Goal: Task Accomplishment & Management: Complete application form

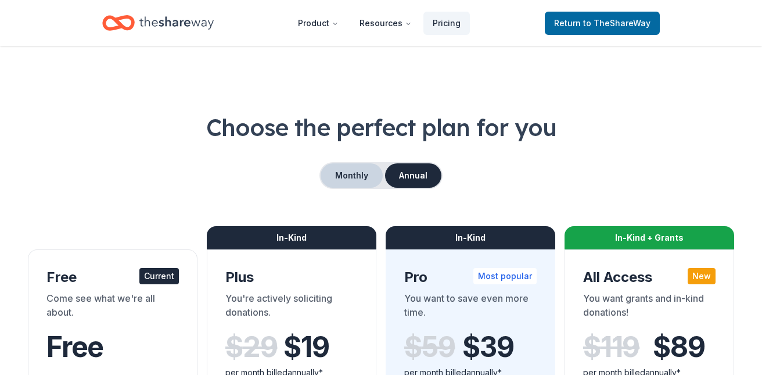
click at [357, 174] on button "Monthly" at bounding box center [352, 175] width 62 height 24
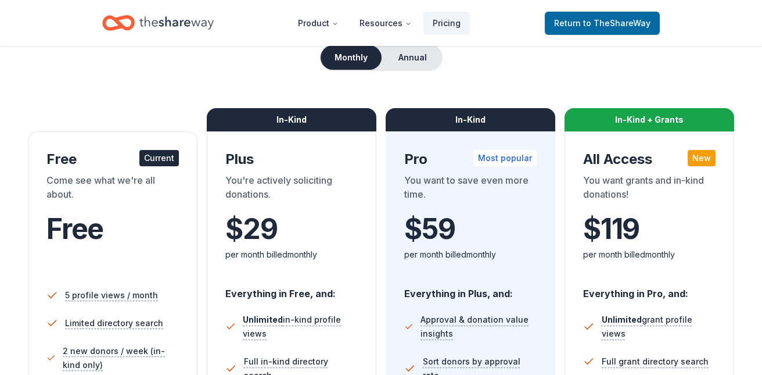
scroll to position [108, 0]
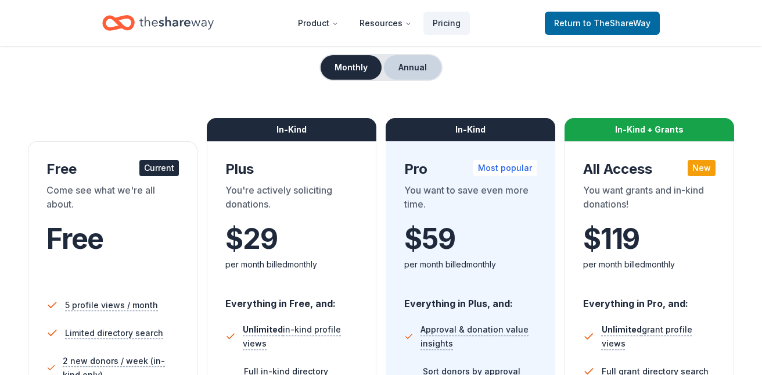
click at [417, 62] on button "Annual" at bounding box center [412, 67] width 57 height 24
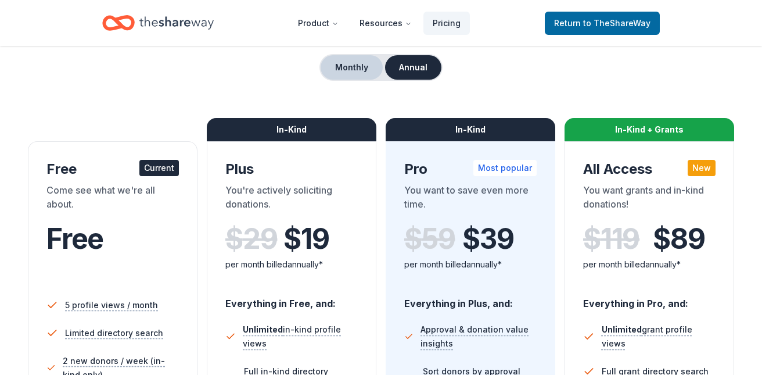
click at [357, 64] on button "Monthly" at bounding box center [352, 67] width 62 height 24
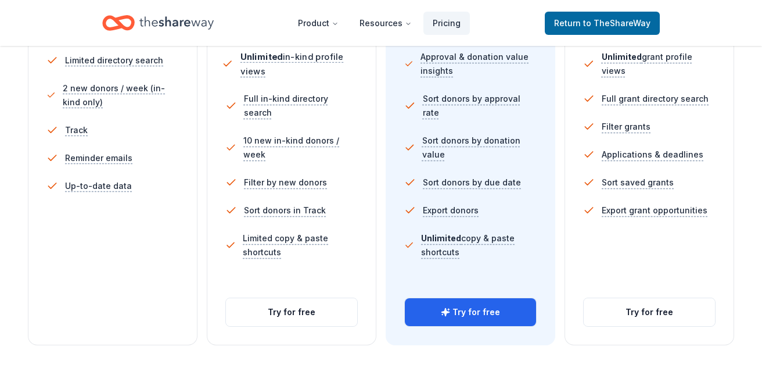
scroll to position [379, 0]
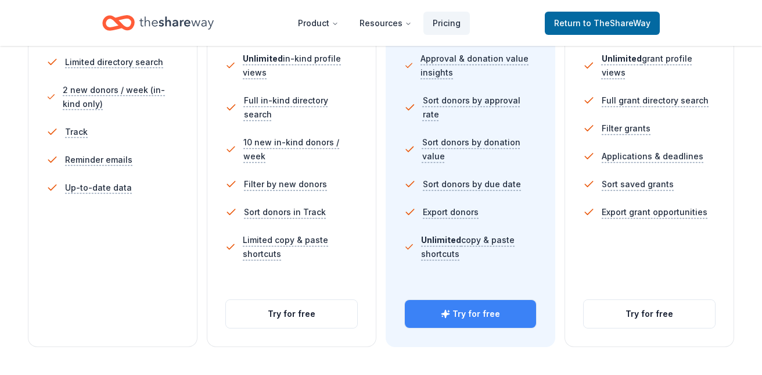
click at [445, 307] on button "Try for free" at bounding box center [470, 314] width 131 height 28
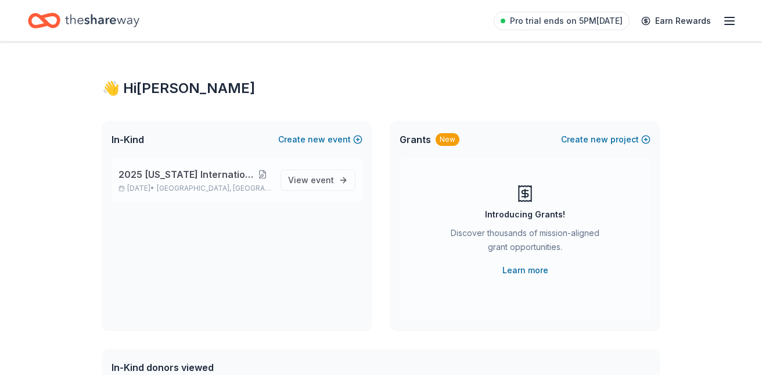
click at [264, 171] on button at bounding box center [262, 174] width 17 height 9
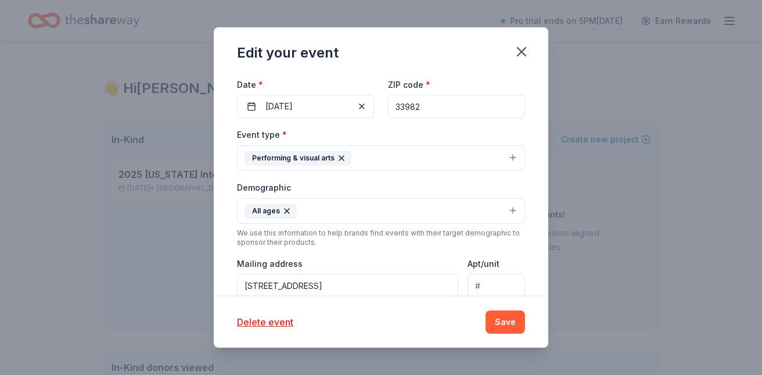
scroll to position [172, 0]
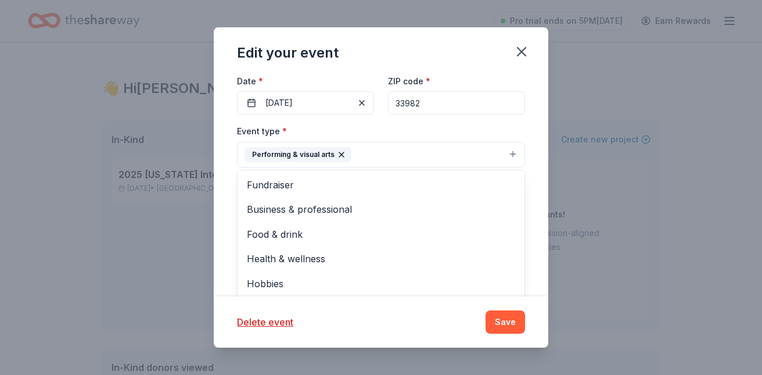
click at [511, 153] on button "Performing & visual arts" at bounding box center [381, 155] width 288 height 26
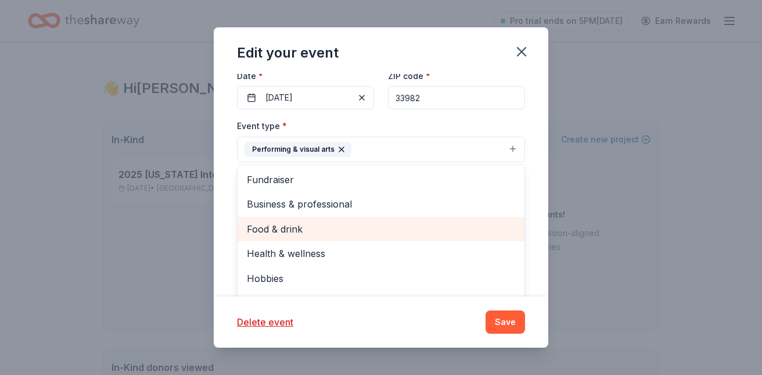
scroll to position [14, 0]
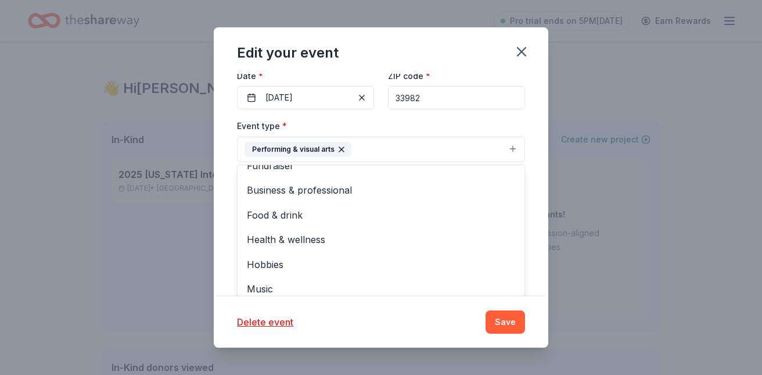
click at [532, 145] on div "Update donors you've applied to Let donors know of any updates you've made sinc…" at bounding box center [381, 185] width 334 height 223
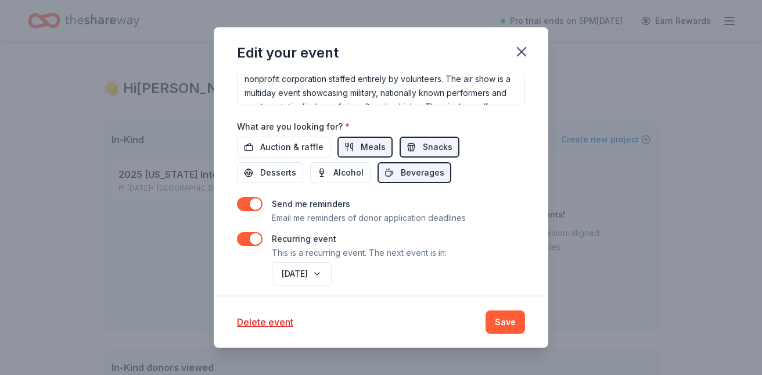
scroll to position [448, 0]
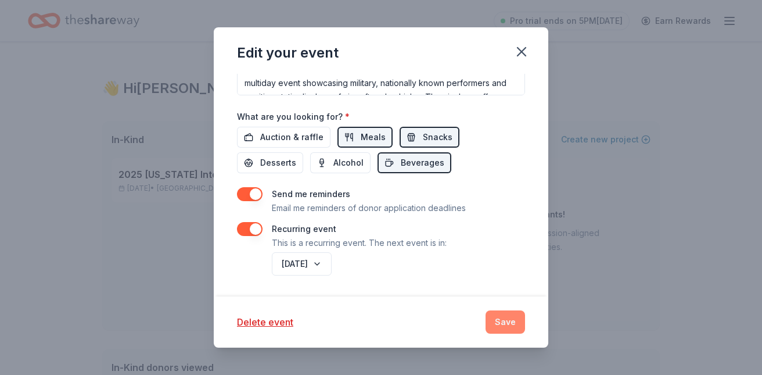
click at [503, 320] on button "Save" at bounding box center [504, 321] width 39 height 23
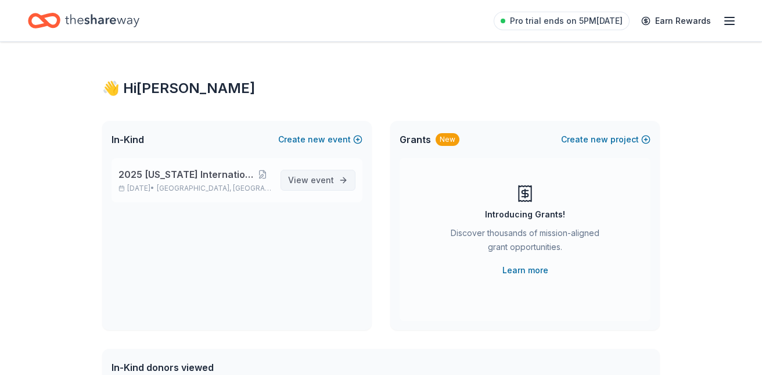
click at [324, 175] on span "event" at bounding box center [322, 180] width 23 height 10
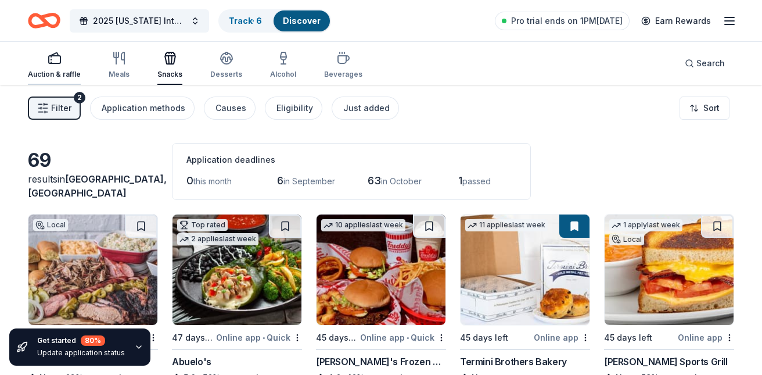
click at [46, 61] on div "button" at bounding box center [54, 58] width 53 height 14
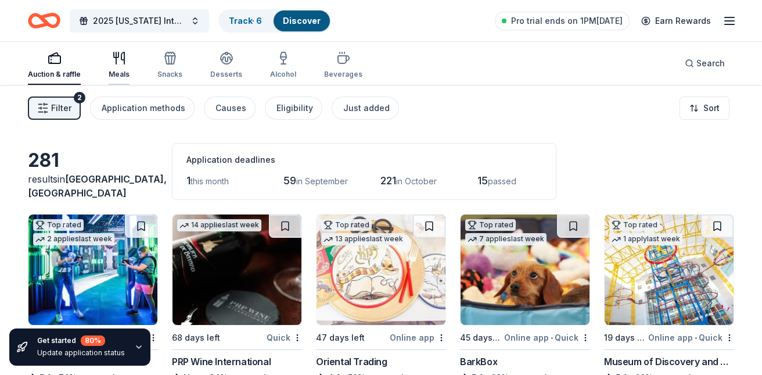
click at [115, 66] on div "Meals" at bounding box center [119, 65] width 21 height 28
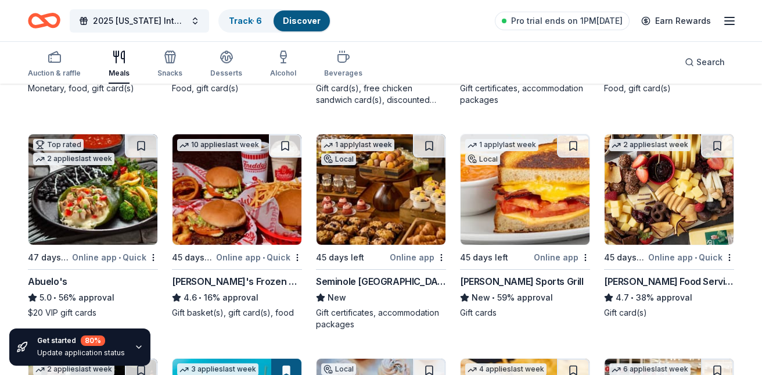
scroll to position [315, 0]
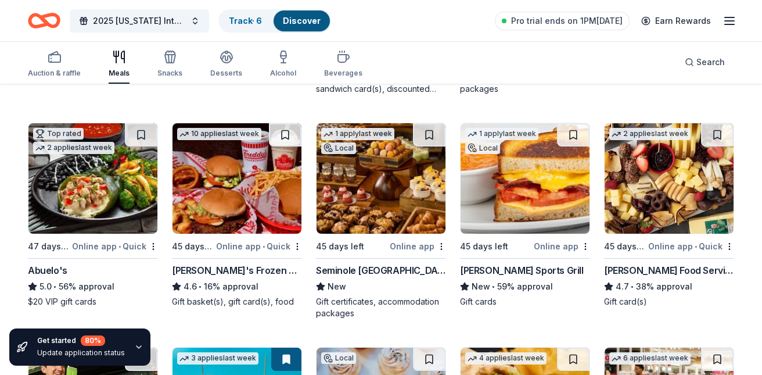
click at [676, 130] on div "2 applies last week" at bounding box center [649, 134] width 81 height 12
click at [114, 59] on icon "button" at bounding box center [119, 57] width 14 height 14
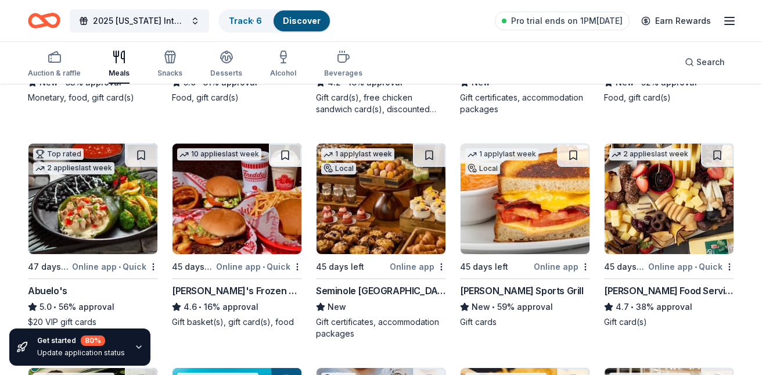
scroll to position [306, 0]
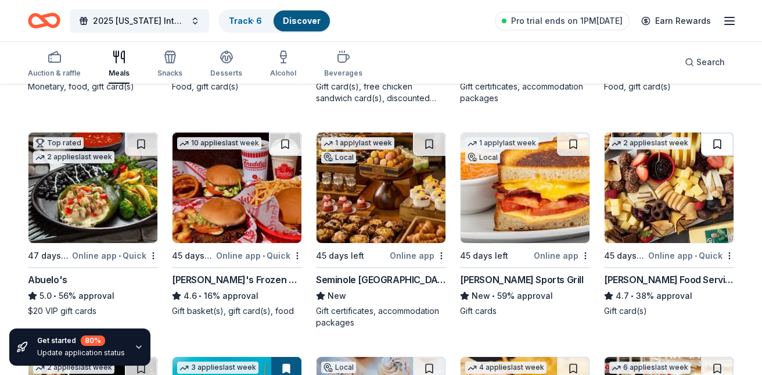
click at [714, 141] on button at bounding box center [717, 143] width 33 height 23
click at [728, 19] on icon "button" at bounding box center [729, 21] width 14 height 14
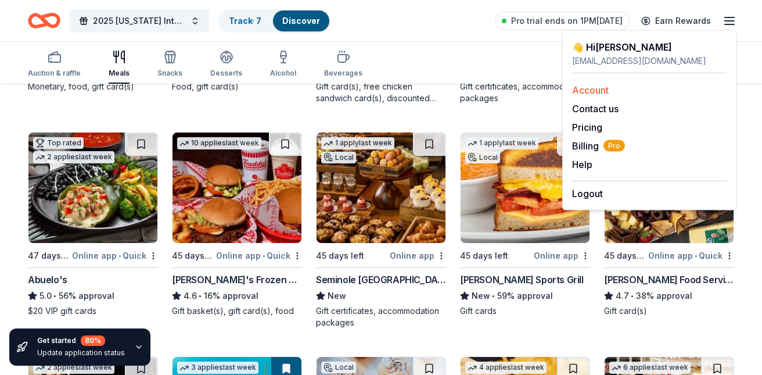
click at [617, 90] on div "Account" at bounding box center [649, 90] width 154 height 14
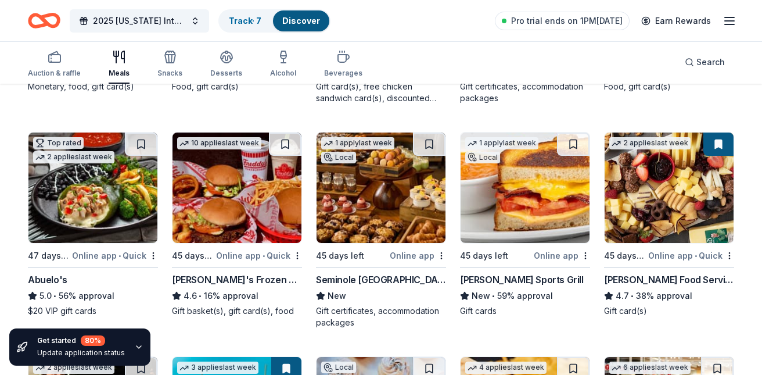
click at [728, 15] on icon "button" at bounding box center [729, 21] width 14 height 14
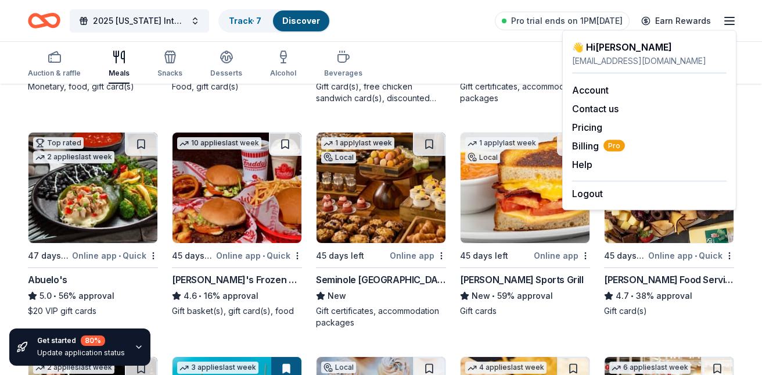
click at [504, 62] on div "Auction & raffle Meals Snacks Desserts Alcohol Beverages Search" at bounding box center [381, 62] width 706 height 43
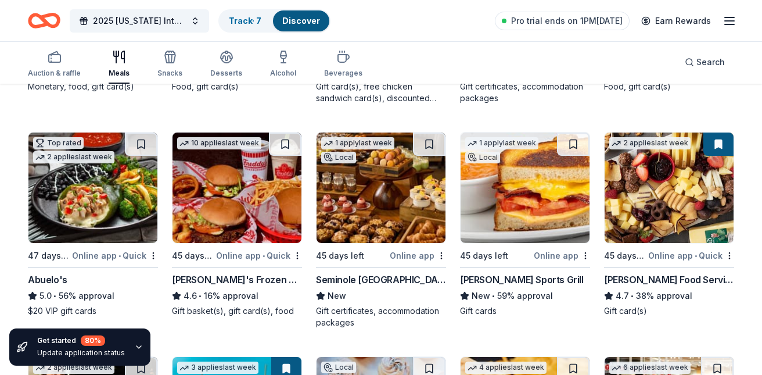
click at [307, 19] on link "Discover" at bounding box center [301, 21] width 38 height 10
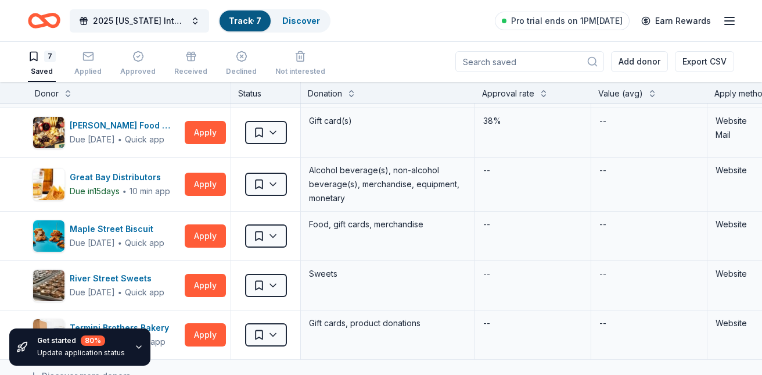
scroll to position [92, 0]
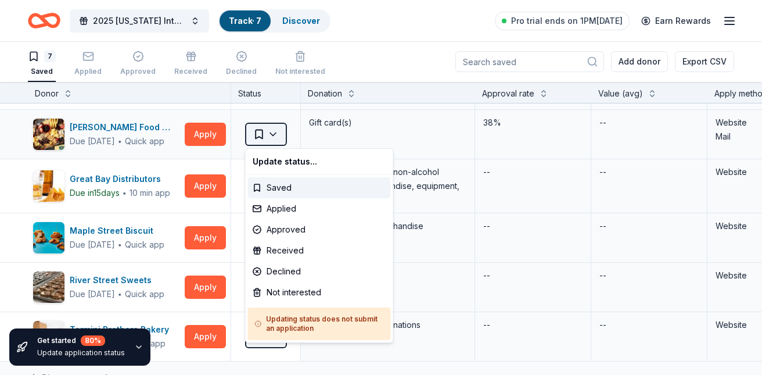
click at [274, 133] on html "2025 Florida International Air Show Track · 7 Discover Pro trial ends on 1PM, 8…" at bounding box center [381, 186] width 762 height 375
click at [285, 206] on div "Applied" at bounding box center [319, 208] width 143 height 21
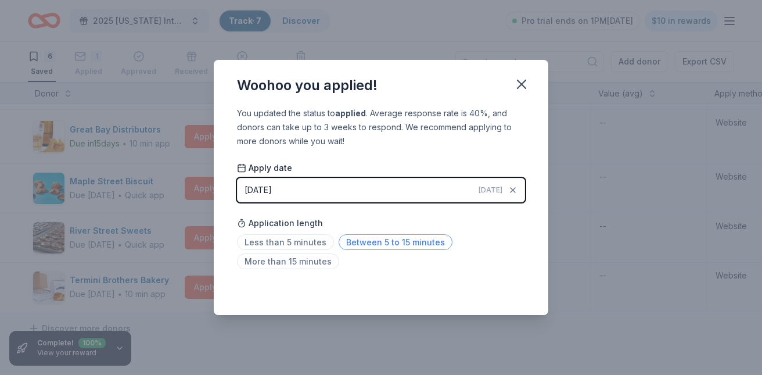
click at [370, 239] on span "Between 5 to 15 minutes" at bounding box center [396, 242] width 114 height 16
click at [512, 188] on icon "button" at bounding box center [512, 189] width 9 height 9
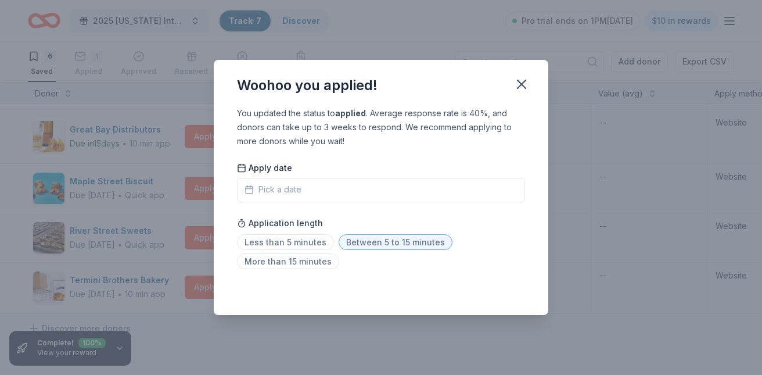
click at [369, 242] on span "Between 5 to 15 minutes" at bounding box center [396, 242] width 114 height 16
click at [518, 79] on icon "button" at bounding box center [521, 84] width 16 height 16
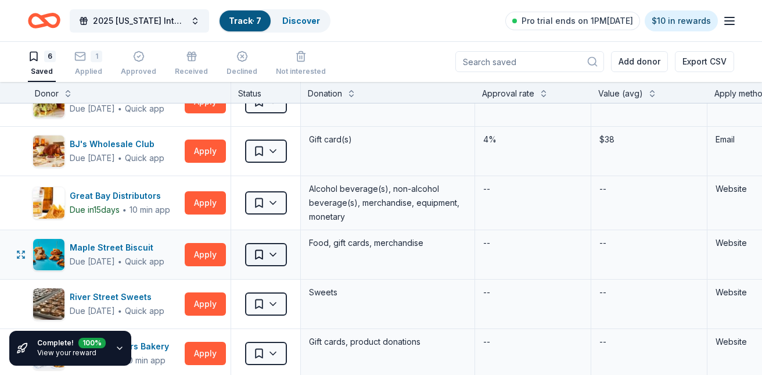
scroll to position [0, 0]
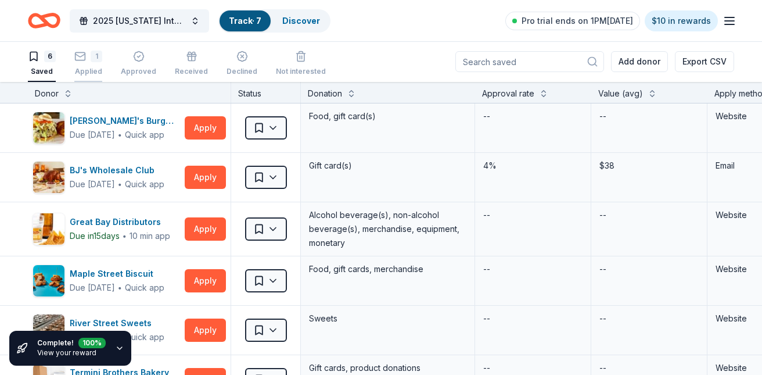
click at [81, 56] on icon "button" at bounding box center [80, 50] width 12 height 12
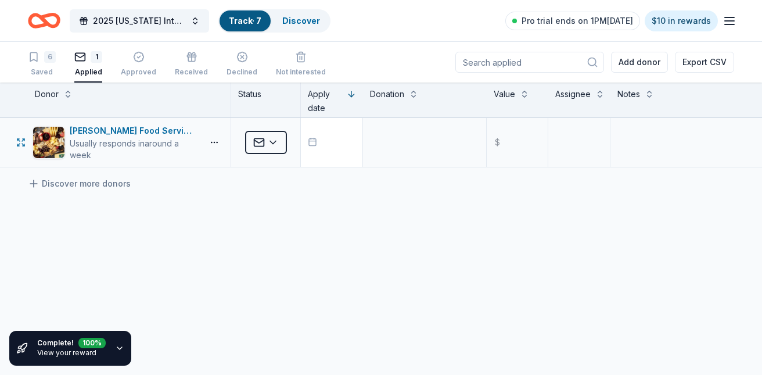
click at [321, 140] on span "button" at bounding box center [315, 141] width 14 height 12
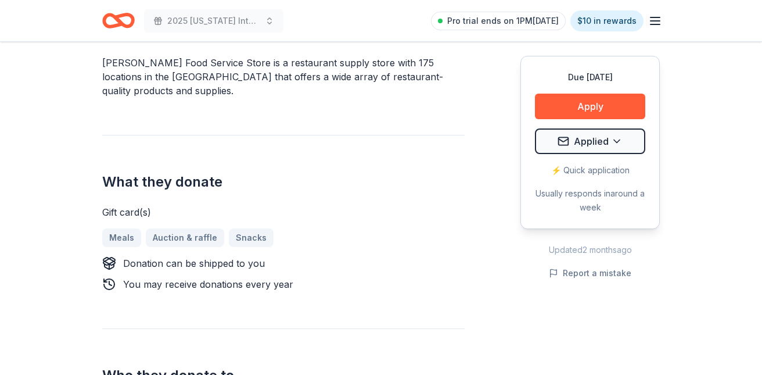
scroll to position [391, 0]
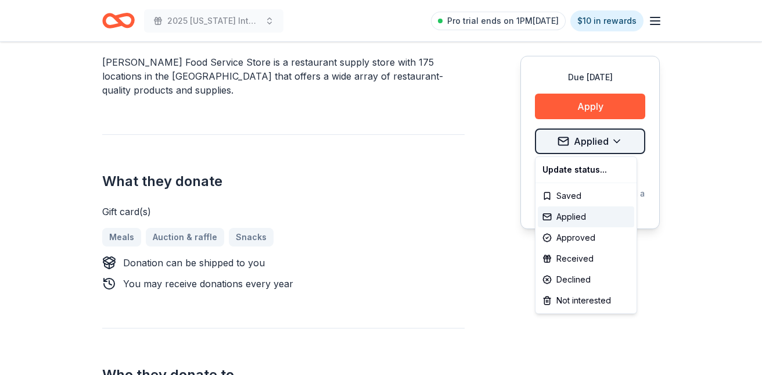
click at [577, 253] on div "Received" at bounding box center [586, 258] width 96 height 21
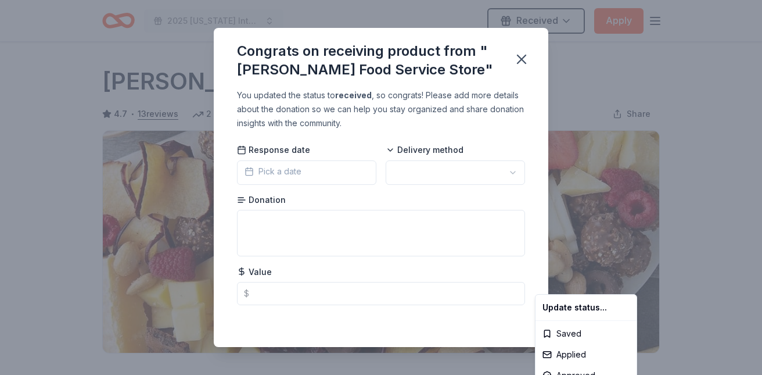
click at [318, 170] on html "2025 Florida International Air Show Received Apply Due in 45 days Share Gordon …" at bounding box center [381, 187] width 762 height 375
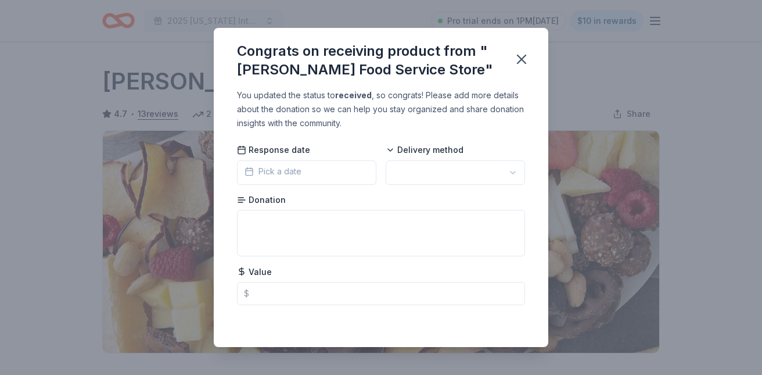
scroll to position [279, 0]
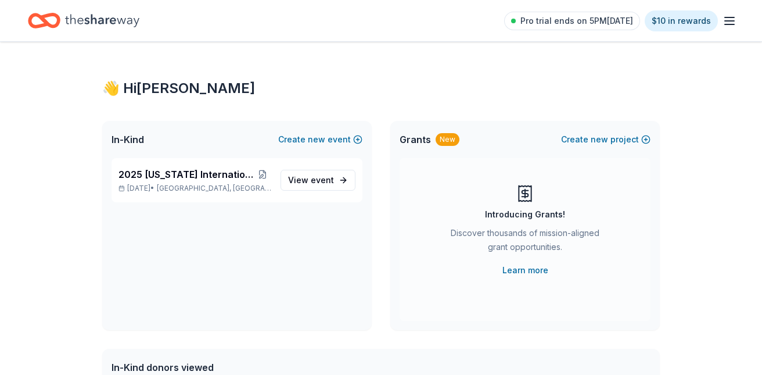
click at [730, 16] on icon "button" at bounding box center [729, 21] width 14 height 14
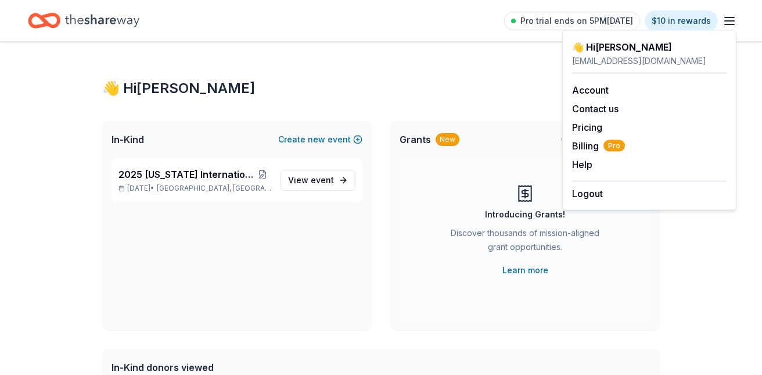
click at [730, 16] on icon "button" at bounding box center [729, 21] width 14 height 14
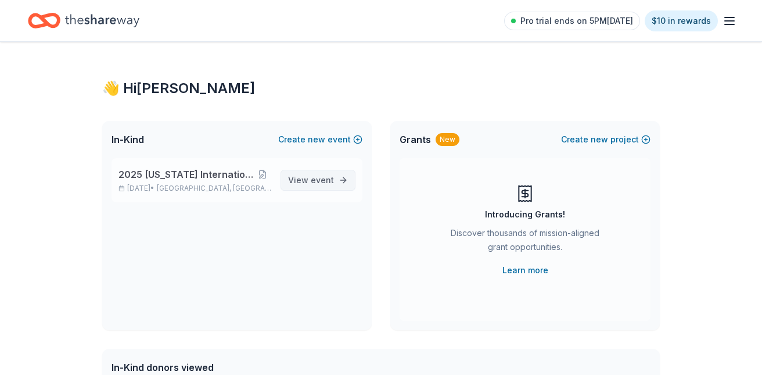
click at [309, 175] on span "View event" at bounding box center [311, 180] width 46 height 14
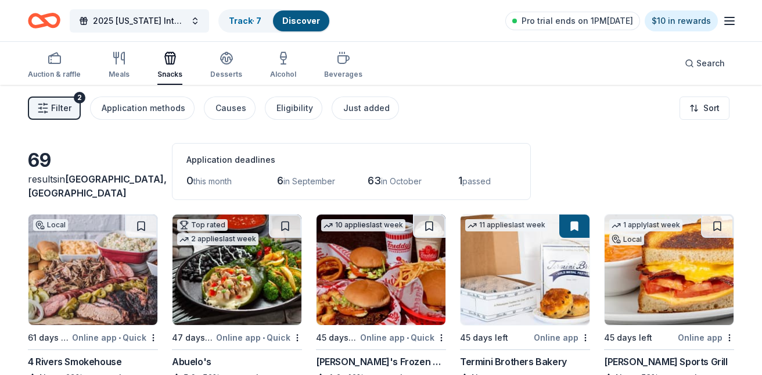
click at [305, 16] on link "Discover" at bounding box center [301, 21] width 38 height 10
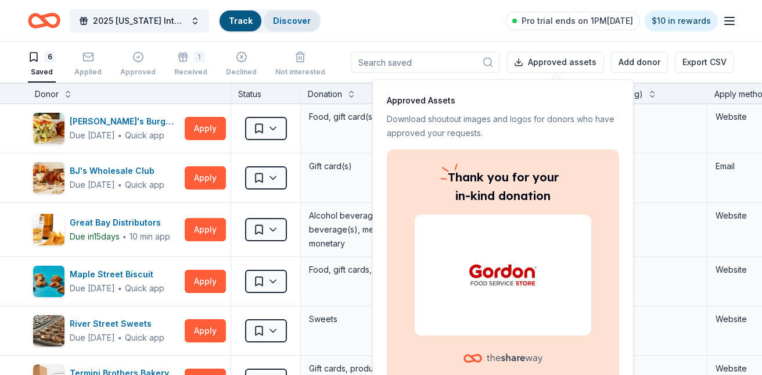
scroll to position [1, 0]
click at [306, 14] on div "Discover" at bounding box center [292, 20] width 56 height 21
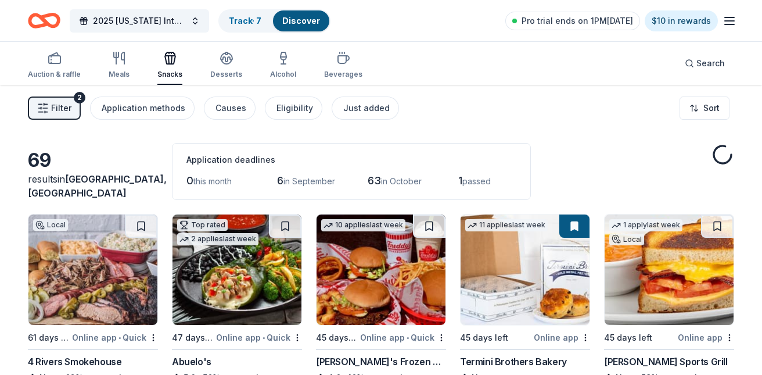
click at [296, 14] on div "Discover" at bounding box center [301, 20] width 56 height 21
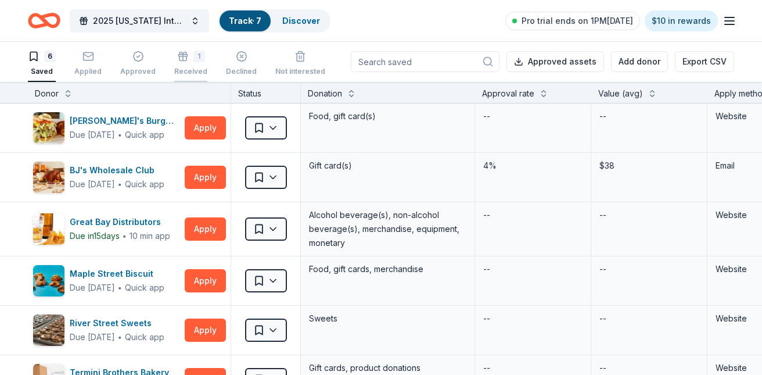
click at [182, 52] on icon "button" at bounding box center [183, 57] width 12 height 12
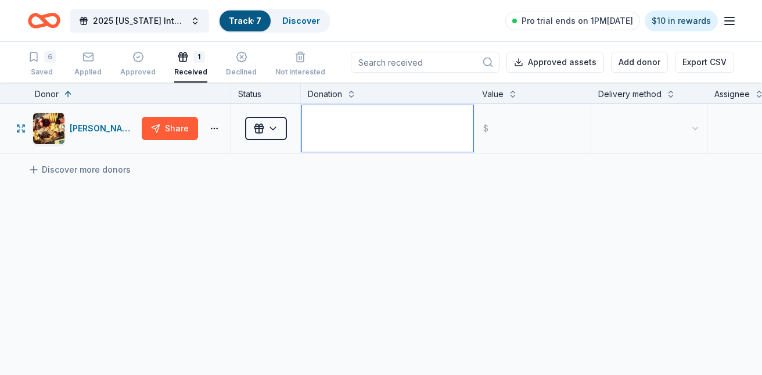
click at [389, 124] on textarea at bounding box center [387, 128] width 171 height 46
click at [516, 129] on input "text" at bounding box center [532, 128] width 113 height 46
type input "100.00"
click at [689, 129] on html "2025 Florida International Air Show Track · 7 Discover Pro trial ends on 1PM, 8…" at bounding box center [381, 187] width 762 height 375
click at [350, 96] on button at bounding box center [351, 93] width 9 height 12
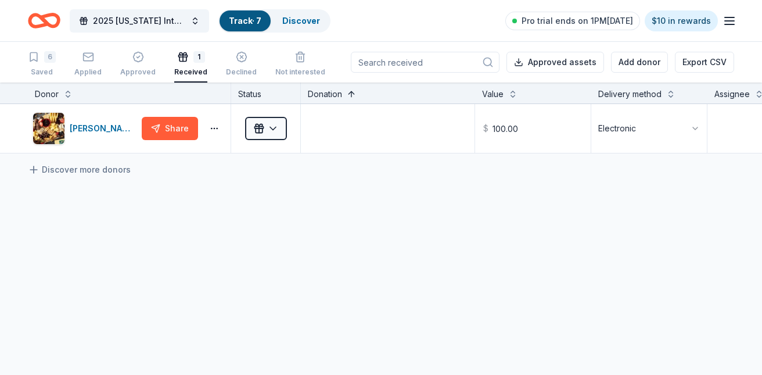
click at [352, 95] on button at bounding box center [351, 93] width 9 height 12
click at [272, 125] on html "2025 Florida International Air Show Track · 7 Discover Pro trial ends on 1PM, 8…" at bounding box center [381, 187] width 762 height 375
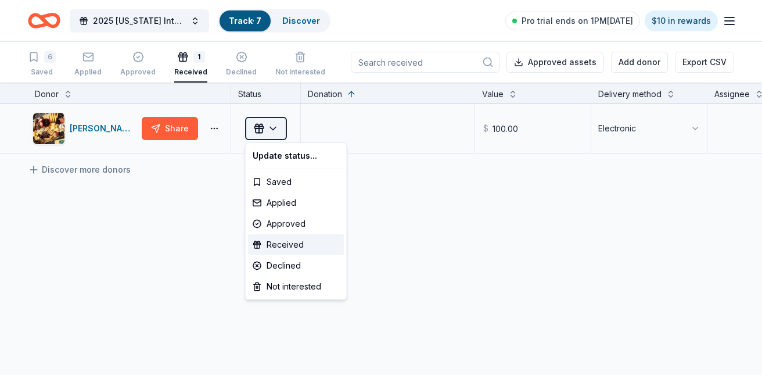
click at [272, 125] on html "2025 Florida International Air Show Track · 7 Discover Pro trial ends on 1PM, 8…" at bounding box center [381, 187] width 762 height 375
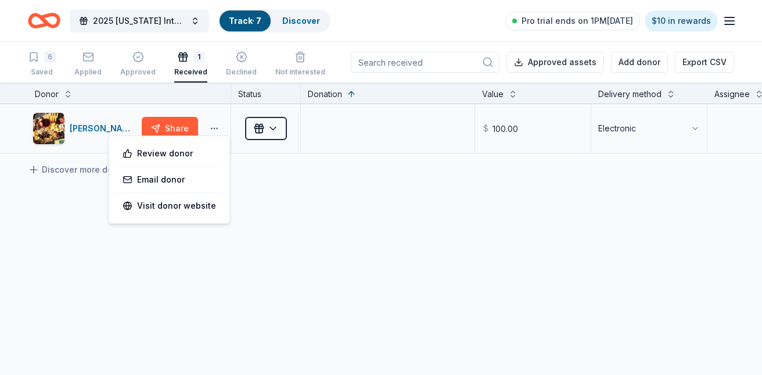
click at [214, 124] on html "2025 Florida International Air Show Track · 7 Discover Pro trial ends on 1PM, 8…" at bounding box center [381, 187] width 762 height 375
click at [214, 125] on html "2025 Florida International Air Show Track · 7 Discover Pro trial ends on 1PM, 8…" at bounding box center [381, 187] width 762 height 375
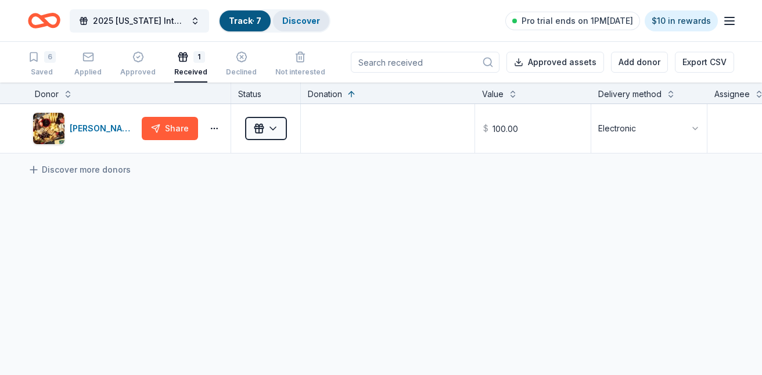
click at [304, 16] on link "Discover" at bounding box center [301, 21] width 38 height 10
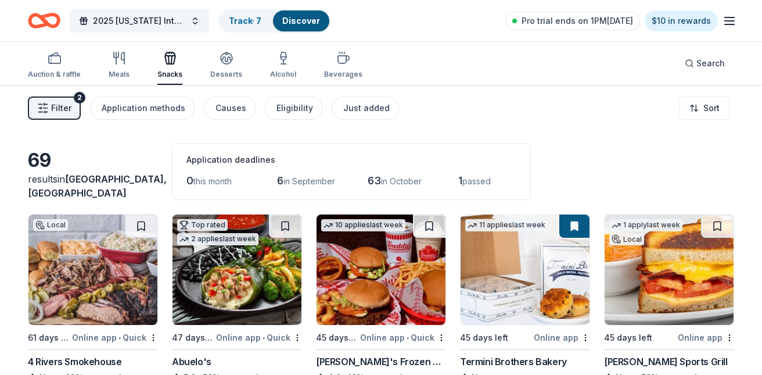
click at [79, 96] on div "2" at bounding box center [80, 98] width 12 height 12
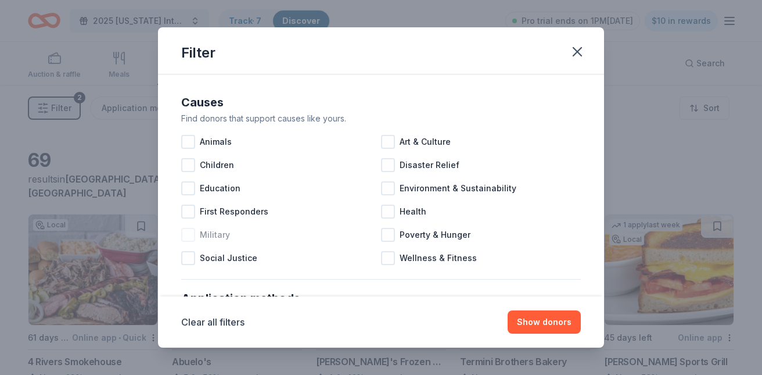
click at [185, 231] on div at bounding box center [188, 235] width 14 height 14
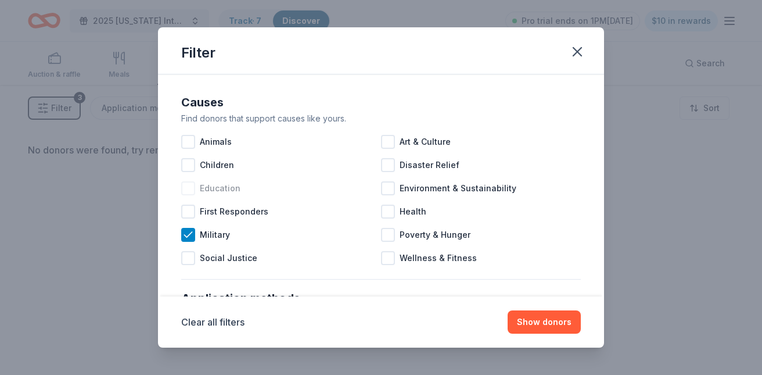
click at [188, 185] on div at bounding box center [188, 188] width 14 height 14
click at [188, 162] on div at bounding box center [188, 165] width 14 height 14
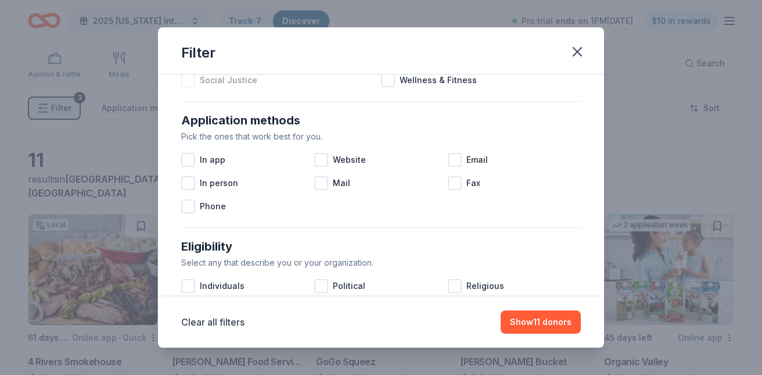
scroll to position [179, 0]
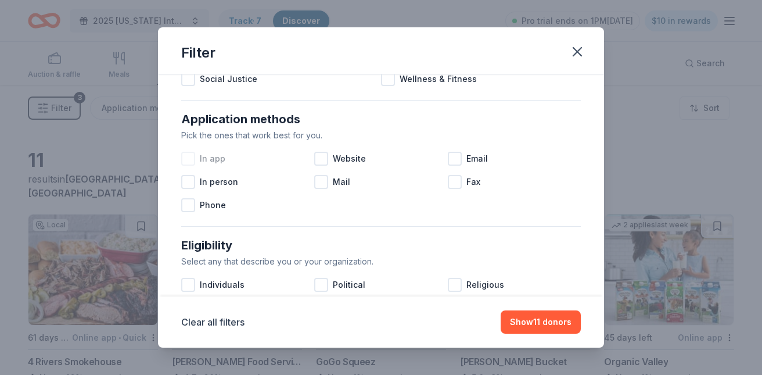
click at [186, 156] on div at bounding box center [188, 159] width 14 height 14
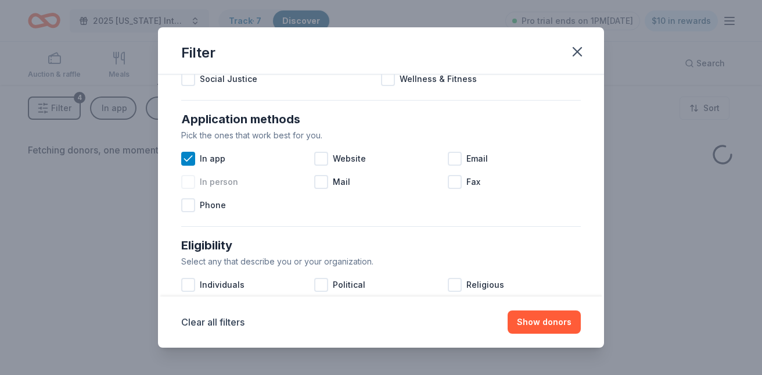
click at [188, 181] on div at bounding box center [188, 182] width 14 height 14
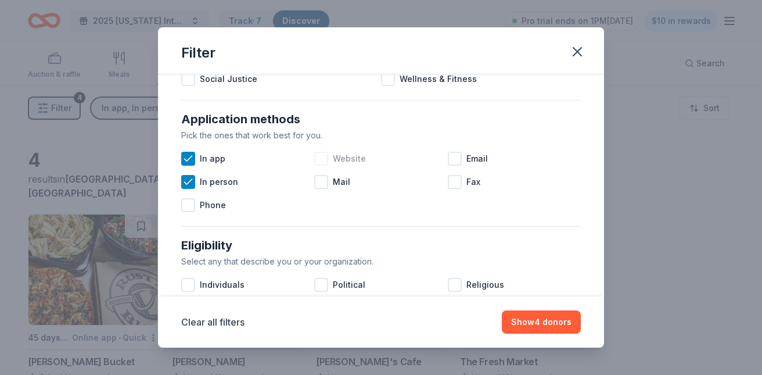
click at [324, 157] on div at bounding box center [321, 159] width 14 height 14
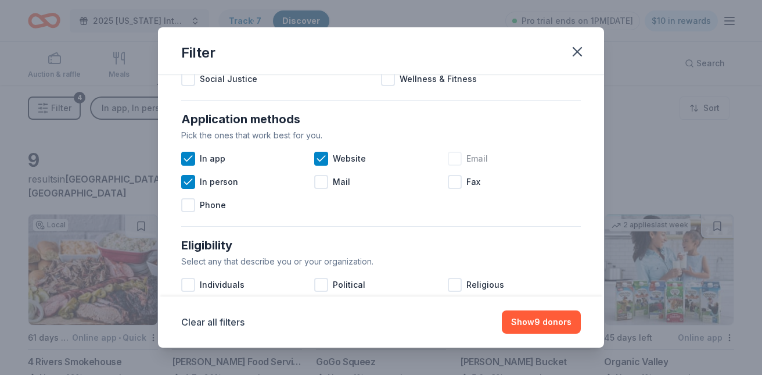
click at [458, 152] on div at bounding box center [455, 159] width 14 height 14
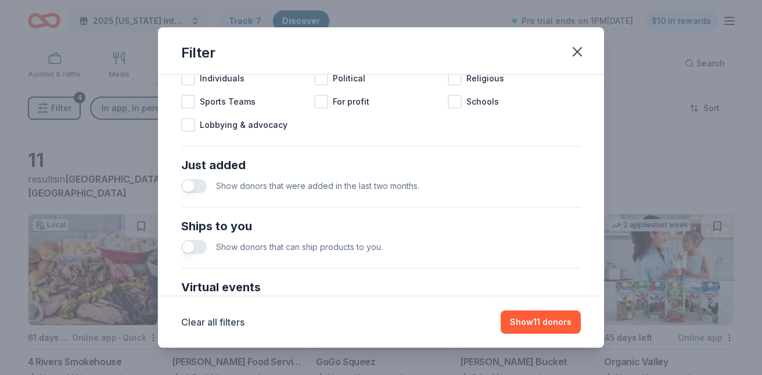
scroll to position [387, 0]
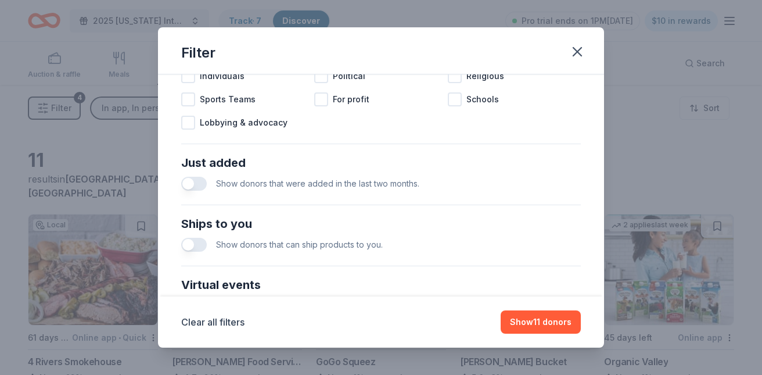
click at [200, 184] on button "button" at bounding box center [194, 184] width 26 height 14
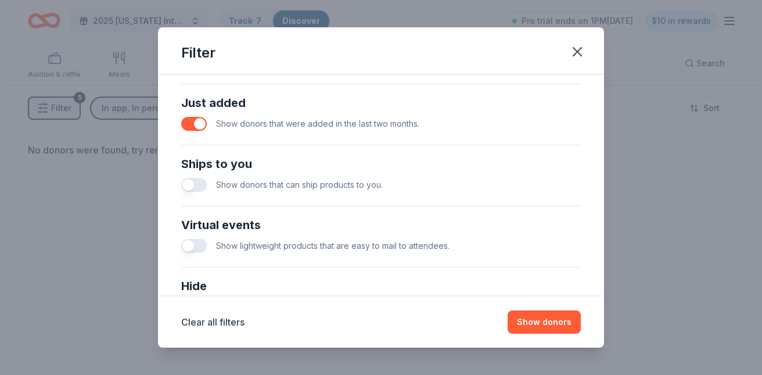
scroll to position [448, 0]
click at [201, 181] on button "button" at bounding box center [194, 184] width 26 height 14
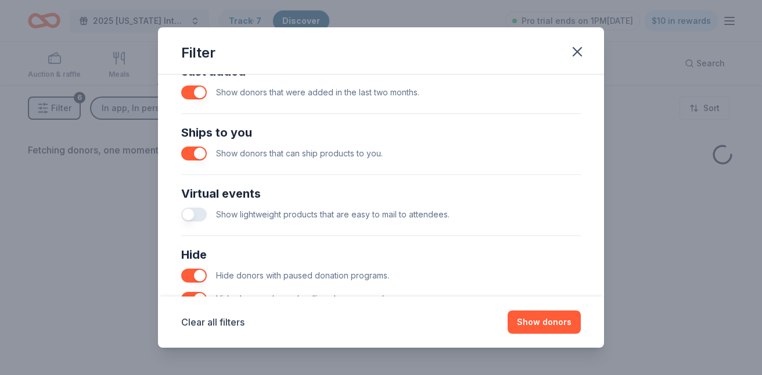
scroll to position [501, 0]
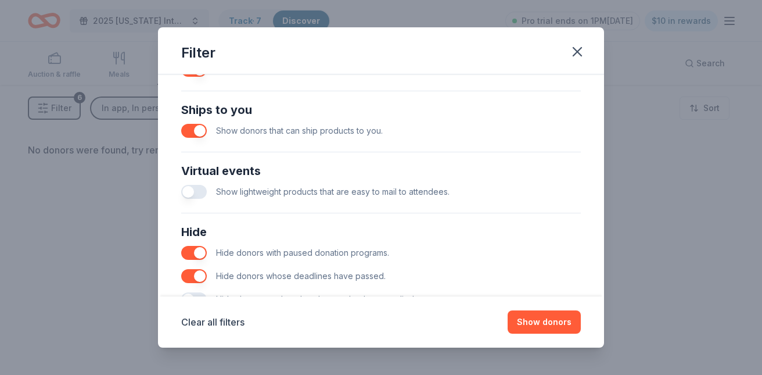
click at [200, 188] on button "button" at bounding box center [194, 192] width 26 height 14
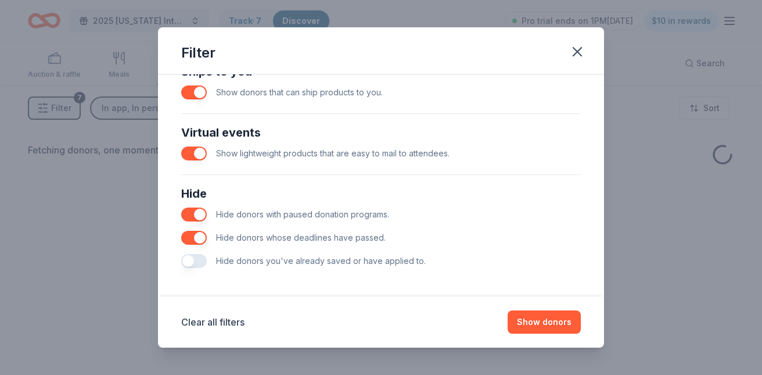
scroll to position [543, 0]
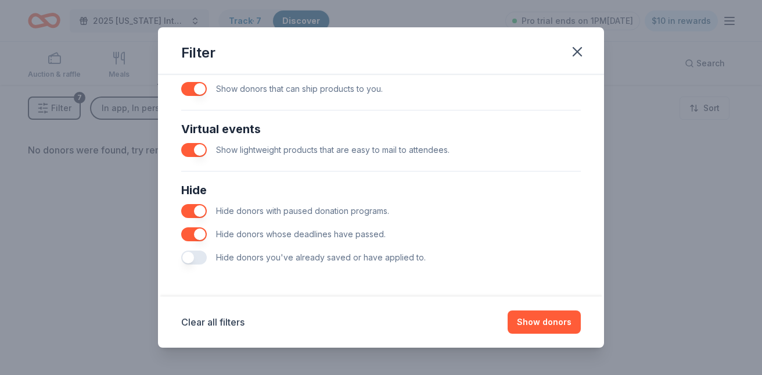
click at [204, 254] on button "button" at bounding box center [194, 257] width 26 height 14
click at [186, 256] on button "button" at bounding box center [194, 257] width 26 height 14
click at [554, 317] on button "Show donors" at bounding box center [543, 321] width 73 height 23
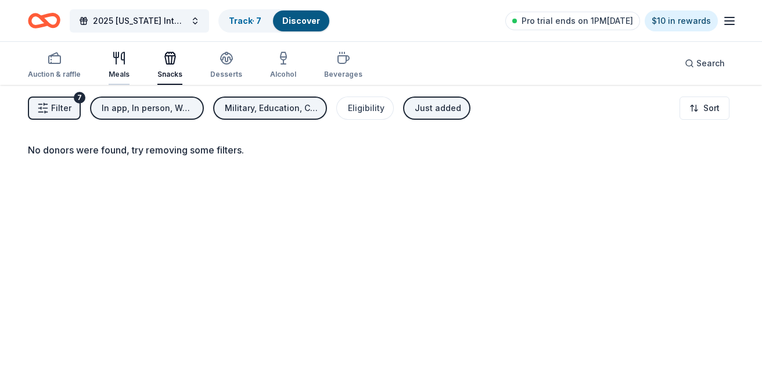
click at [123, 58] on icon "button" at bounding box center [119, 58] width 14 height 14
click at [71, 104] on button "Filter 7" at bounding box center [54, 107] width 53 height 23
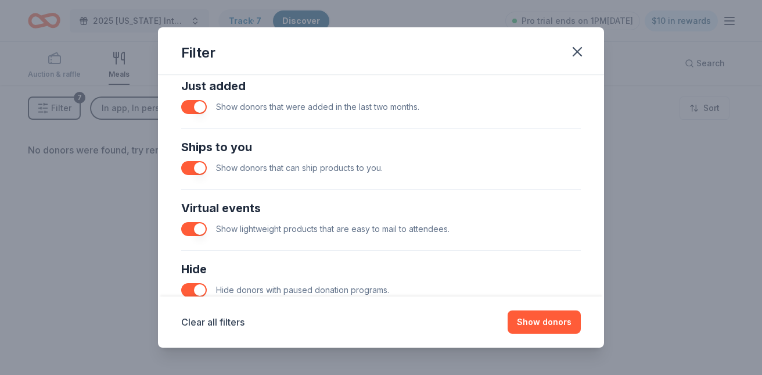
scroll to position [469, 0]
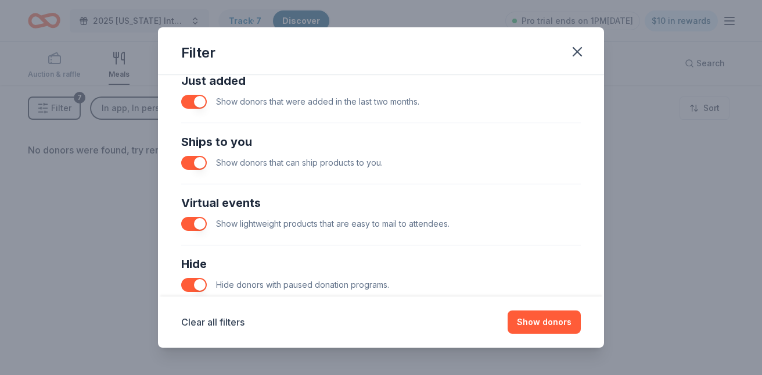
click at [186, 102] on button "button" at bounding box center [194, 102] width 26 height 14
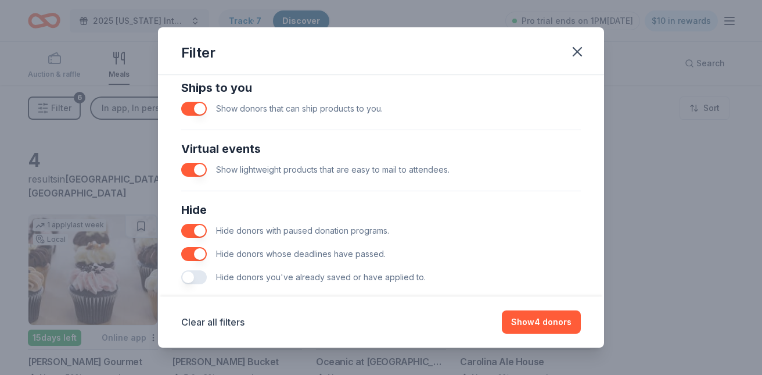
scroll to position [524, 0]
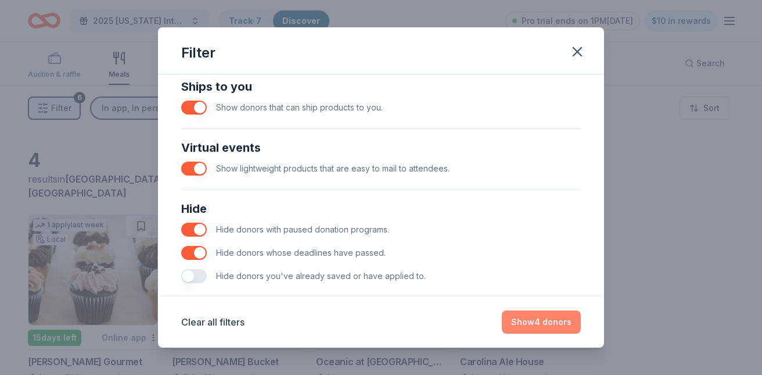
click at [530, 319] on button "Show 4 donors" at bounding box center [541, 321] width 79 height 23
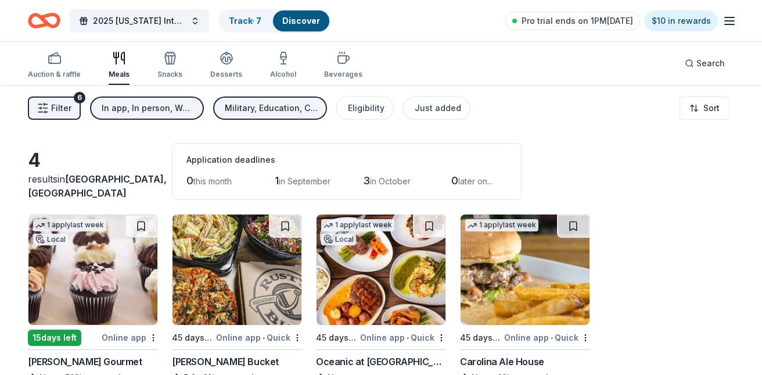
scroll to position [85, 0]
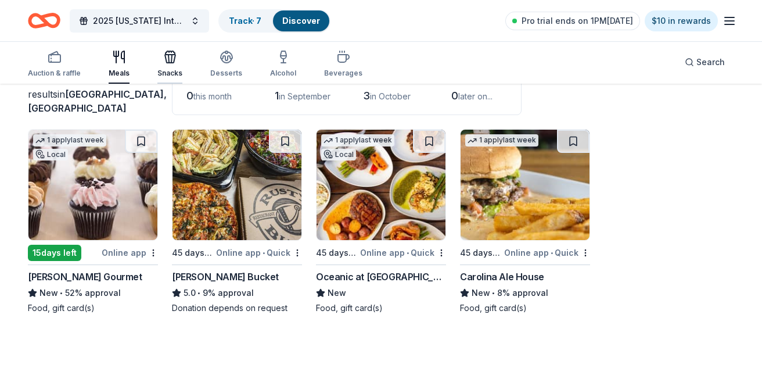
click at [164, 58] on icon "button" at bounding box center [170, 57] width 14 height 14
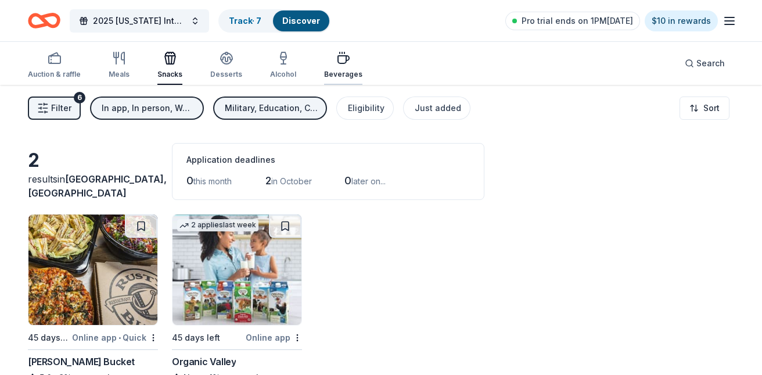
click at [338, 62] on icon "button" at bounding box center [343, 60] width 11 height 8
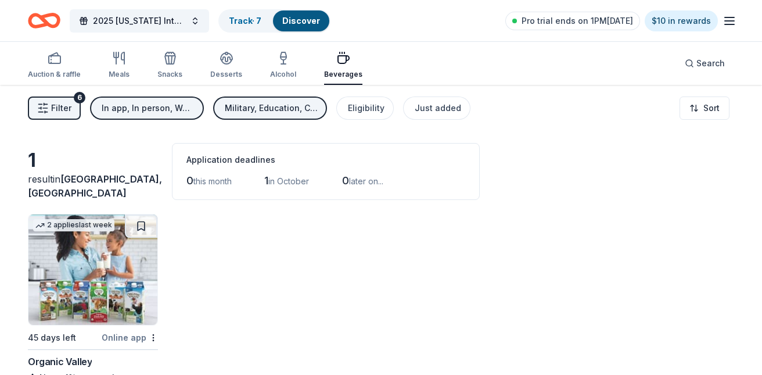
click at [143, 79] on div "Auction & raffle Meals Snacks Desserts Alcohol Beverages" at bounding box center [195, 65] width 334 height 38
click at [60, 103] on span "Filter" at bounding box center [61, 108] width 20 height 14
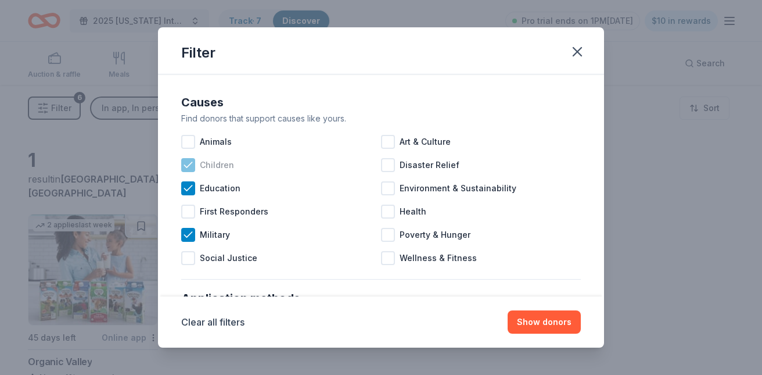
click at [189, 163] on icon at bounding box center [188, 165] width 12 height 12
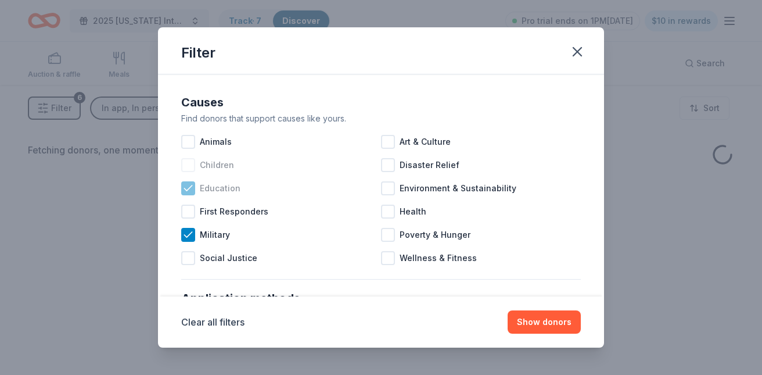
click at [189, 185] on icon at bounding box center [188, 188] width 12 height 12
click at [188, 235] on icon at bounding box center [188, 234] width 8 height 5
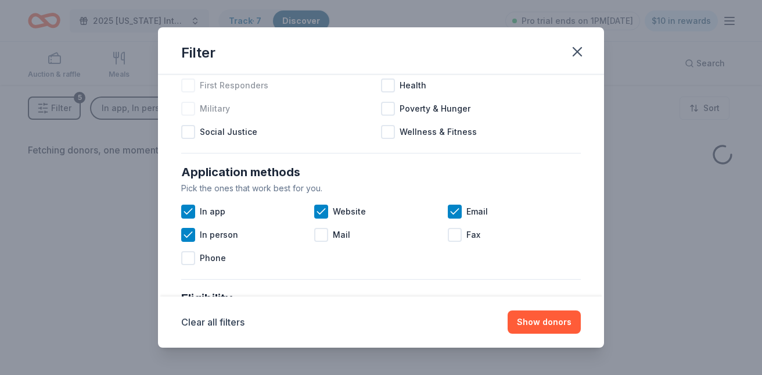
scroll to position [136, 0]
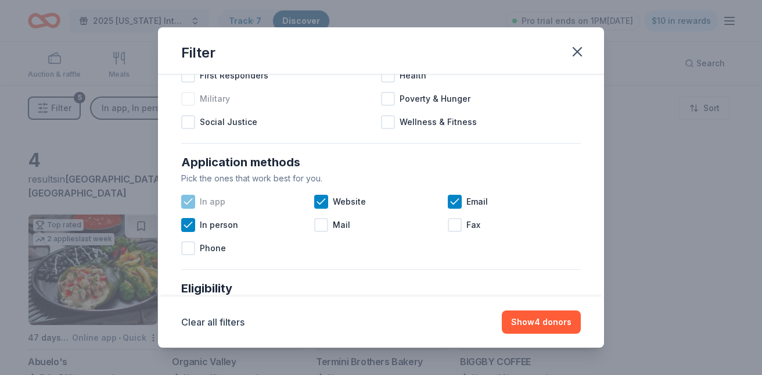
click at [186, 199] on icon at bounding box center [188, 202] width 12 height 12
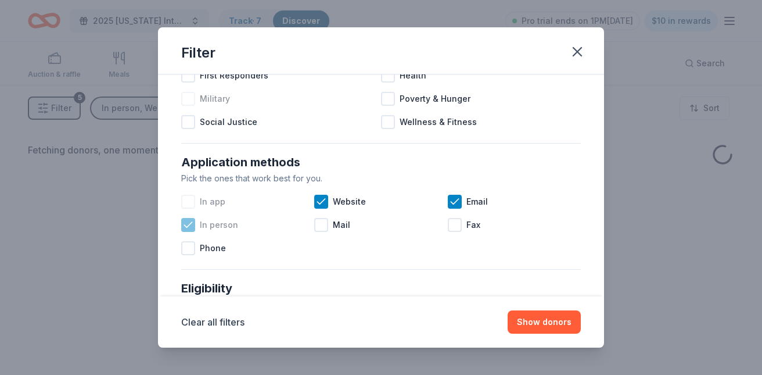
click at [186, 225] on icon at bounding box center [188, 225] width 12 height 12
click at [321, 200] on icon at bounding box center [321, 202] width 12 height 12
click at [457, 199] on icon at bounding box center [455, 201] width 8 height 5
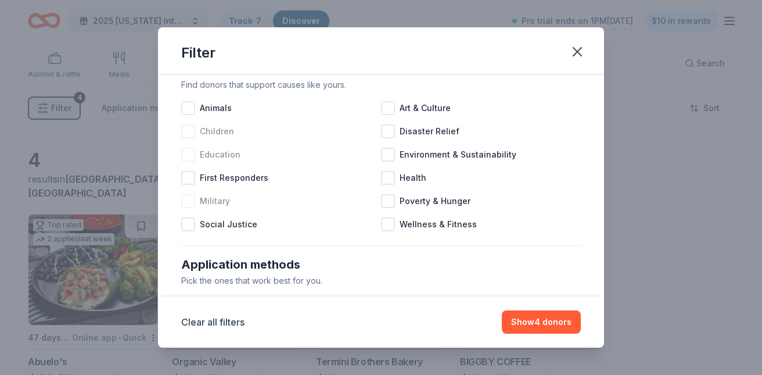
scroll to position [13, 0]
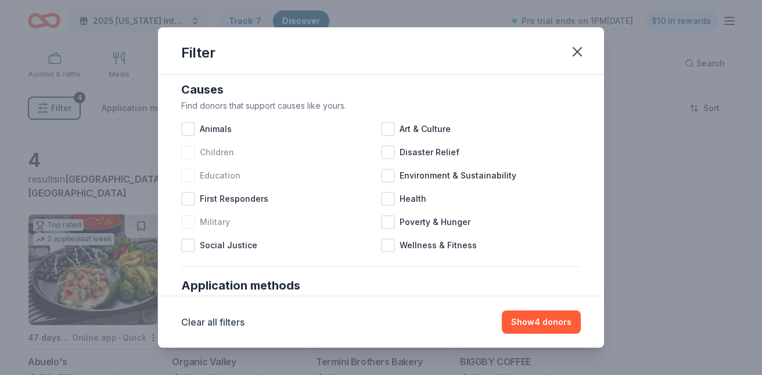
click at [190, 219] on div at bounding box center [188, 222] width 14 height 14
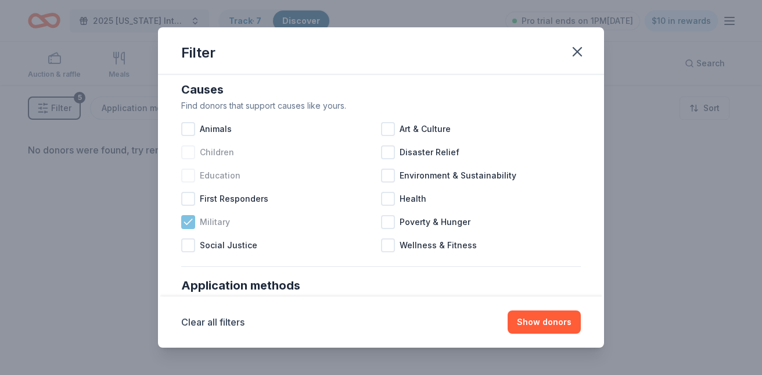
click at [318, 225] on div "Military" at bounding box center [281, 221] width 200 height 23
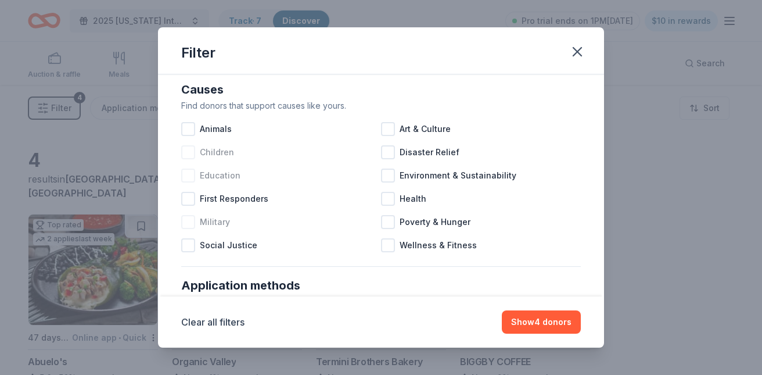
click at [185, 221] on div at bounding box center [188, 222] width 14 height 14
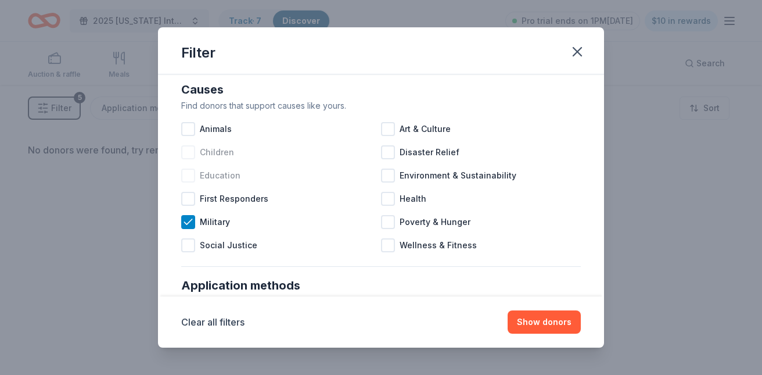
click at [187, 173] on div at bounding box center [188, 175] width 14 height 14
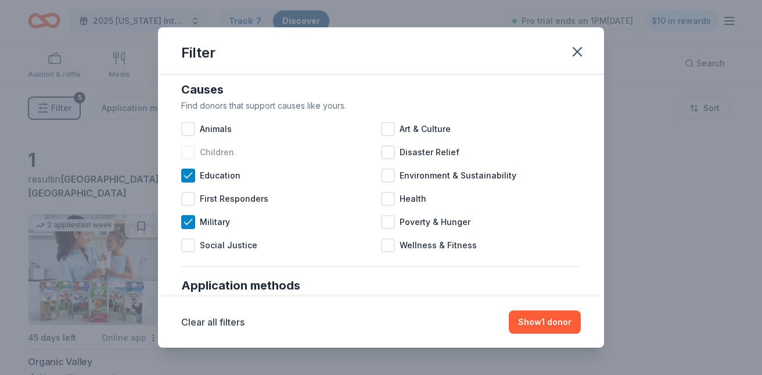
click at [192, 151] on div at bounding box center [188, 152] width 14 height 14
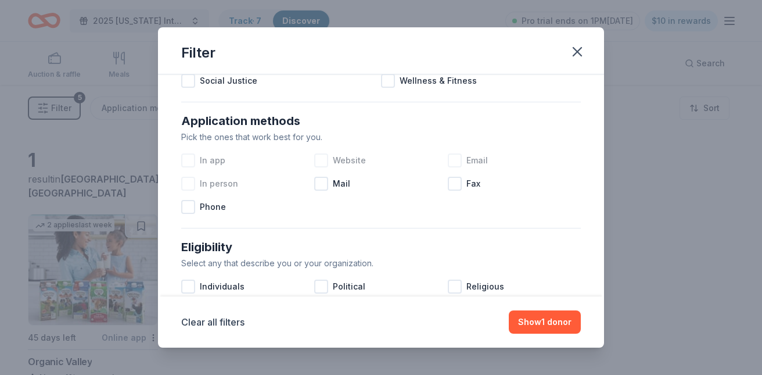
scroll to position [182, 0]
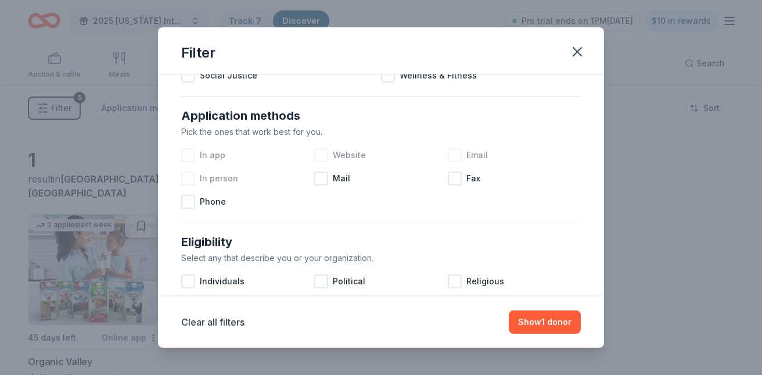
click at [190, 154] on div at bounding box center [188, 155] width 14 height 14
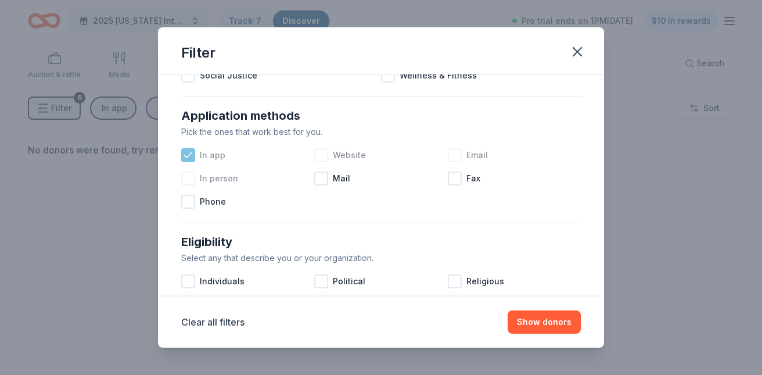
click at [189, 155] on icon at bounding box center [188, 154] width 8 height 5
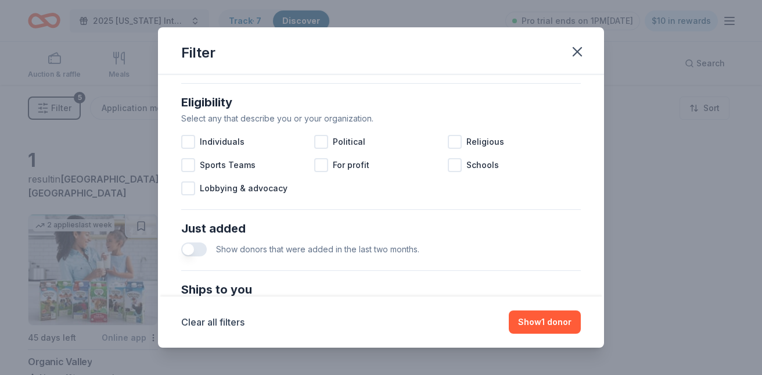
scroll to position [329, 0]
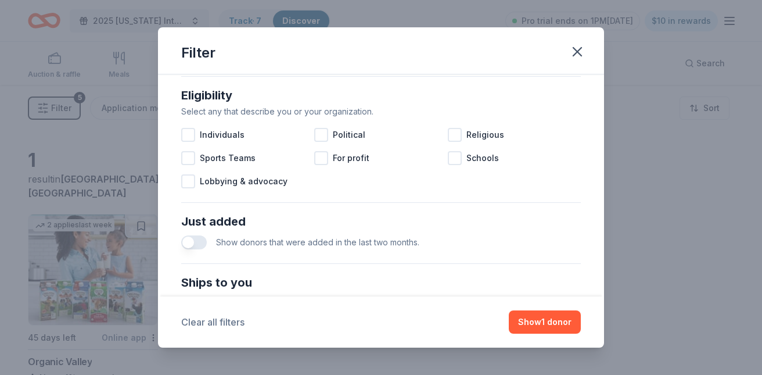
click at [227, 322] on button "Clear all filters" at bounding box center [212, 322] width 63 height 14
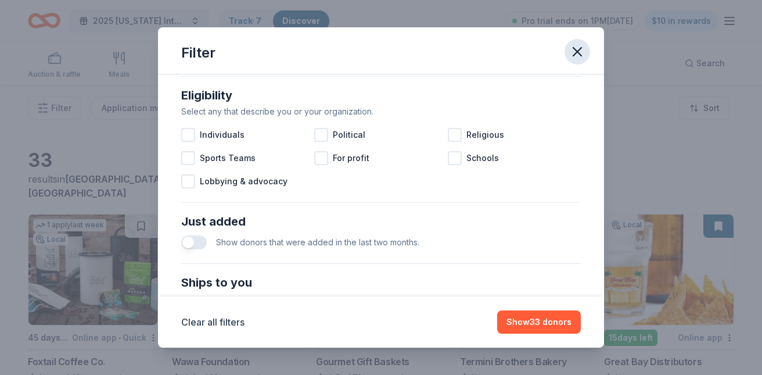
click at [577, 50] on icon "button" at bounding box center [577, 52] width 16 height 16
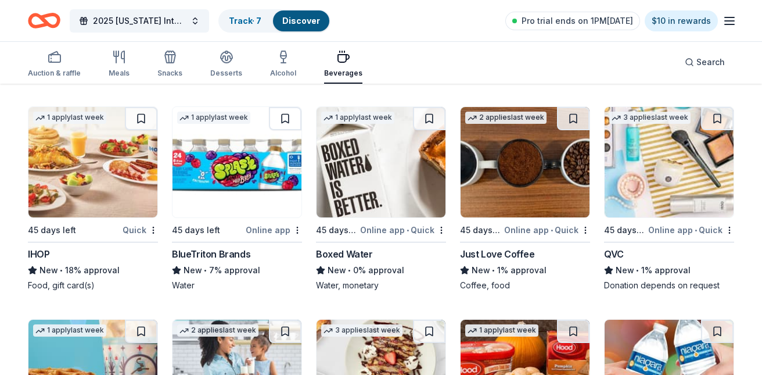
scroll to position [779, 0]
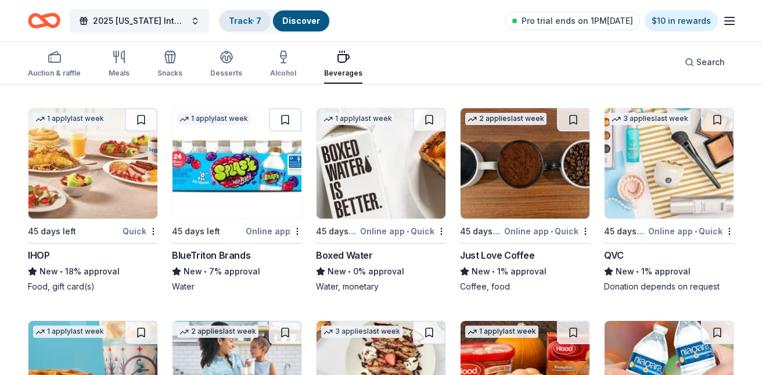
click at [243, 19] on link "Track · 7" at bounding box center [245, 21] width 33 height 10
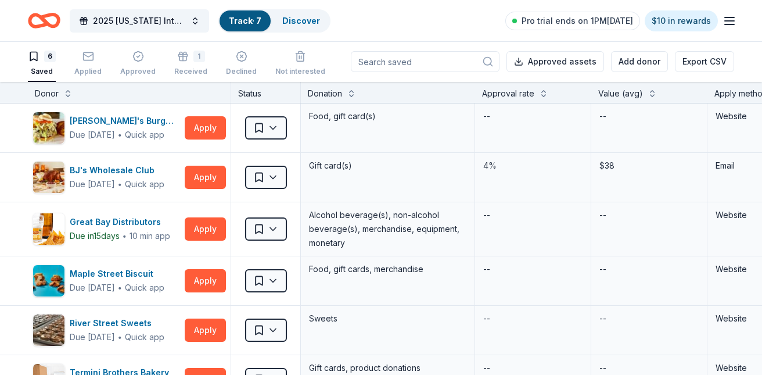
click at [38, 52] on icon "button" at bounding box center [34, 57] width 12 height 12
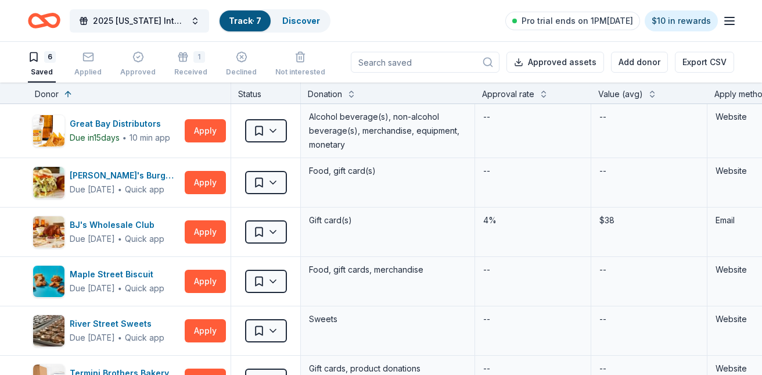
click at [45, 57] on div "6" at bounding box center [50, 57] width 12 height 12
click at [303, 18] on link "Discover" at bounding box center [301, 21] width 38 height 10
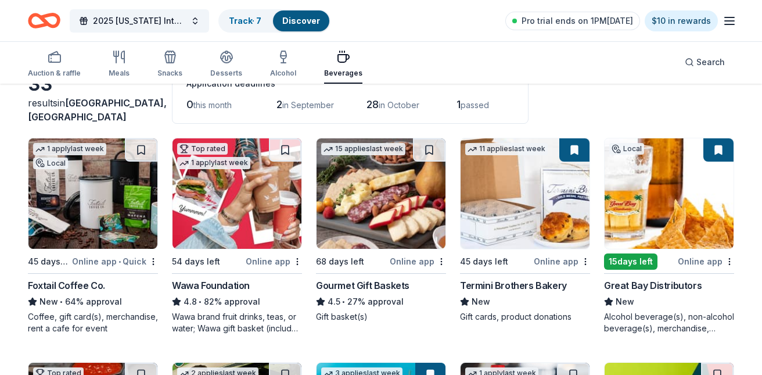
scroll to position [77, 0]
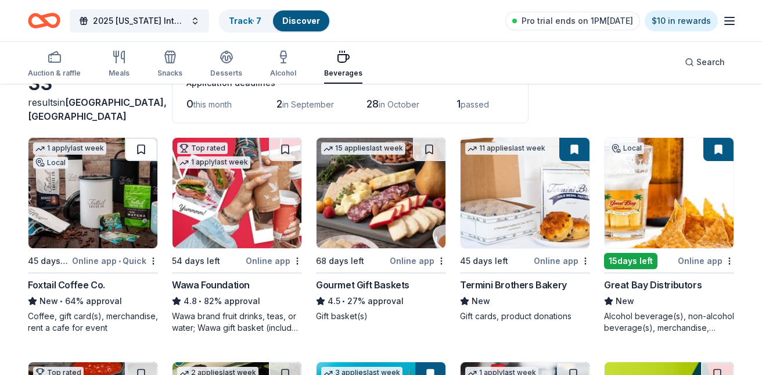
click at [139, 145] on button at bounding box center [141, 149] width 33 height 23
click at [427, 145] on button at bounding box center [429, 149] width 33 height 23
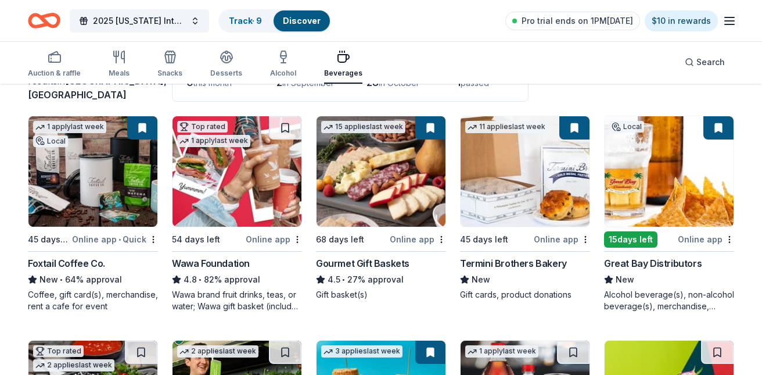
scroll to position [81, 0]
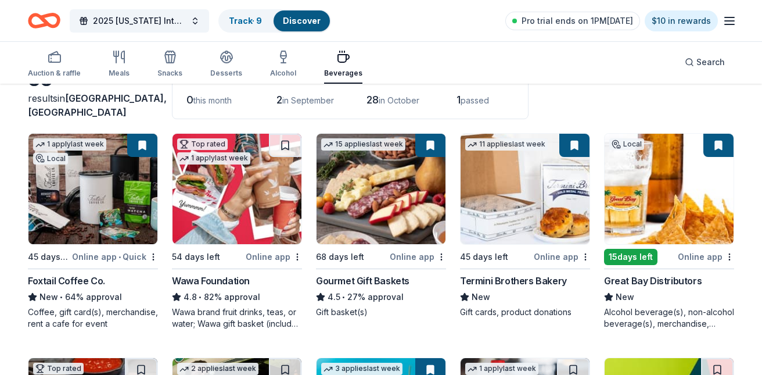
click at [573, 145] on button at bounding box center [574, 145] width 30 height 23
click at [572, 143] on button at bounding box center [574, 145] width 30 height 23
click at [283, 142] on button at bounding box center [285, 145] width 33 height 23
click at [716, 142] on button at bounding box center [718, 145] width 30 height 23
click at [710, 152] on button at bounding box center [718, 145] width 30 height 23
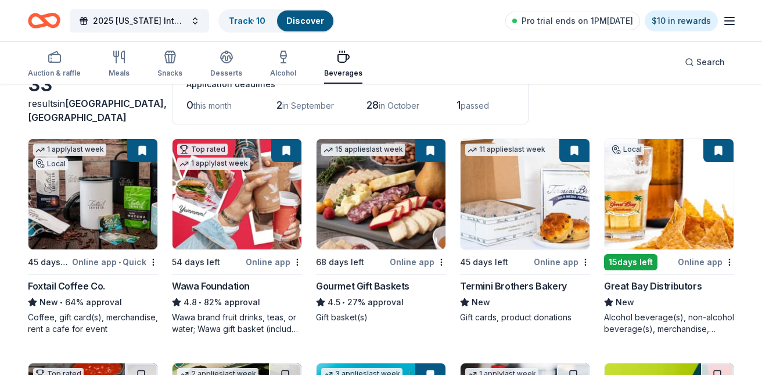
scroll to position [59, 0]
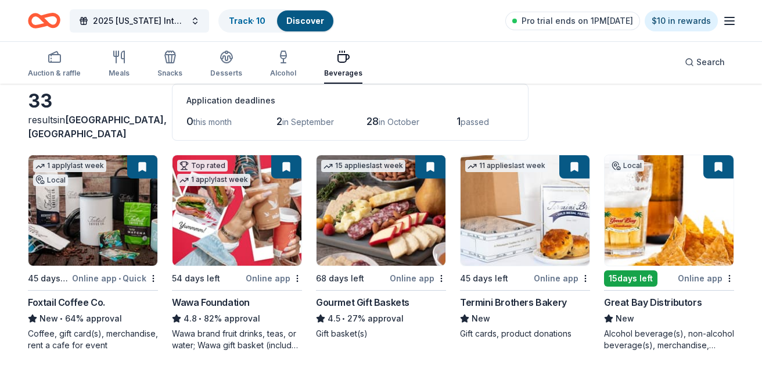
click at [722, 165] on button at bounding box center [718, 166] width 30 height 23
click at [719, 164] on button at bounding box center [718, 166] width 30 height 23
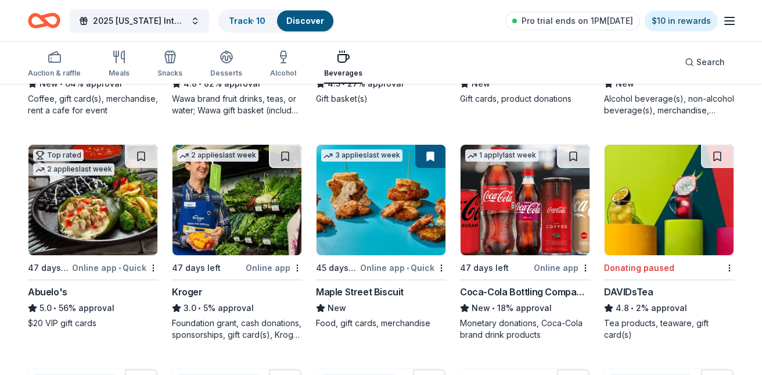
scroll to position [302, 0]
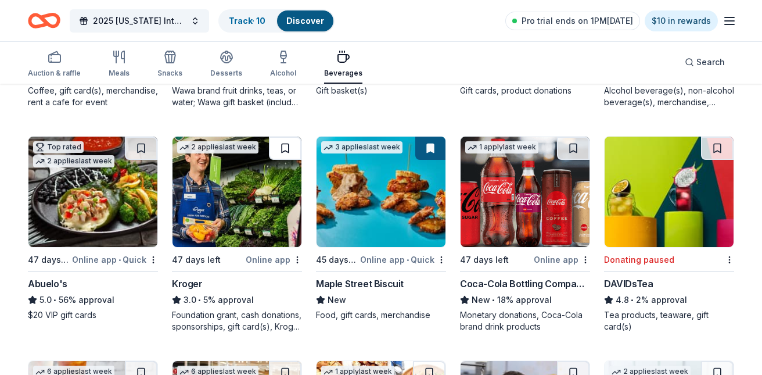
click at [284, 145] on button at bounding box center [285, 147] width 33 height 23
click at [571, 143] on button at bounding box center [573, 147] width 33 height 23
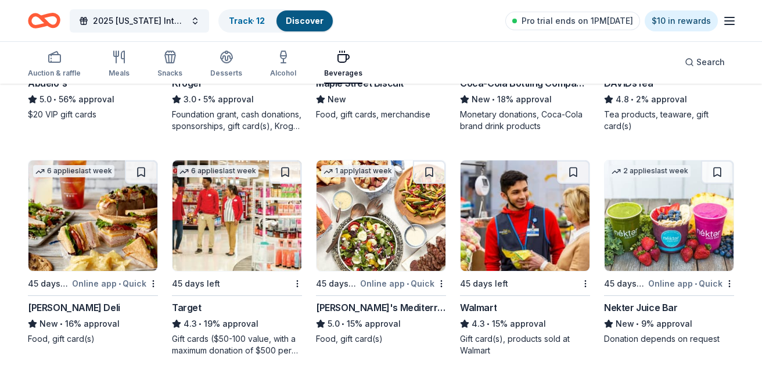
scroll to position [517, 0]
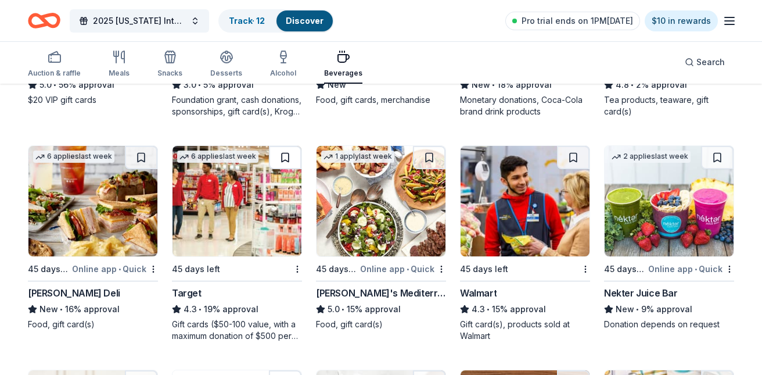
click at [282, 158] on button at bounding box center [285, 157] width 33 height 23
click at [572, 156] on button at bounding box center [573, 157] width 33 height 23
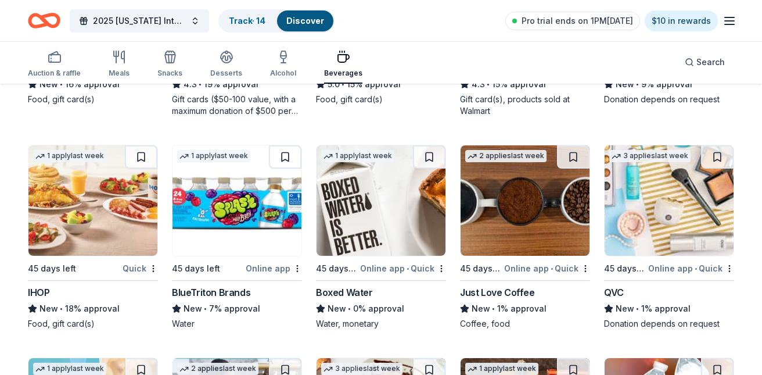
scroll to position [743, 0]
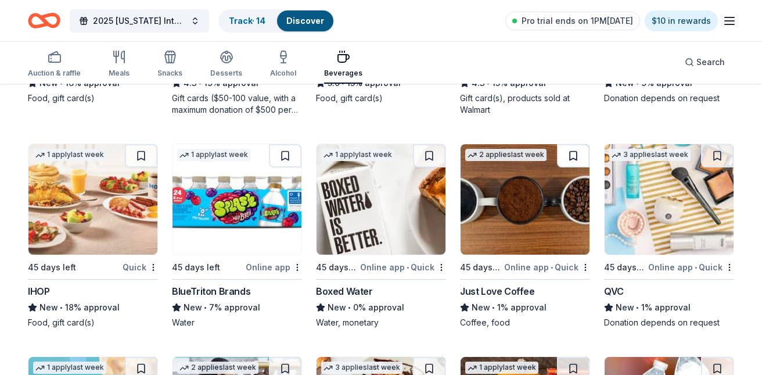
click at [572, 152] on button at bounding box center [573, 155] width 33 height 23
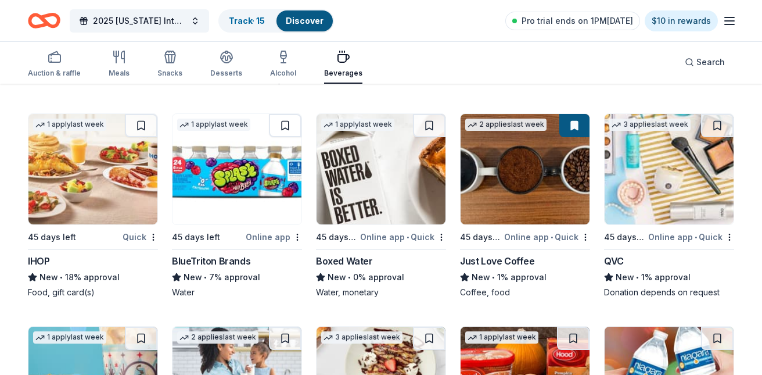
scroll to position [771, 0]
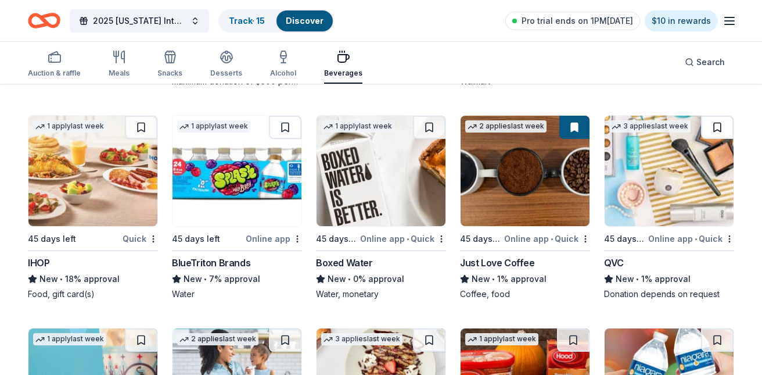
click at [715, 125] on button at bounding box center [717, 127] width 33 height 23
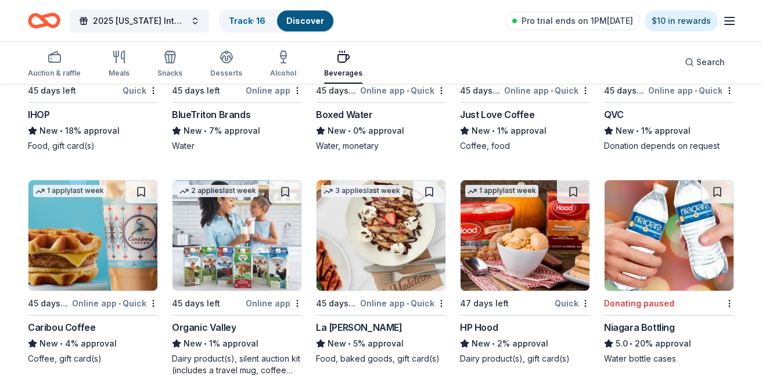
scroll to position [941, 0]
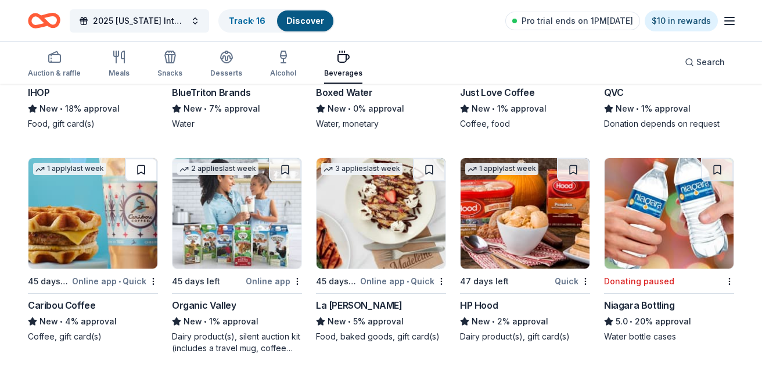
click at [141, 165] on button at bounding box center [141, 169] width 33 height 23
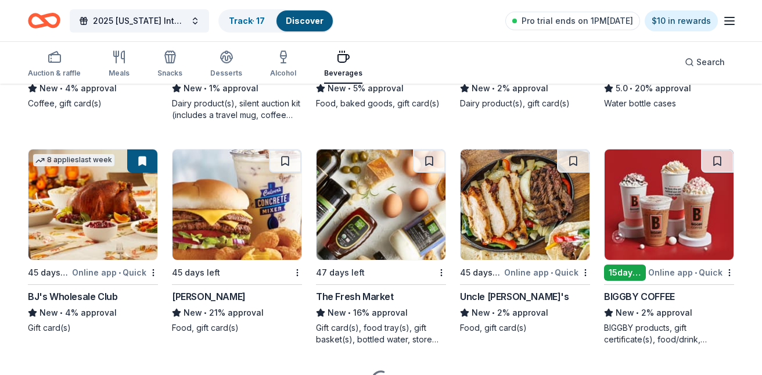
scroll to position [1175, 0]
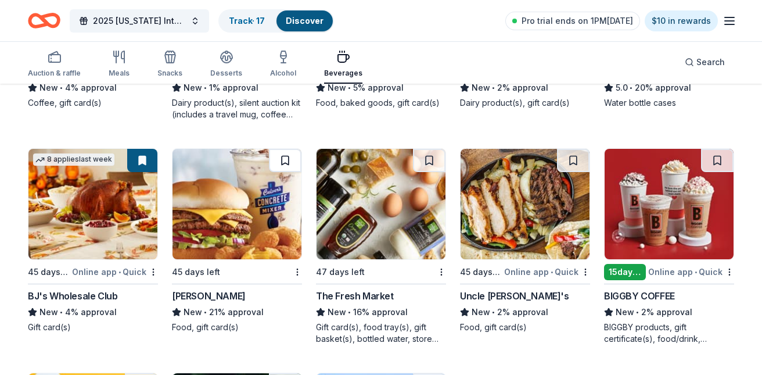
click at [285, 157] on button at bounding box center [285, 160] width 33 height 23
click at [428, 155] on button at bounding box center [429, 160] width 33 height 23
click at [711, 159] on button at bounding box center [717, 160] width 33 height 23
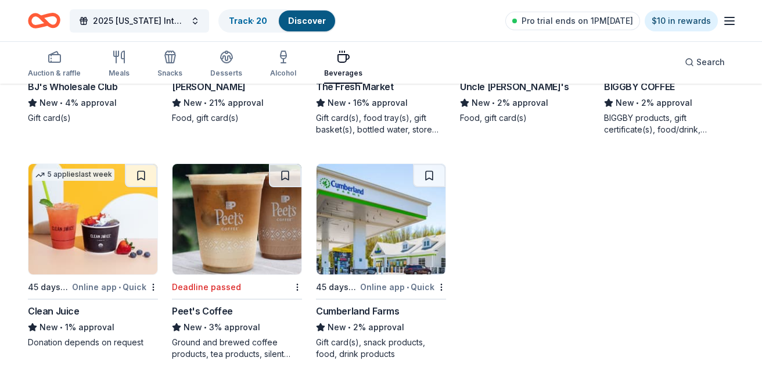
scroll to position [1392, 0]
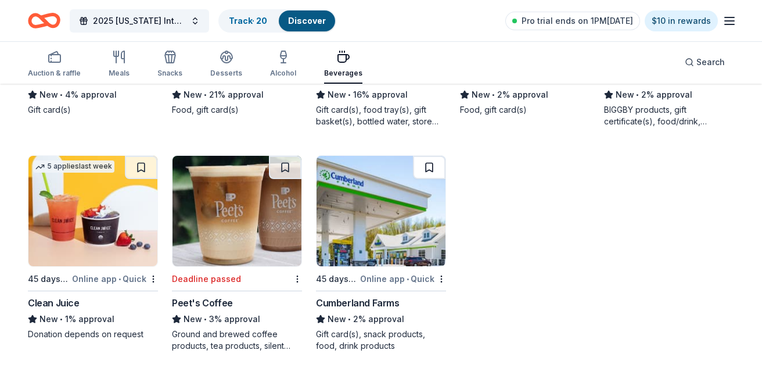
click at [427, 161] on button at bounding box center [429, 167] width 33 height 23
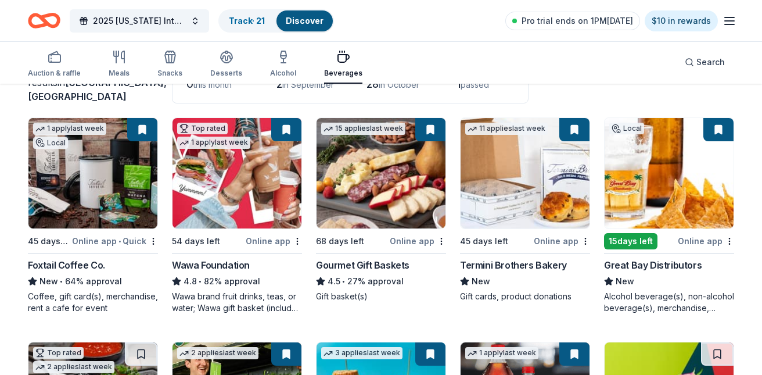
scroll to position [0, 0]
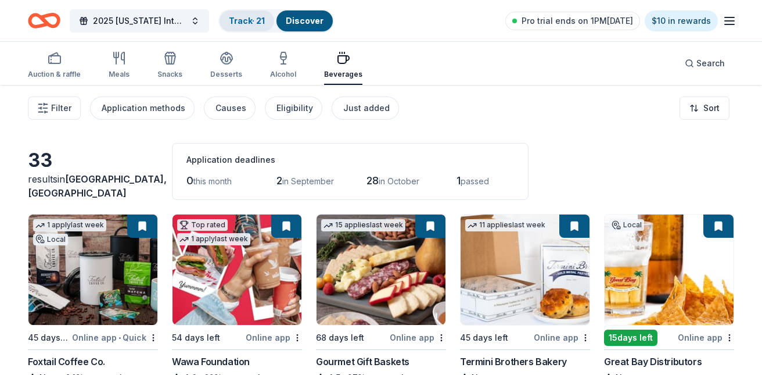
click at [254, 20] on link "Track · 21" at bounding box center [247, 21] width 36 height 10
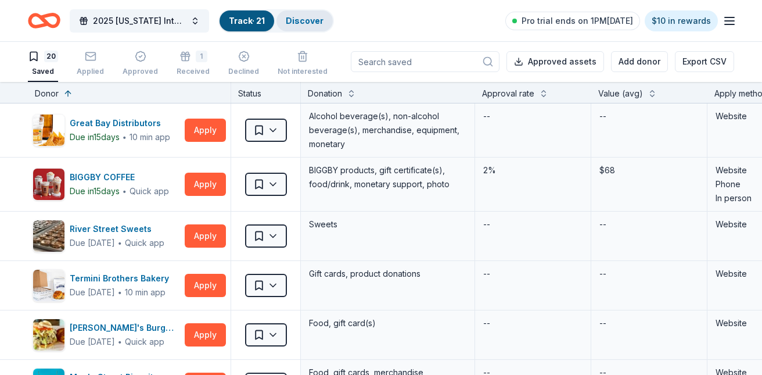
click at [304, 20] on link "Discover" at bounding box center [305, 21] width 38 height 10
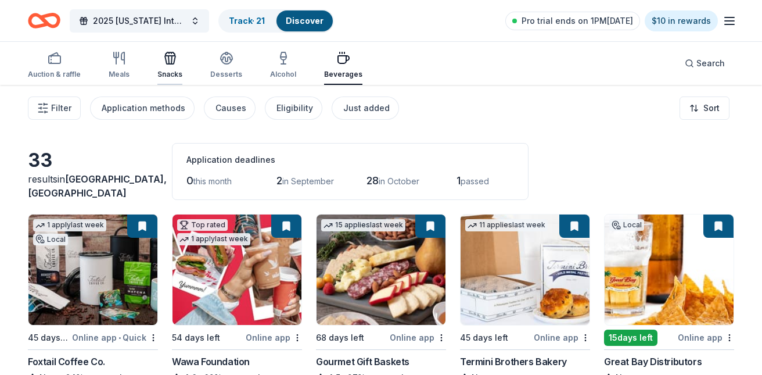
click at [166, 63] on icon "button" at bounding box center [170, 60] width 10 height 8
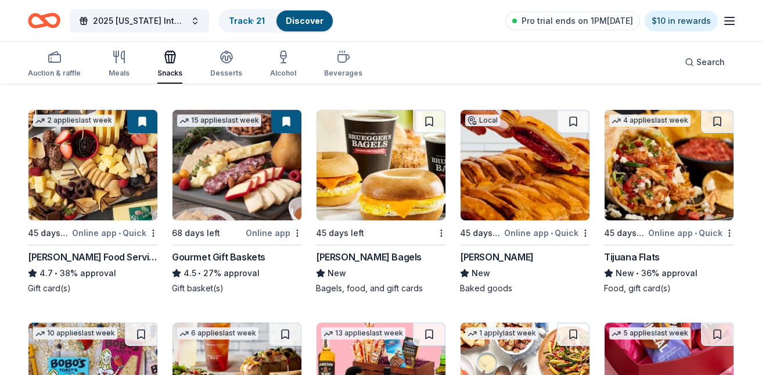
scroll to position [318, 0]
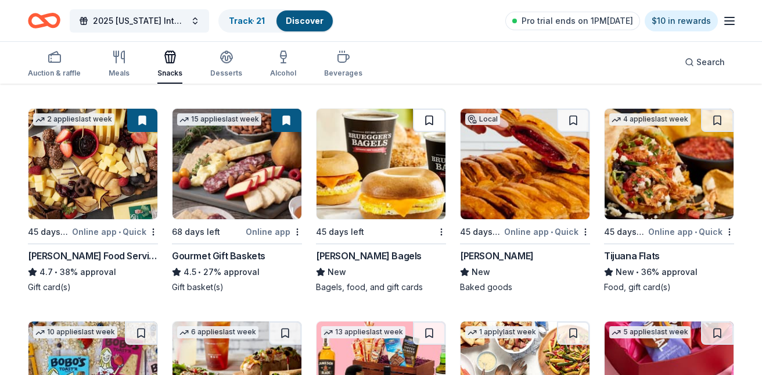
click at [428, 117] on button at bounding box center [429, 120] width 33 height 23
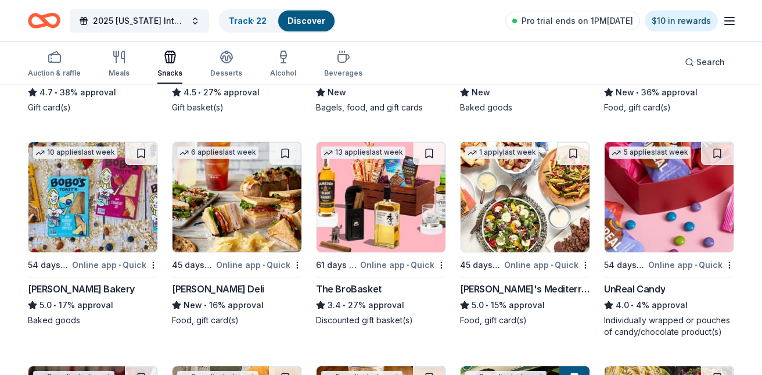
scroll to position [498, 0]
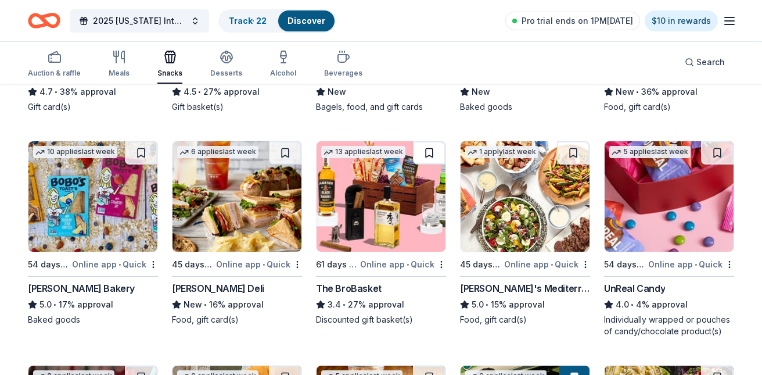
click at [429, 147] on button at bounding box center [429, 152] width 33 height 23
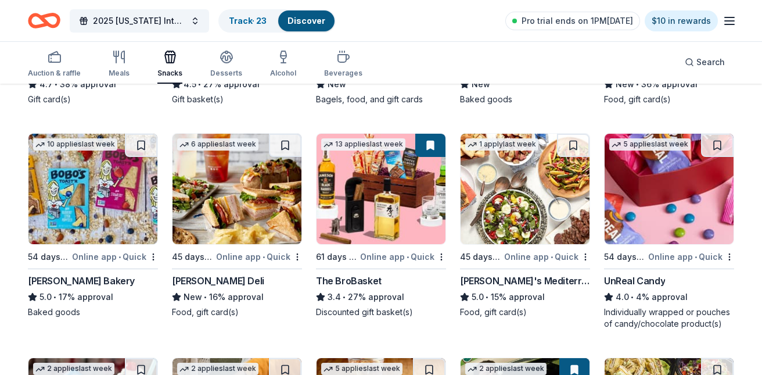
scroll to position [495, 0]
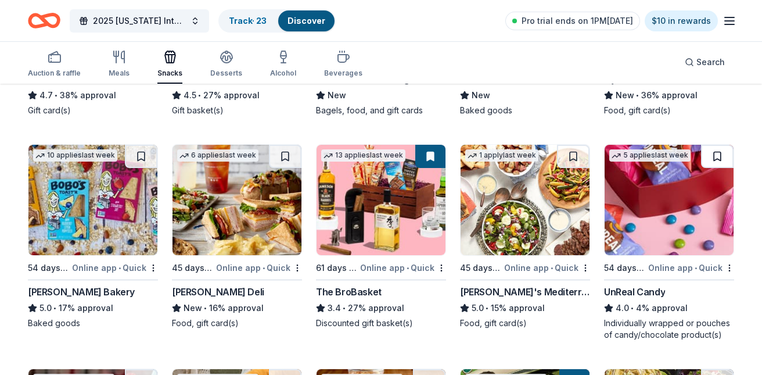
click at [713, 156] on button at bounding box center [717, 156] width 33 height 23
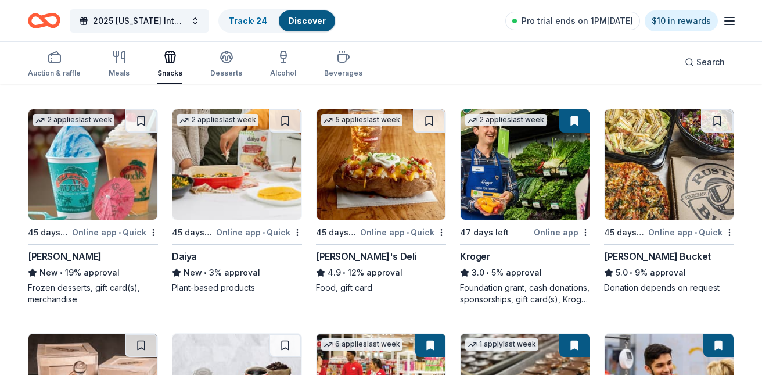
scroll to position [759, 0]
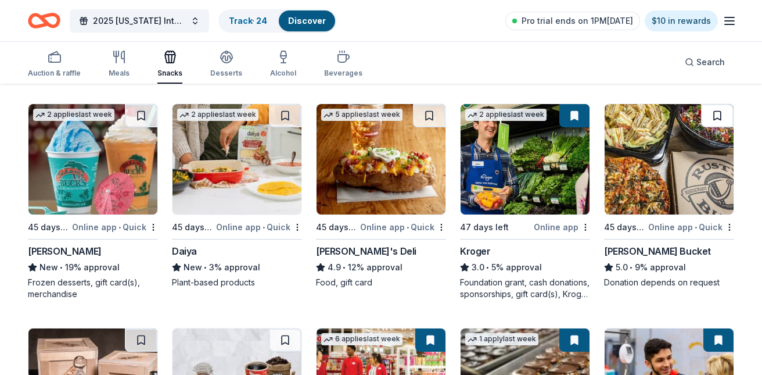
click at [717, 108] on button at bounding box center [717, 115] width 33 height 23
click at [428, 113] on button at bounding box center [429, 115] width 33 height 23
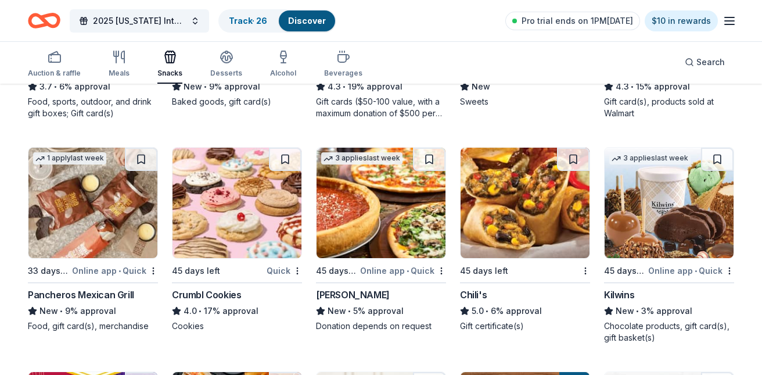
scroll to position [1166, 0]
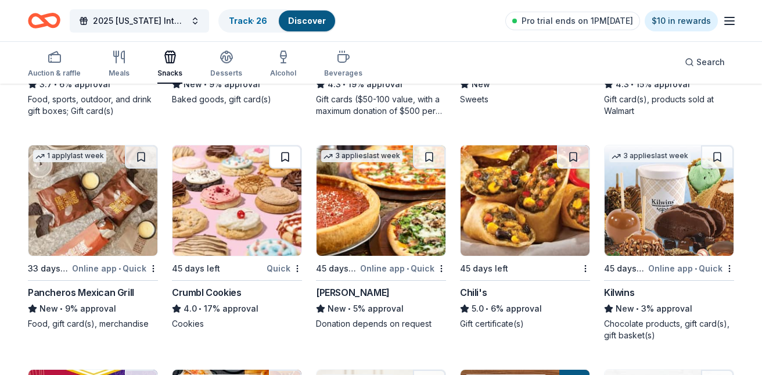
click at [285, 151] on button at bounding box center [285, 156] width 33 height 23
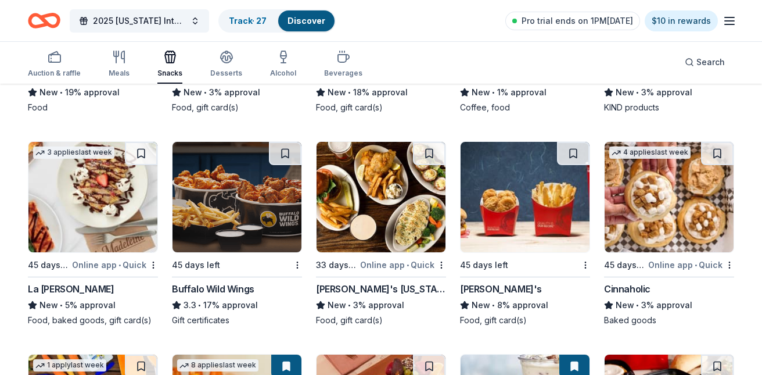
scroll to position [1605, 0]
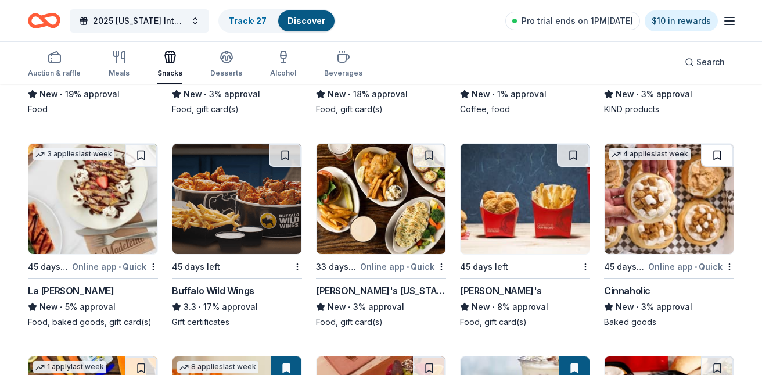
click at [715, 153] on button at bounding box center [717, 154] width 33 height 23
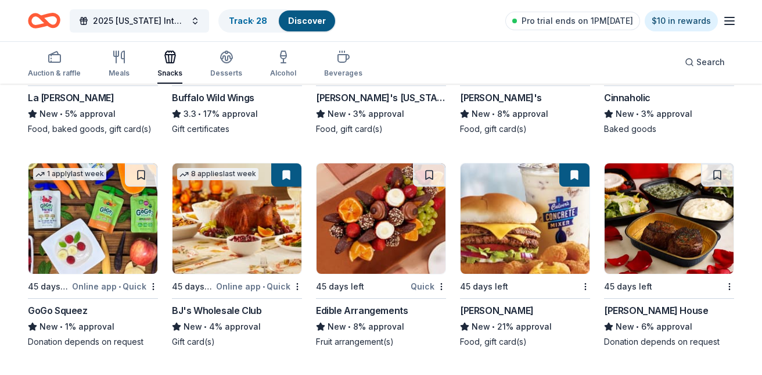
scroll to position [1799, 0]
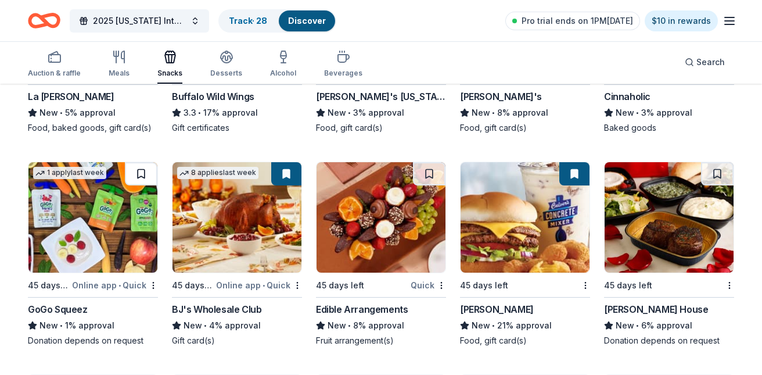
click at [138, 172] on button at bounding box center [141, 173] width 33 height 23
click at [430, 170] on button at bounding box center [429, 173] width 33 height 23
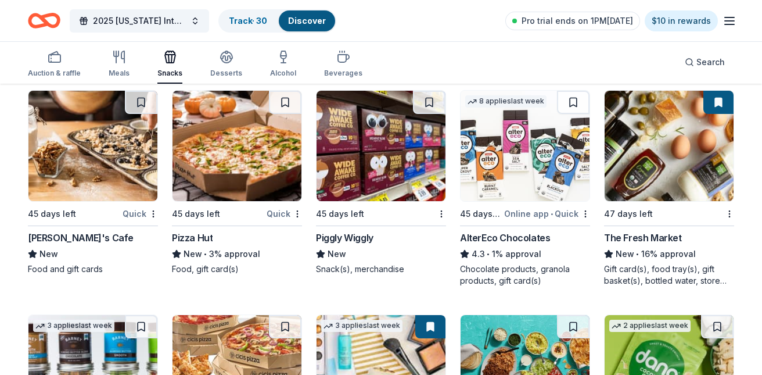
scroll to position [2084, 0]
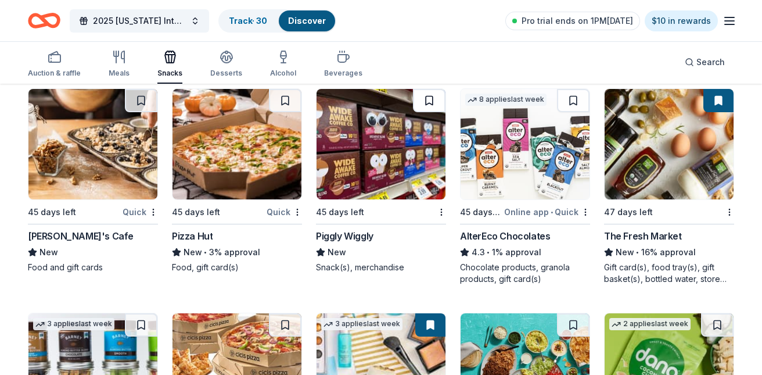
click at [426, 99] on button at bounding box center [429, 100] width 33 height 23
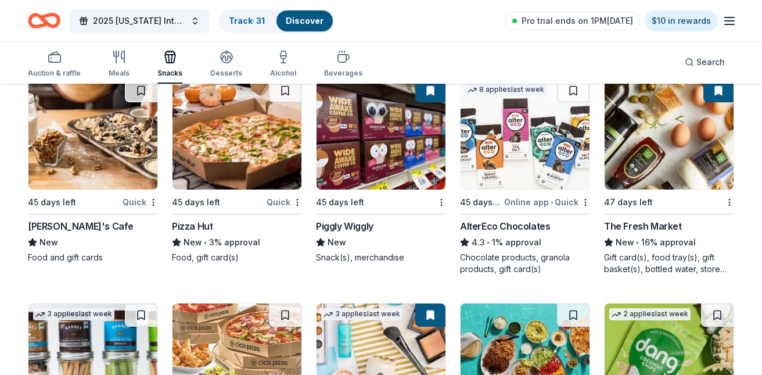
scroll to position [2088, 0]
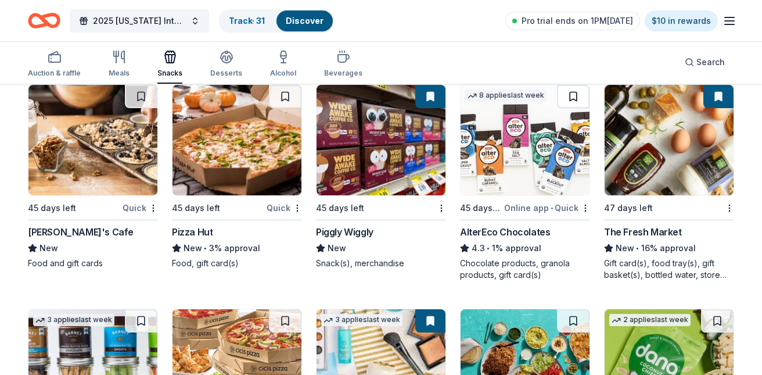
click at [575, 93] on button at bounding box center [573, 96] width 33 height 23
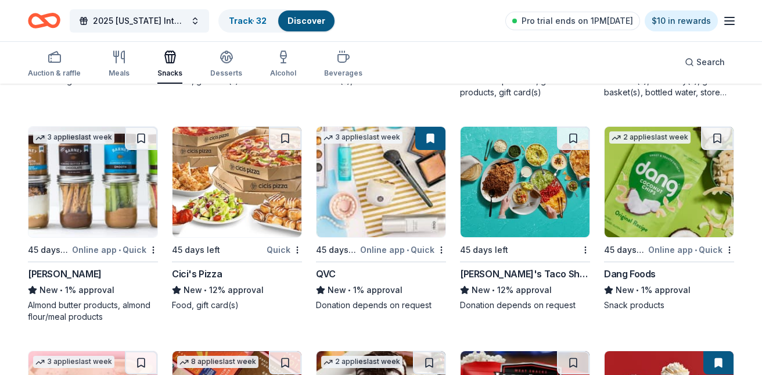
scroll to position [2274, 0]
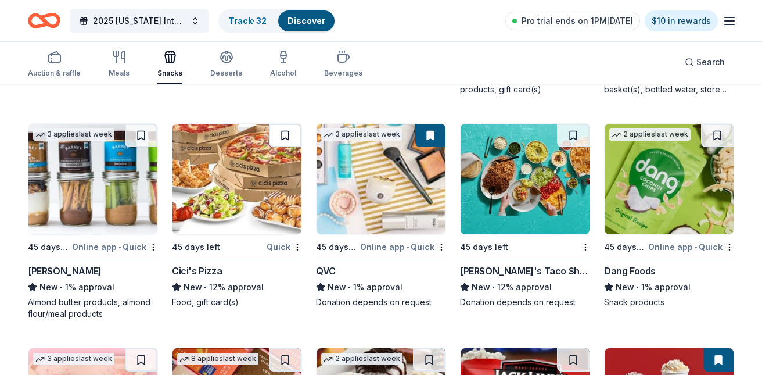
click at [284, 130] on button at bounding box center [285, 135] width 33 height 23
click at [107, 183] on img at bounding box center [92, 179] width 129 height 110
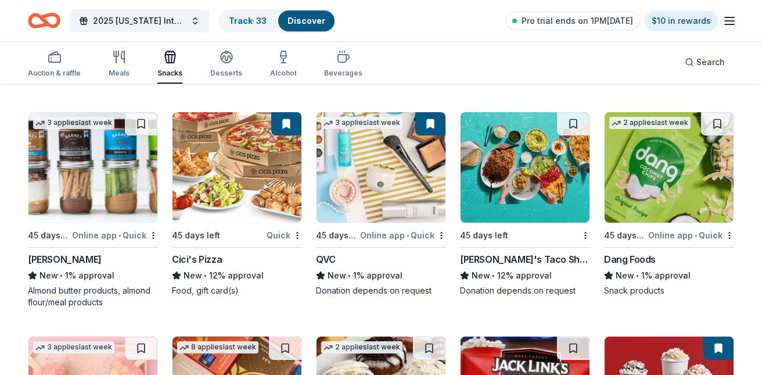
scroll to position [2298, 0]
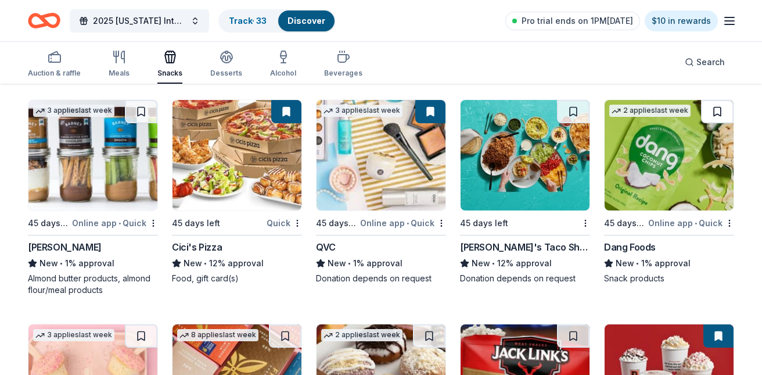
click at [714, 105] on button at bounding box center [717, 111] width 33 height 23
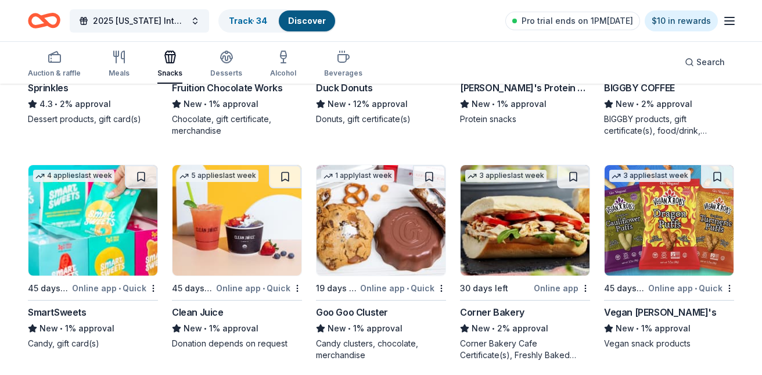
scroll to position [2691, 0]
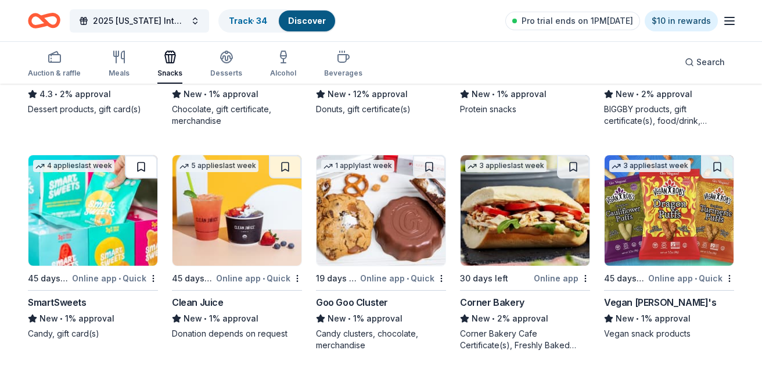
click at [138, 164] on button at bounding box center [141, 166] width 33 height 23
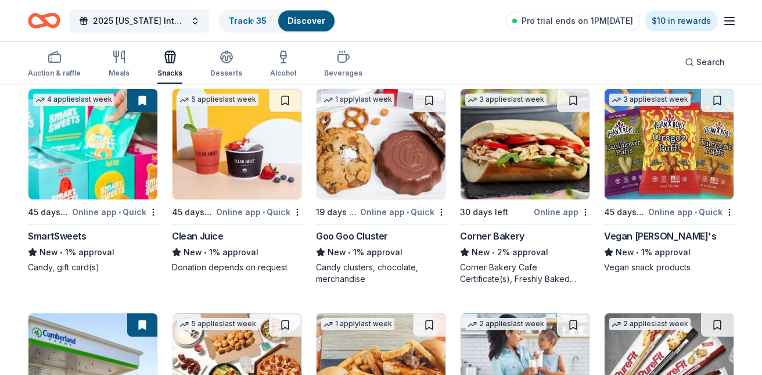
scroll to position [2717, 0]
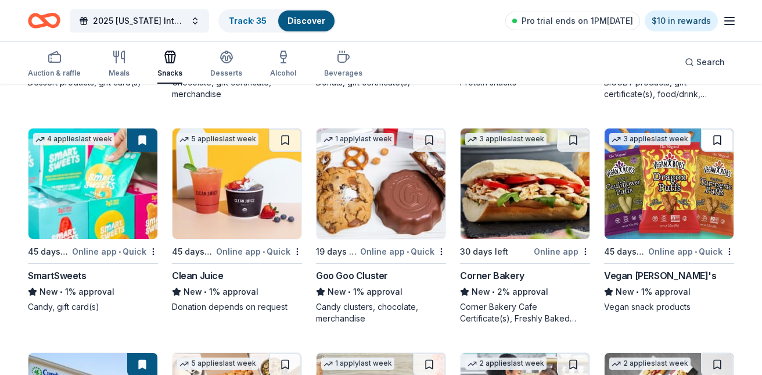
click at [721, 132] on button at bounding box center [717, 139] width 33 height 23
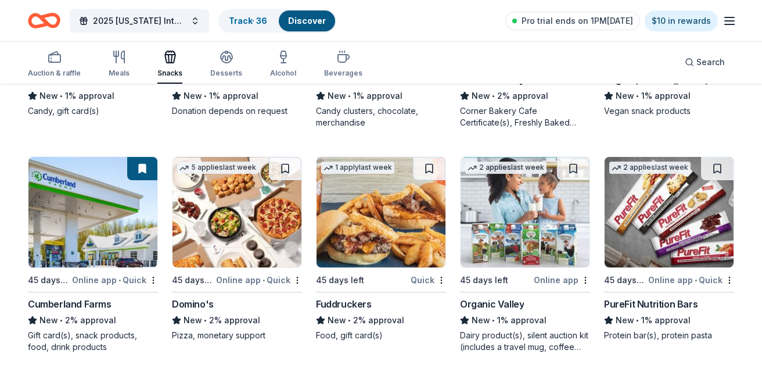
scroll to position [2919, 0]
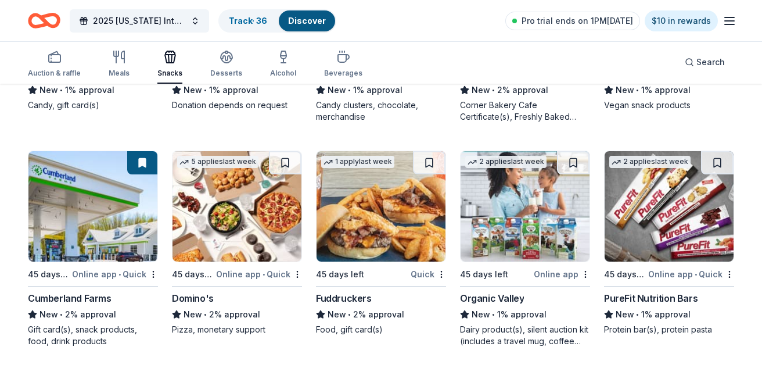
click at [717, 158] on button at bounding box center [717, 162] width 33 height 23
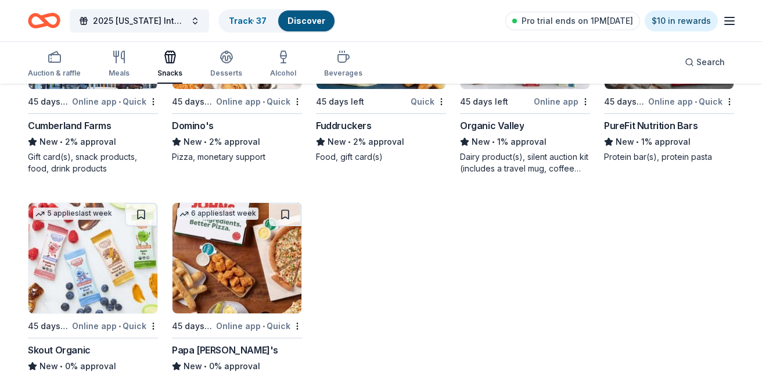
scroll to position [3127, 0]
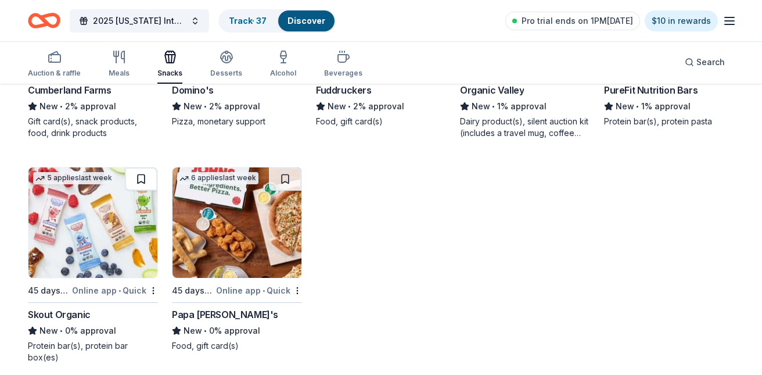
click at [139, 177] on button at bounding box center [141, 178] width 33 height 23
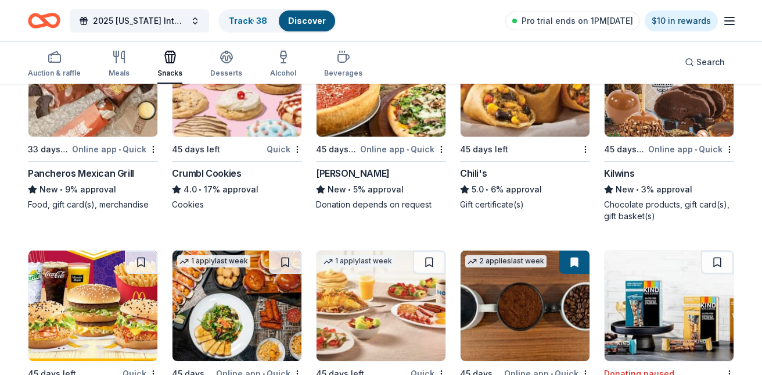
scroll to position [1146, 0]
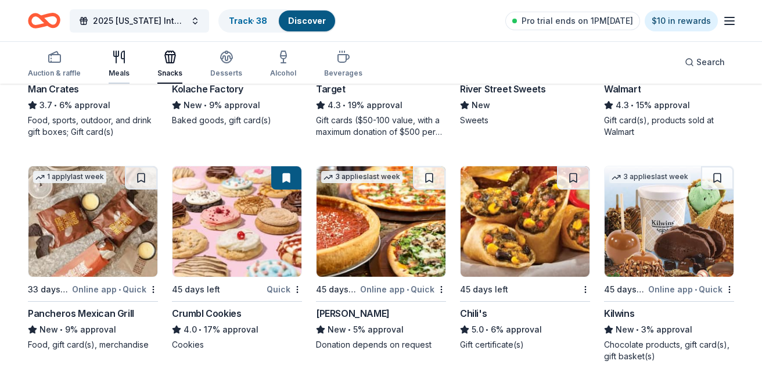
click at [116, 56] on icon "button" at bounding box center [116, 57] width 0 height 12
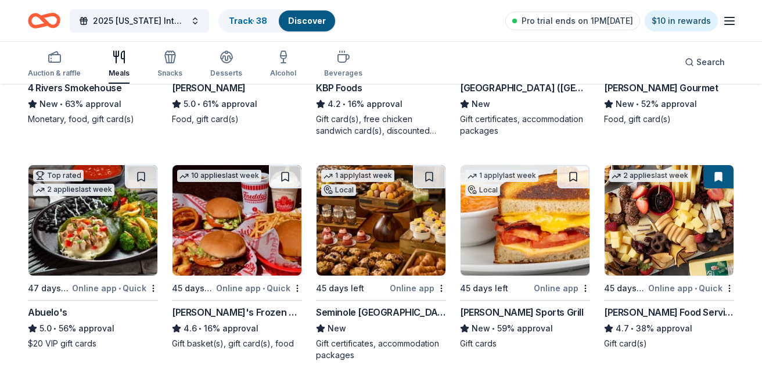
scroll to position [271, 0]
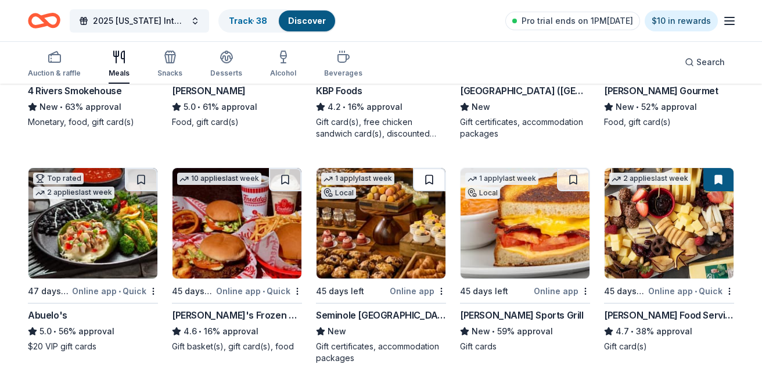
click at [426, 176] on button at bounding box center [429, 179] width 33 height 23
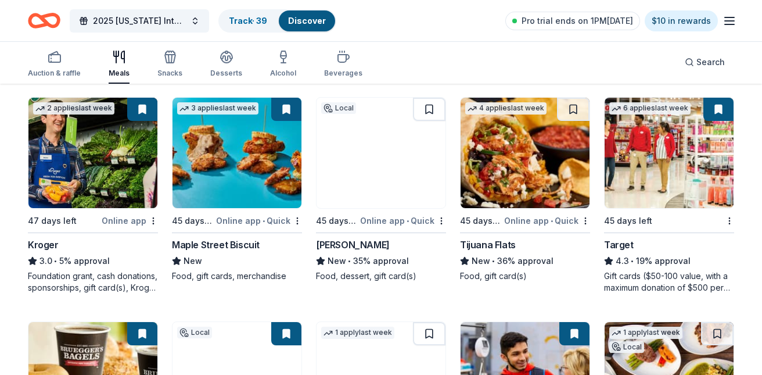
scroll to position [566, 0]
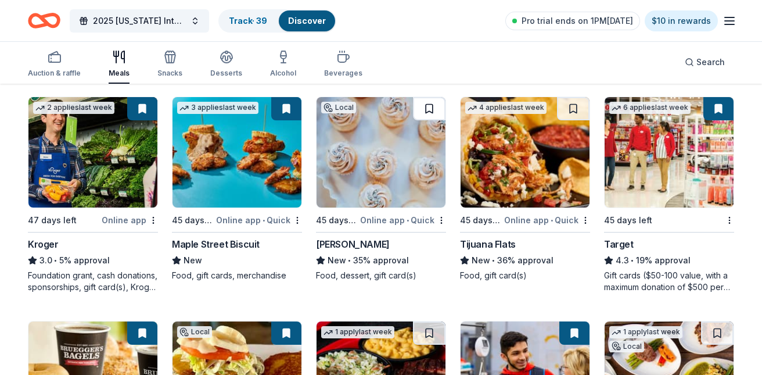
click at [430, 103] on button at bounding box center [429, 108] width 33 height 23
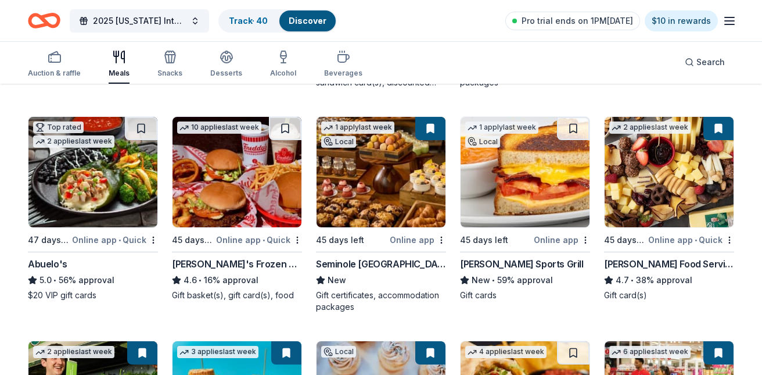
scroll to position [316, 0]
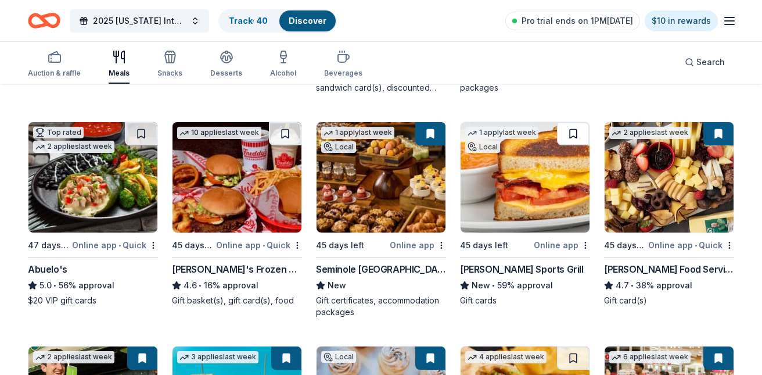
click at [574, 131] on button at bounding box center [573, 133] width 33 height 23
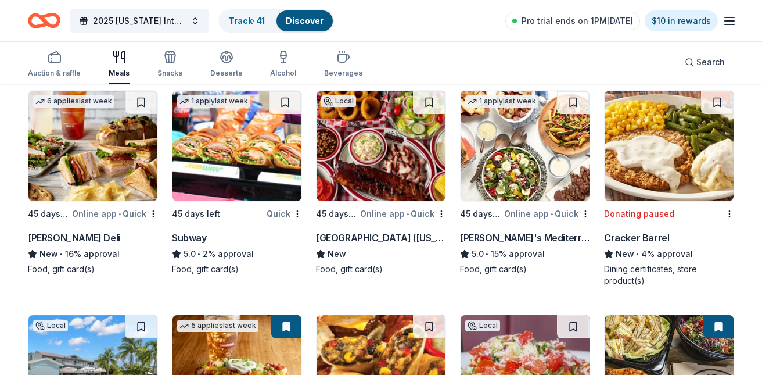
scroll to position [1021, 0]
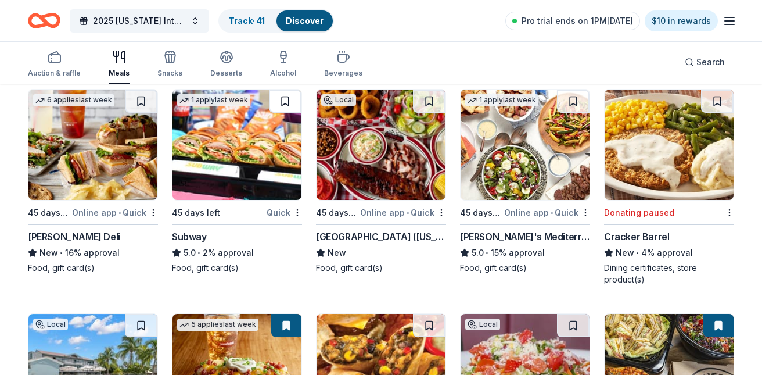
click at [282, 98] on button at bounding box center [285, 100] width 33 height 23
click at [139, 95] on button at bounding box center [141, 100] width 33 height 23
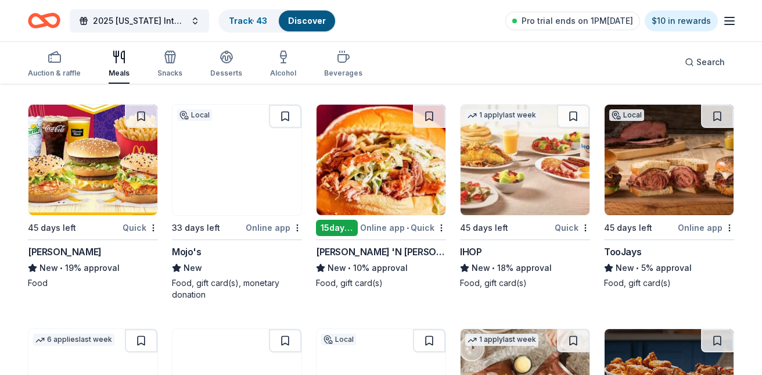
scroll to position [1446, 0]
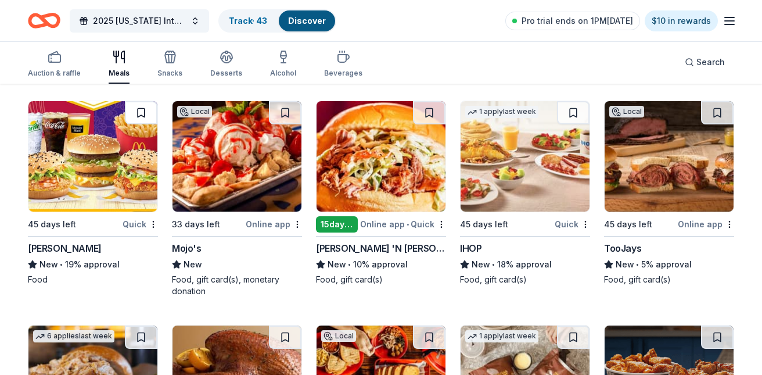
click at [140, 110] on button at bounding box center [141, 112] width 33 height 23
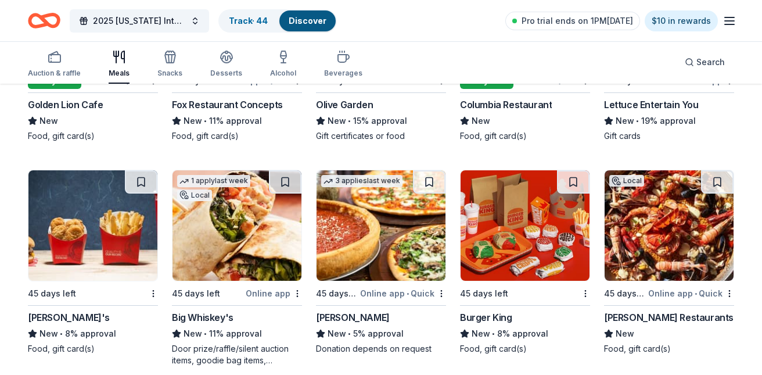
scroll to position [2027, 0]
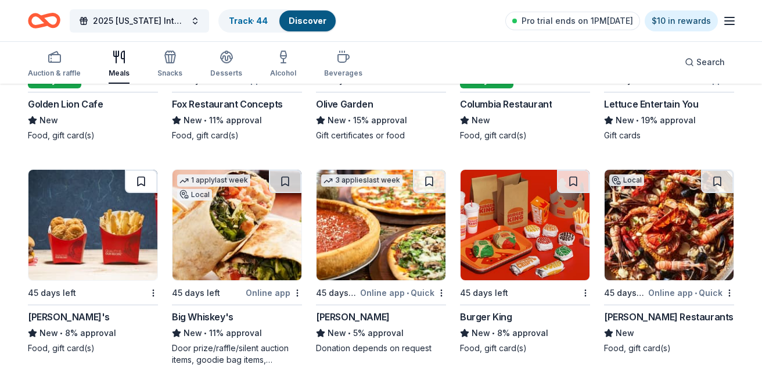
click at [141, 176] on button at bounding box center [141, 181] width 33 height 23
click at [572, 178] on button at bounding box center [573, 181] width 33 height 23
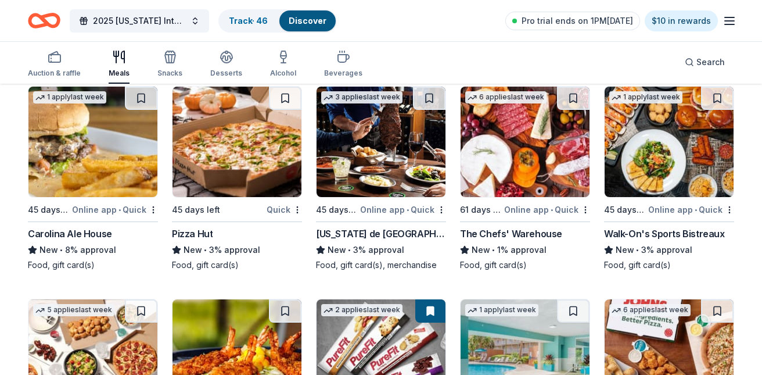
scroll to position [2559, 0]
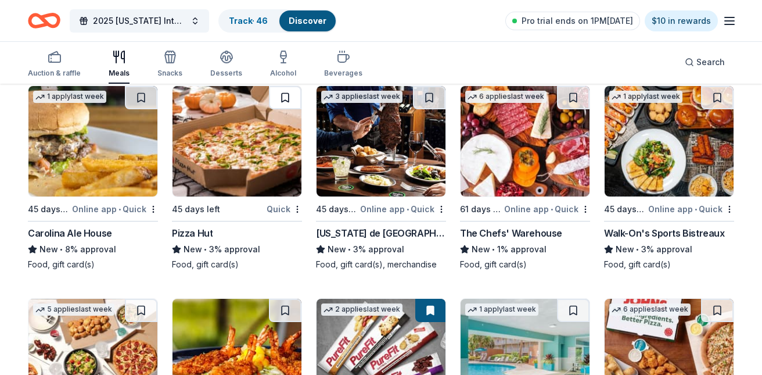
click at [285, 91] on button at bounding box center [285, 97] width 33 height 23
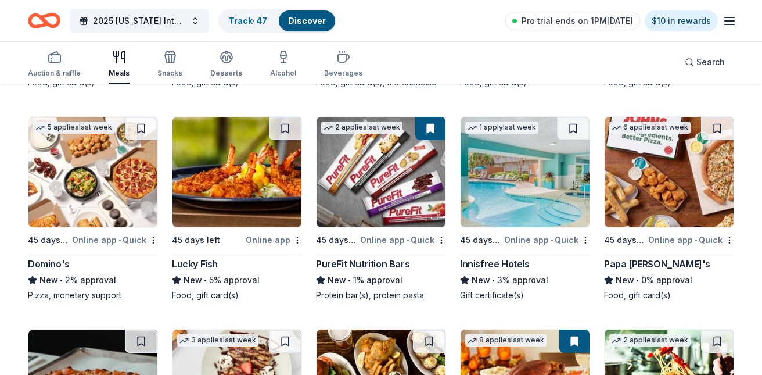
scroll to position [2736, 0]
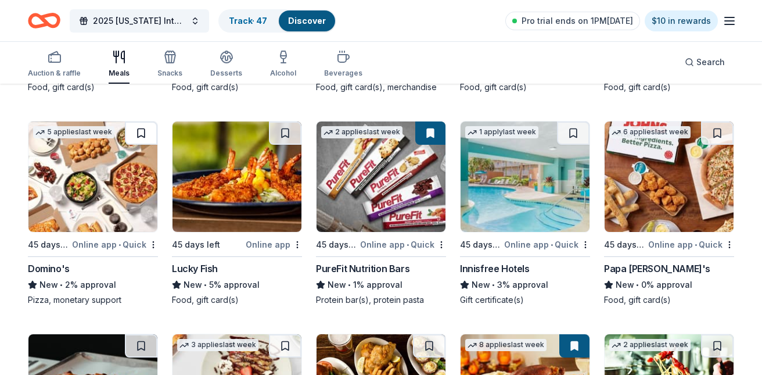
click at [136, 131] on button at bounding box center [141, 132] width 33 height 23
click at [715, 132] on button at bounding box center [717, 132] width 33 height 23
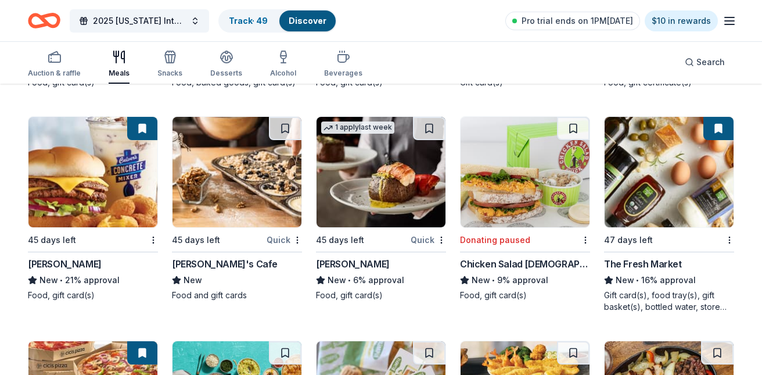
scroll to position [3175, 0]
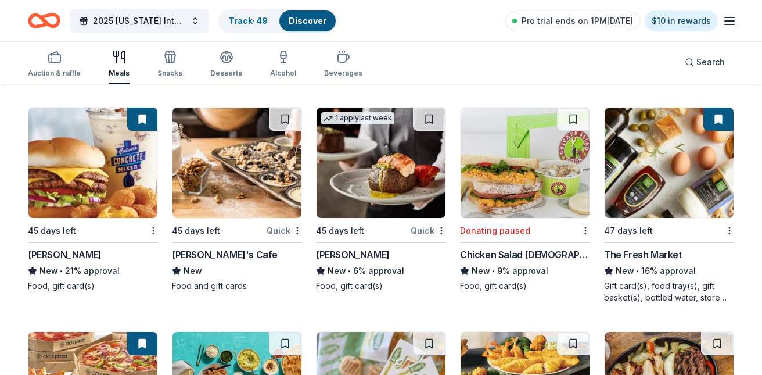
click at [136, 118] on button at bounding box center [142, 118] width 30 height 23
click at [142, 122] on button at bounding box center [142, 118] width 30 height 23
click at [144, 127] on button at bounding box center [142, 118] width 30 height 23
click at [126, 125] on img at bounding box center [92, 162] width 129 height 110
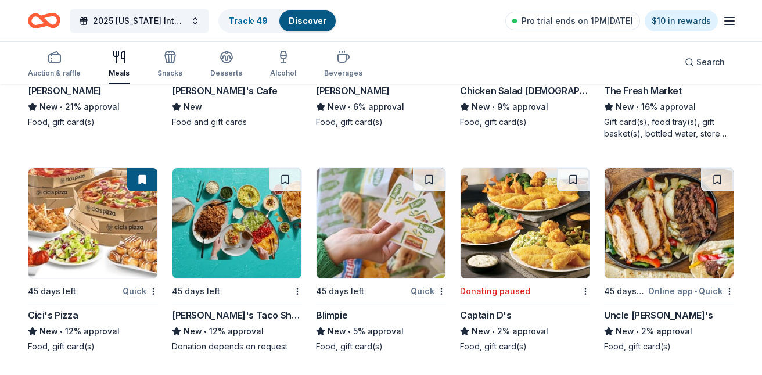
scroll to position [3355, 0]
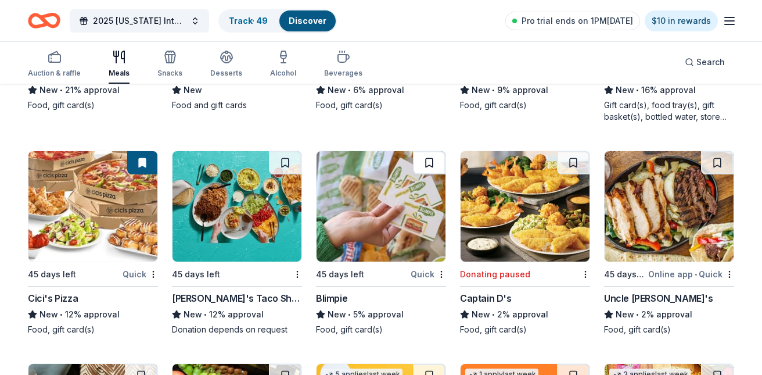
click at [430, 160] on button at bounding box center [429, 162] width 33 height 23
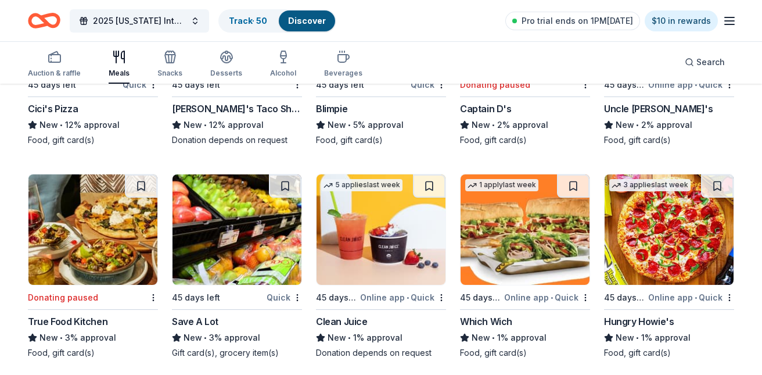
scroll to position [3564, 0]
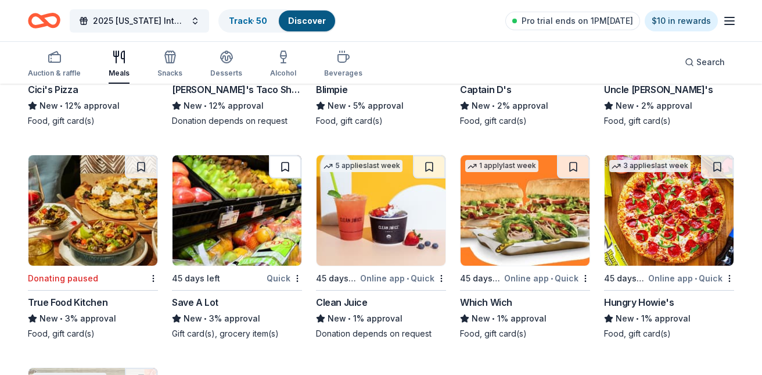
click at [281, 167] on button at bounding box center [285, 166] width 33 height 23
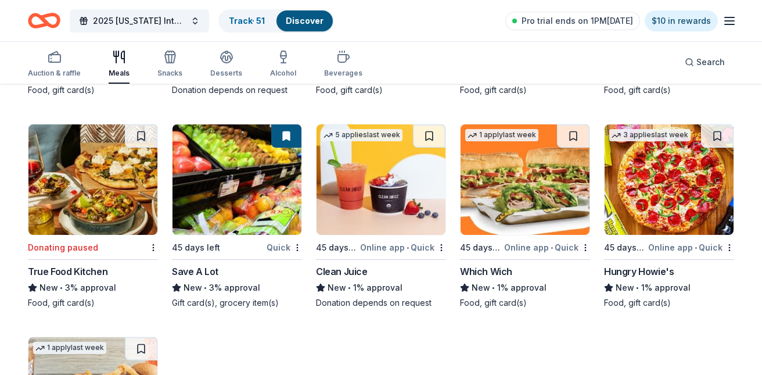
scroll to position [3611, 0]
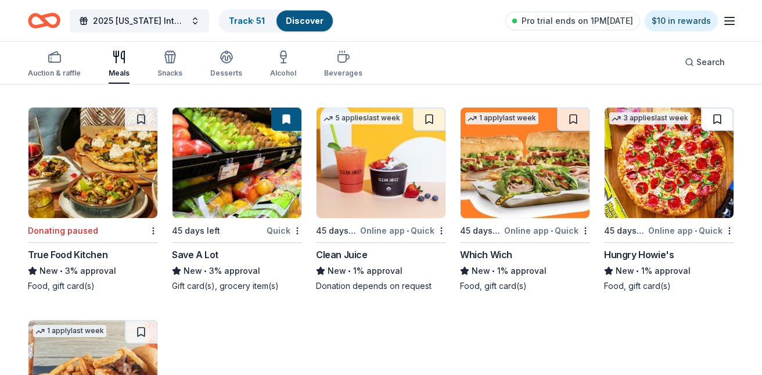
click at [715, 120] on button at bounding box center [717, 118] width 33 height 23
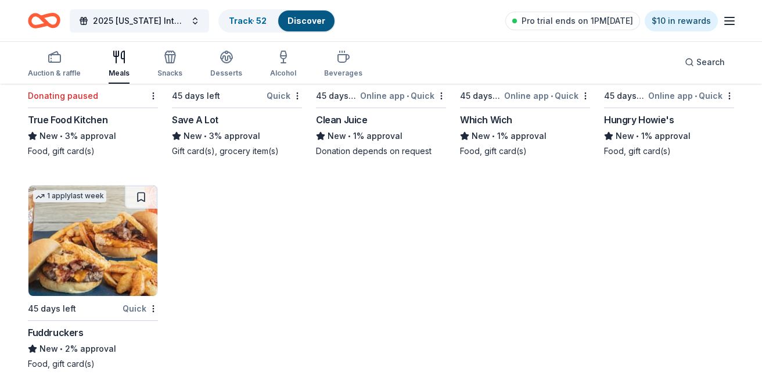
scroll to position [3764, 0]
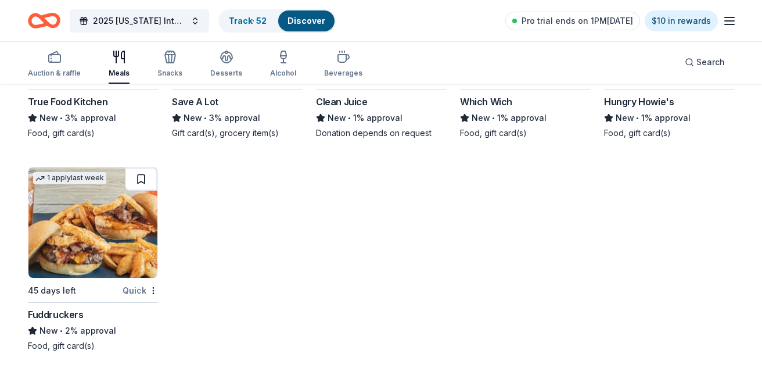
click at [141, 175] on button at bounding box center [141, 178] width 33 height 23
click at [266, 17] on link "Track · 53" at bounding box center [248, 21] width 38 height 10
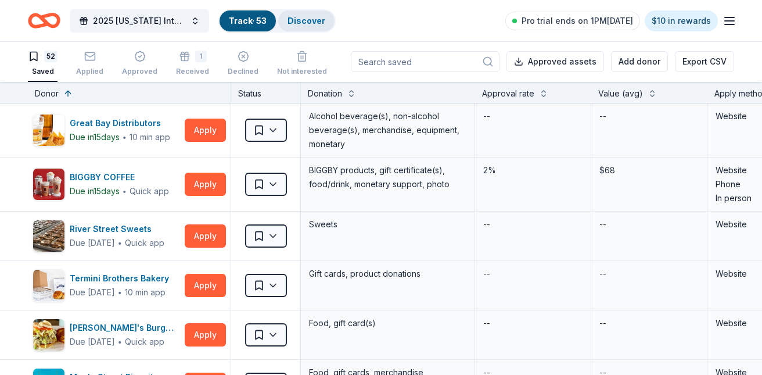
click at [315, 17] on link "Discover" at bounding box center [306, 21] width 38 height 10
click at [312, 15] on div "Discover" at bounding box center [306, 20] width 56 height 21
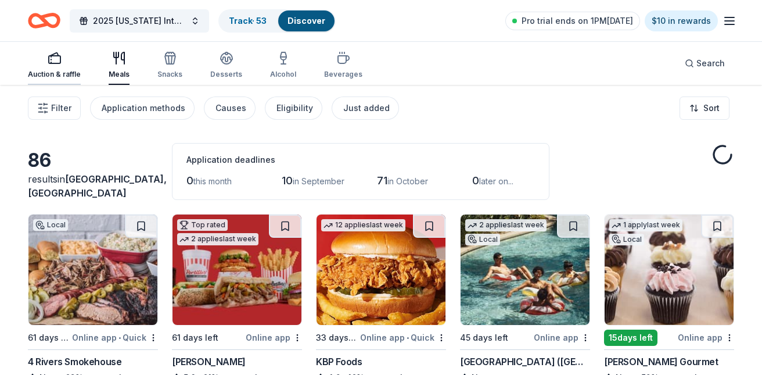
click at [53, 57] on icon "button" at bounding box center [55, 58] width 14 height 14
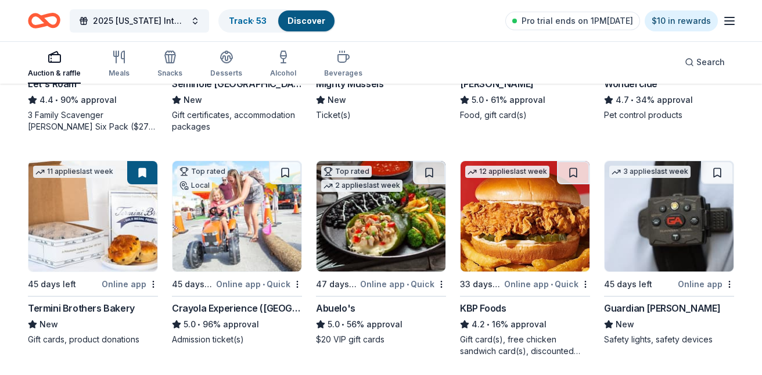
scroll to position [731, 0]
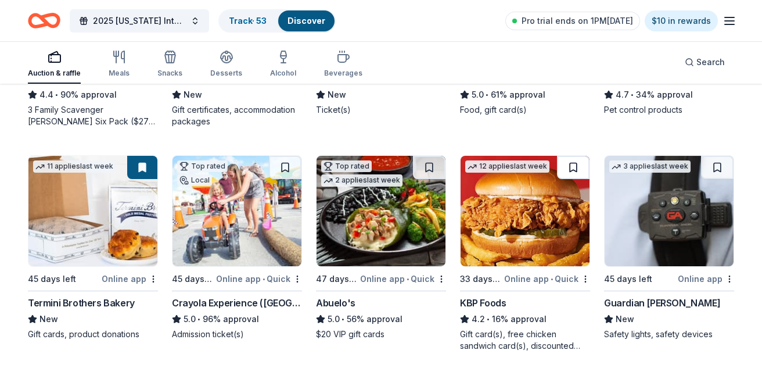
click at [574, 167] on button at bounding box center [573, 167] width 33 height 23
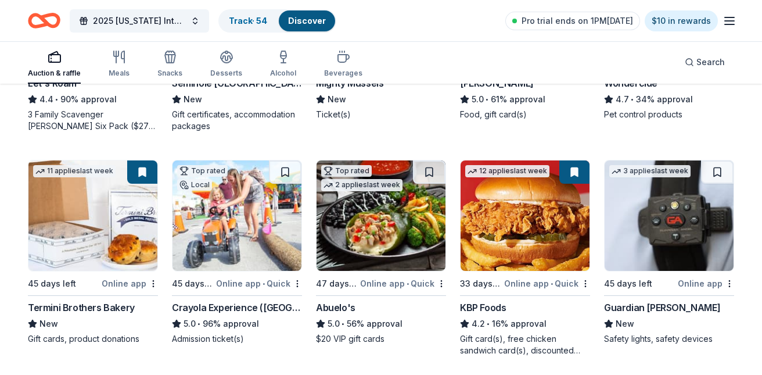
scroll to position [737, 0]
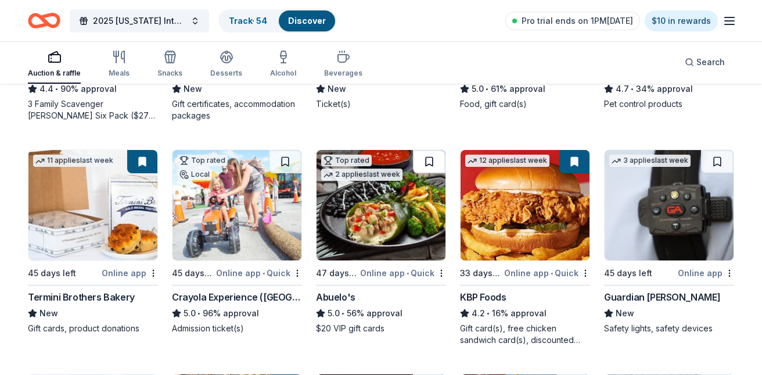
click at [429, 153] on button at bounding box center [429, 161] width 33 height 23
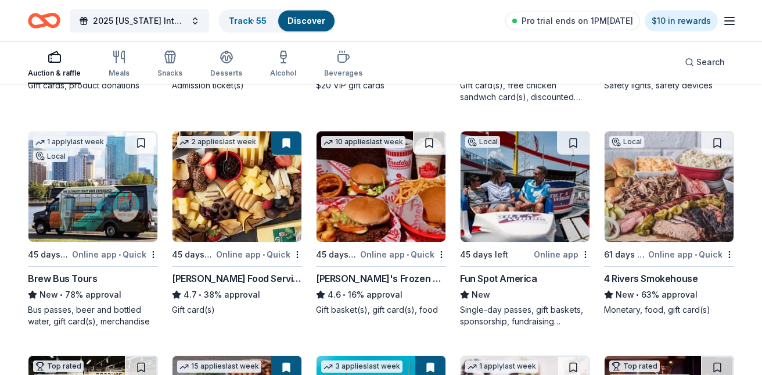
scroll to position [993, 0]
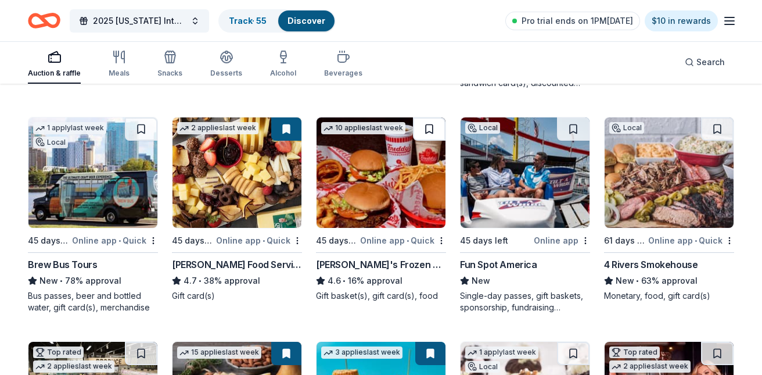
click at [424, 127] on button at bounding box center [429, 128] width 33 height 23
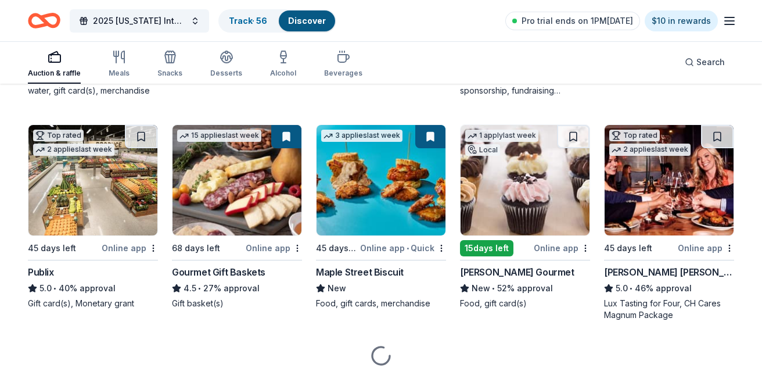
scroll to position [1213, 0]
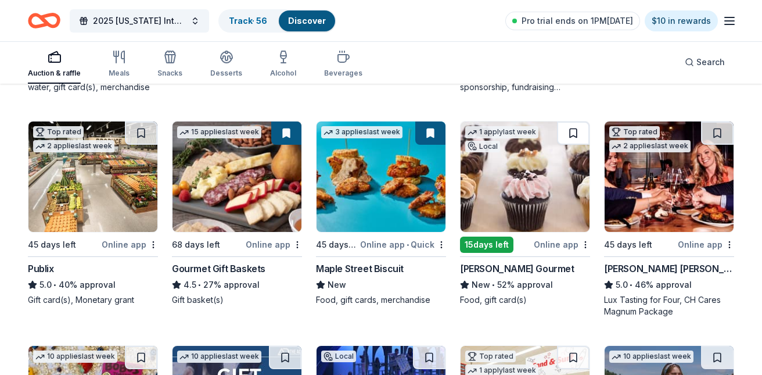
click at [568, 132] on button at bounding box center [573, 132] width 33 height 23
click at [716, 133] on button at bounding box center [717, 132] width 33 height 23
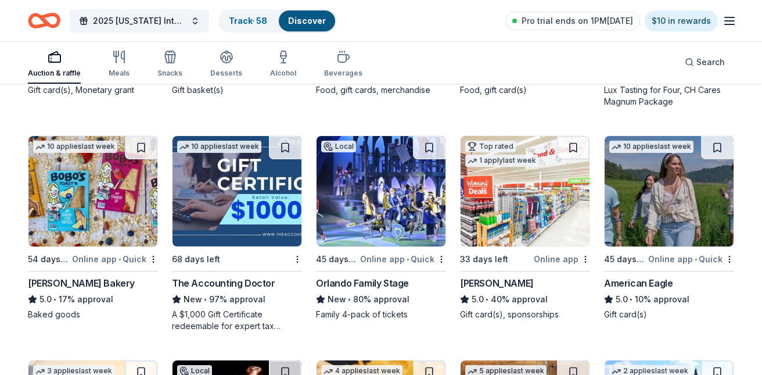
scroll to position [1432, 0]
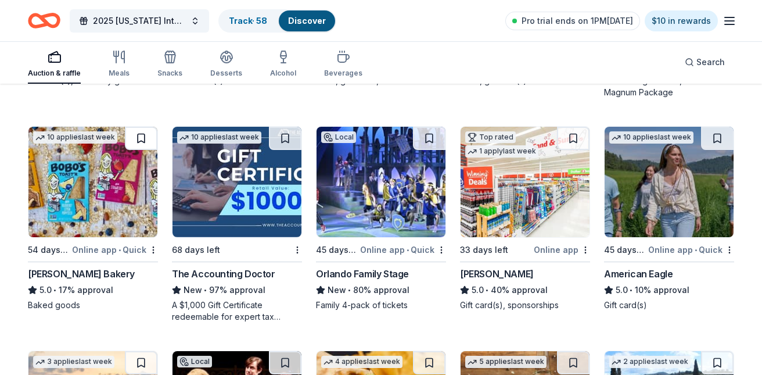
click at [134, 133] on button at bounding box center [141, 138] width 33 height 23
click at [284, 135] on button at bounding box center [285, 138] width 33 height 23
click at [574, 135] on button at bounding box center [573, 138] width 33 height 23
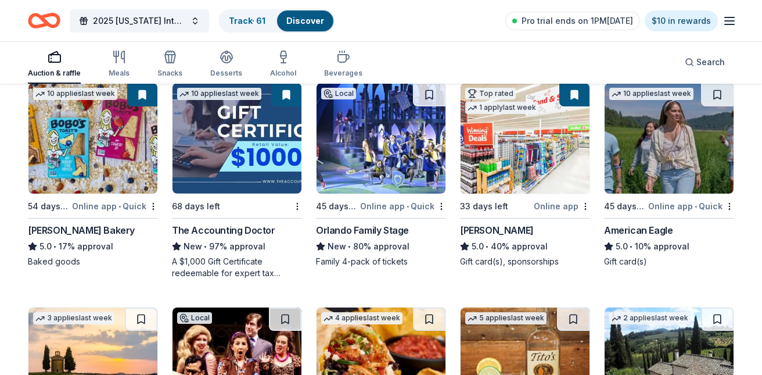
scroll to position [1472, 0]
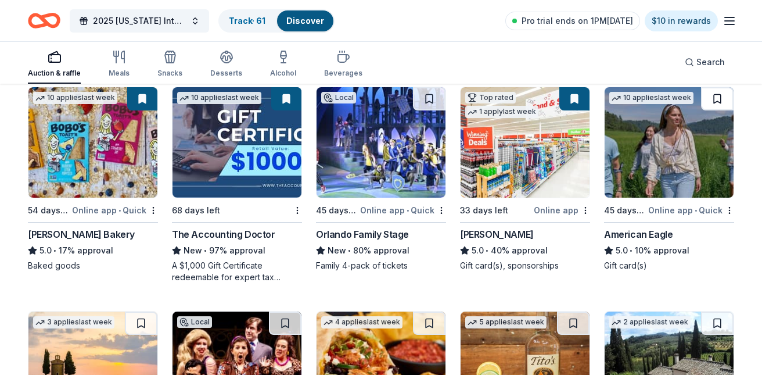
click at [716, 92] on button at bounding box center [717, 98] width 33 height 23
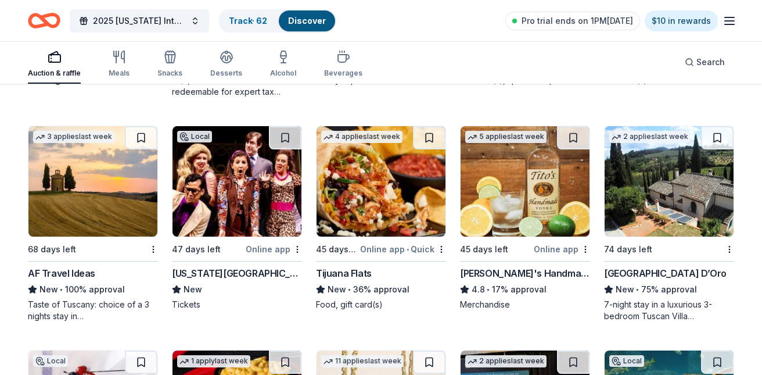
scroll to position [1653, 0]
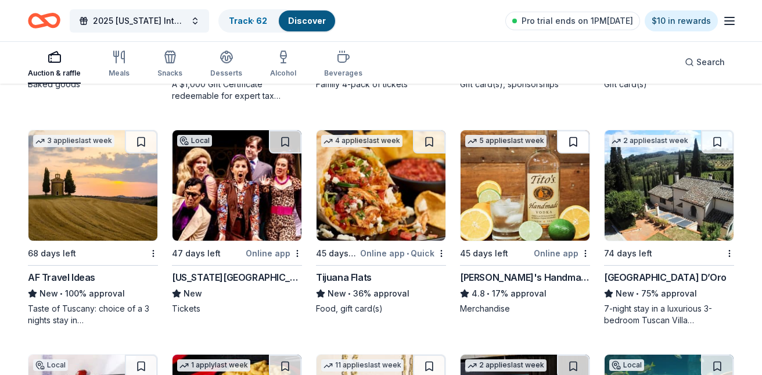
click at [573, 139] on button at bounding box center [573, 141] width 33 height 23
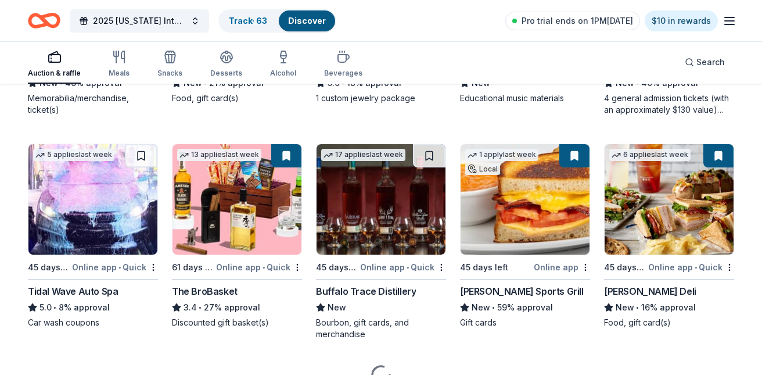
scroll to position [2096, 0]
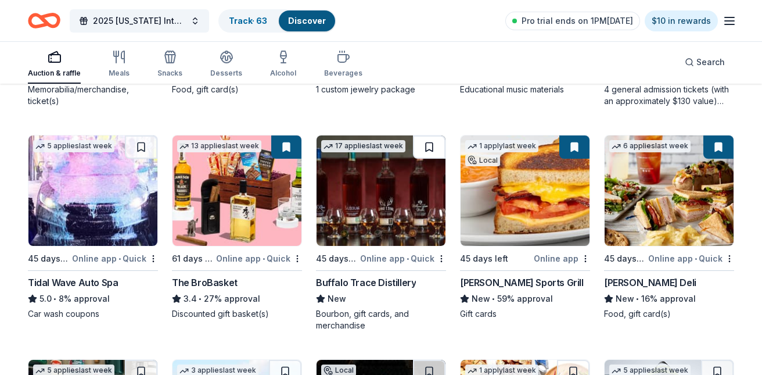
click at [424, 146] on button at bounding box center [429, 146] width 33 height 23
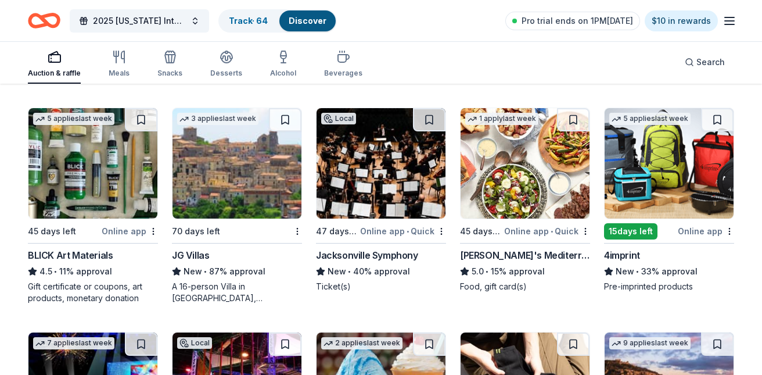
scroll to position [2341, 0]
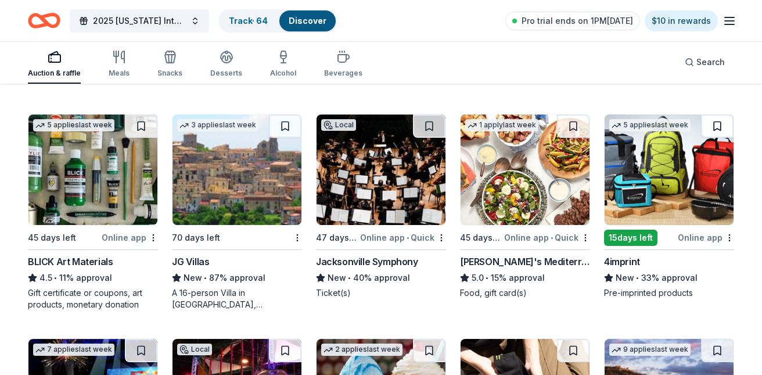
click at [712, 120] on button at bounding box center [717, 125] width 33 height 23
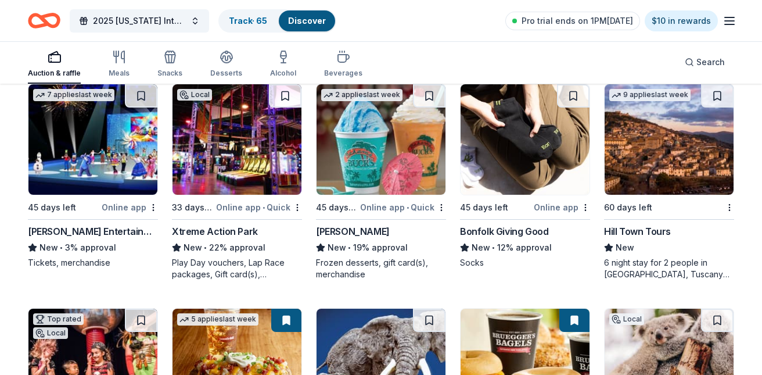
scroll to position [2590, 0]
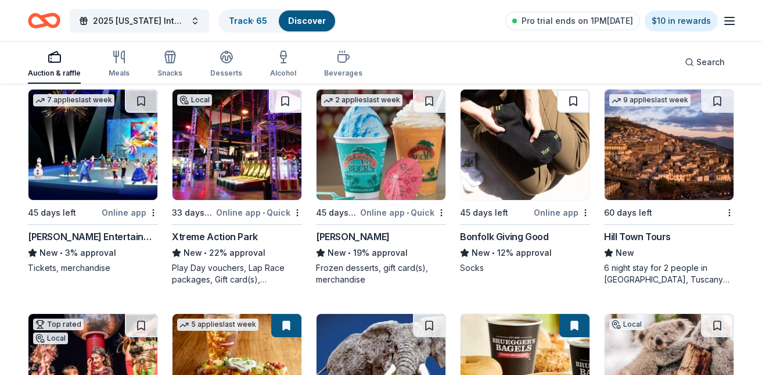
click at [567, 94] on button at bounding box center [573, 100] width 33 height 23
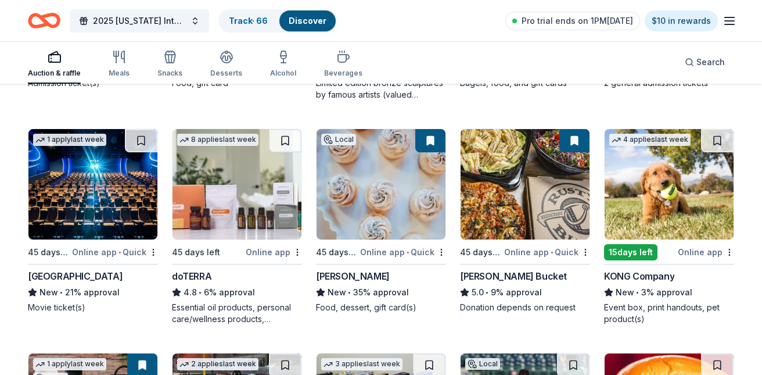
scroll to position [2996, 0]
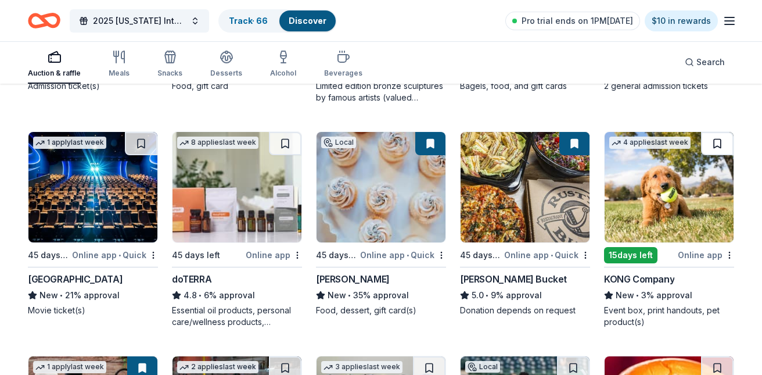
click at [714, 138] on button at bounding box center [717, 143] width 33 height 23
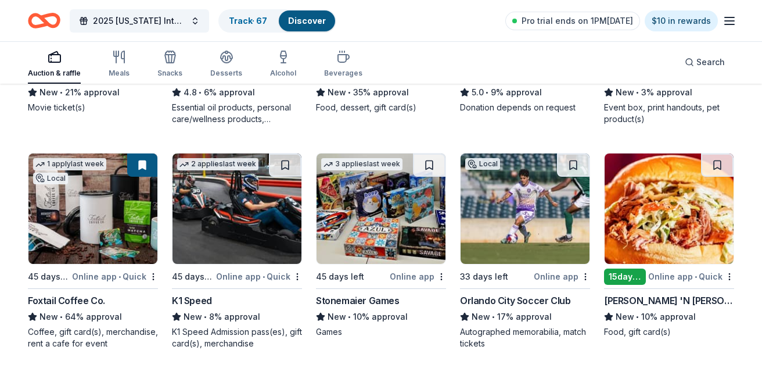
scroll to position [3210, 0]
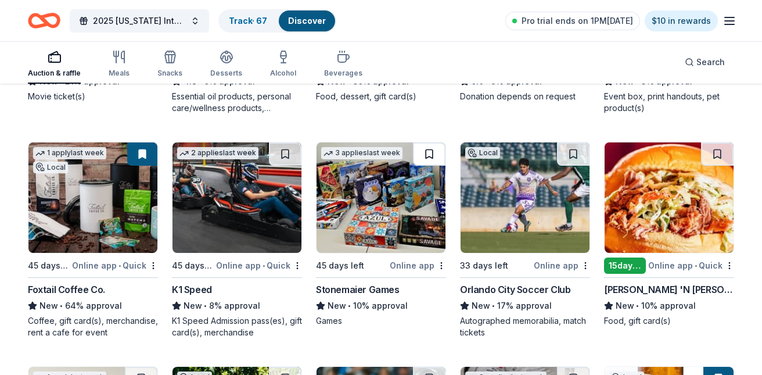
click at [427, 149] on button at bounding box center [429, 153] width 33 height 23
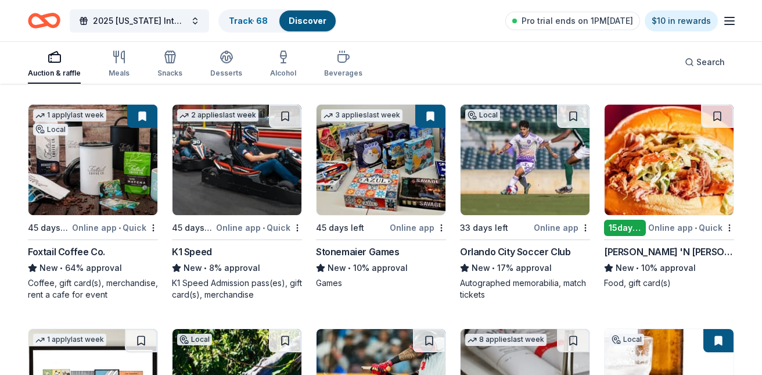
scroll to position [3251, 0]
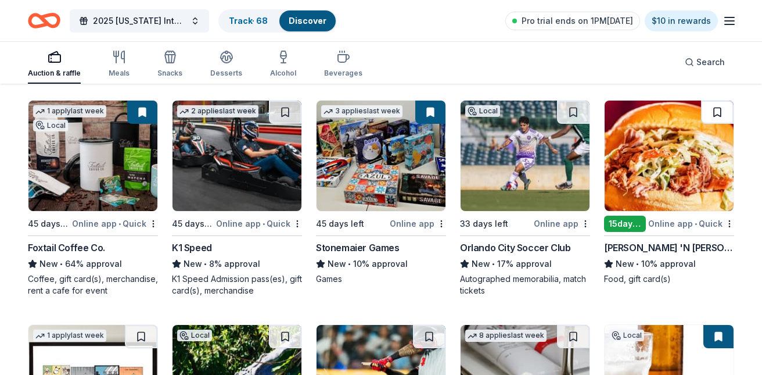
click at [719, 113] on button at bounding box center [717, 111] width 33 height 23
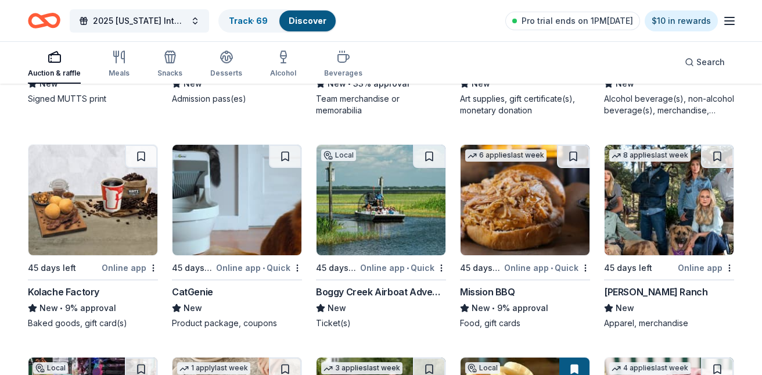
scroll to position [3665, 0]
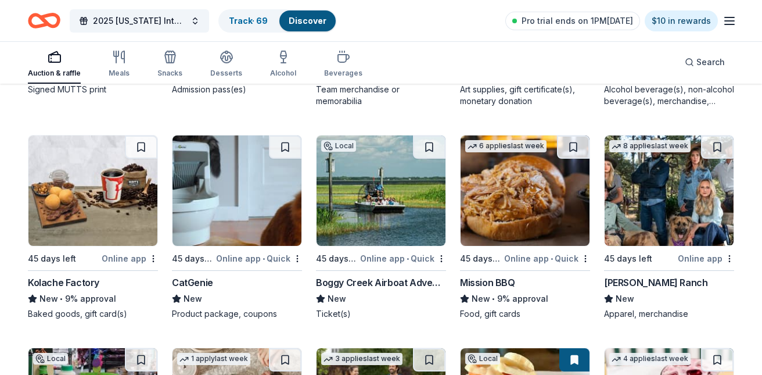
click at [142, 135] on div at bounding box center [93, 190] width 130 height 111
click at [143, 140] on button at bounding box center [141, 146] width 33 height 23
click at [575, 142] on button at bounding box center [573, 146] width 33 height 23
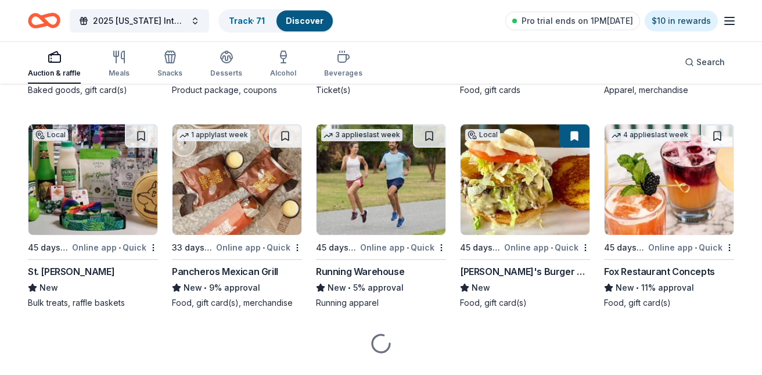
scroll to position [3892, 0]
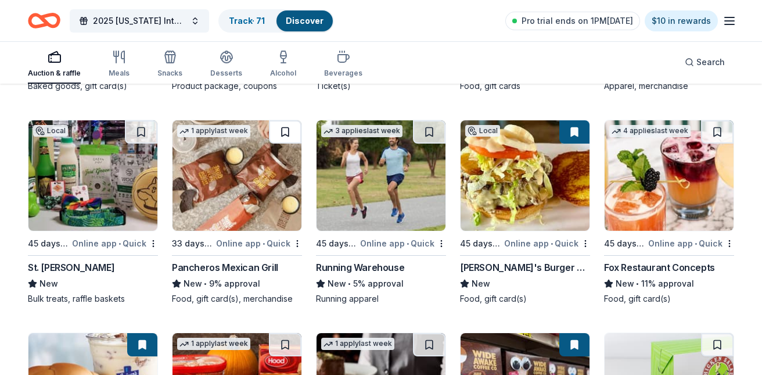
click at [285, 125] on button at bounding box center [285, 131] width 33 height 23
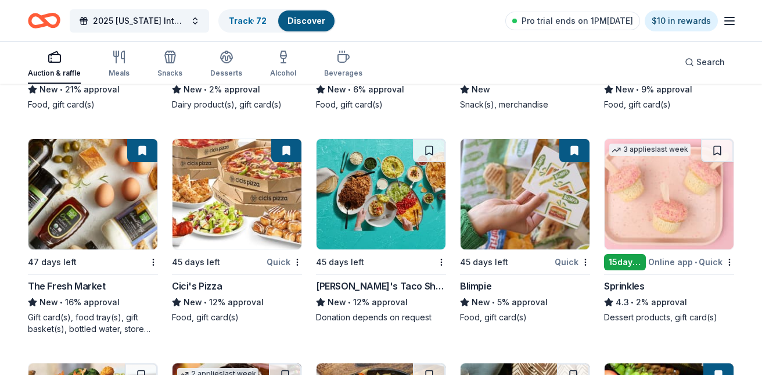
scroll to position [4299, 0]
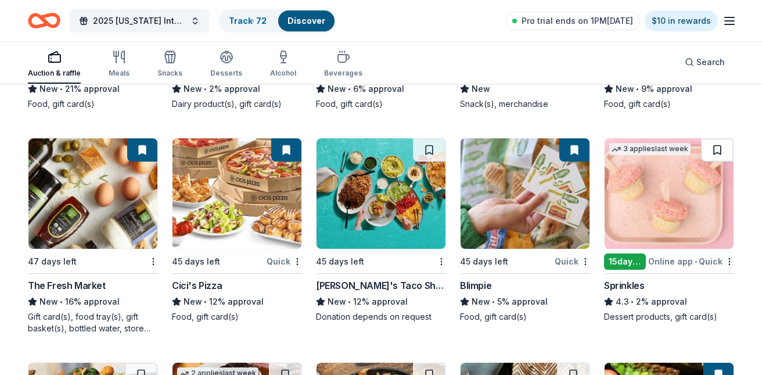
click at [717, 146] on button at bounding box center [717, 149] width 33 height 23
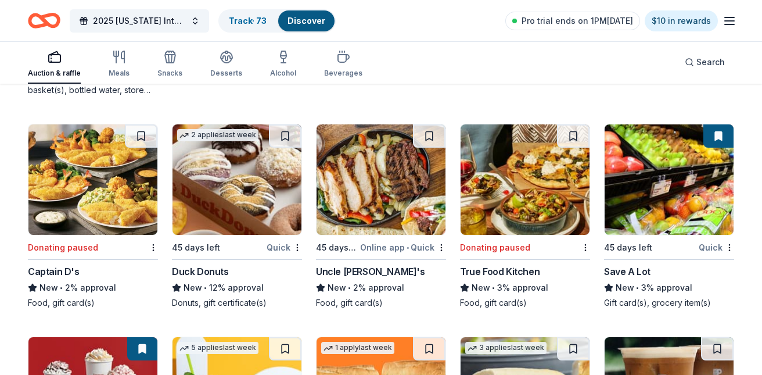
scroll to position [4545, 0]
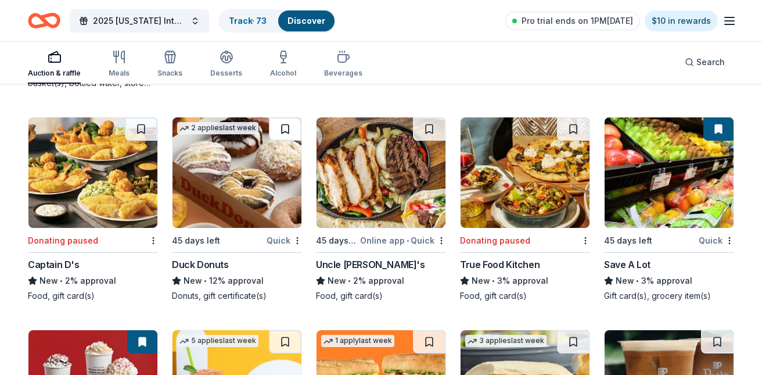
click at [285, 127] on button at bounding box center [285, 128] width 33 height 23
click at [145, 127] on button at bounding box center [141, 128] width 33 height 23
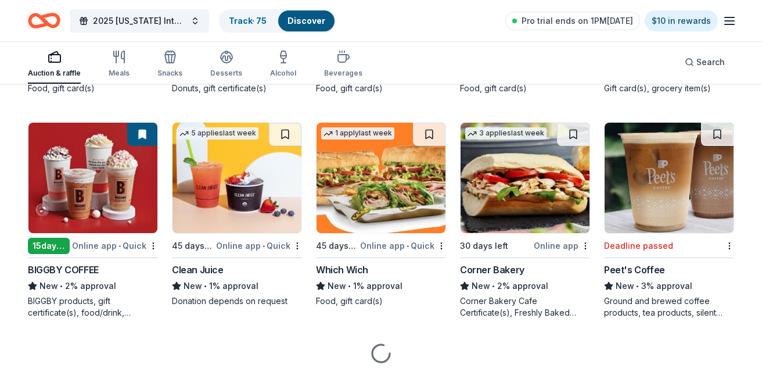
scroll to position [4755, 0]
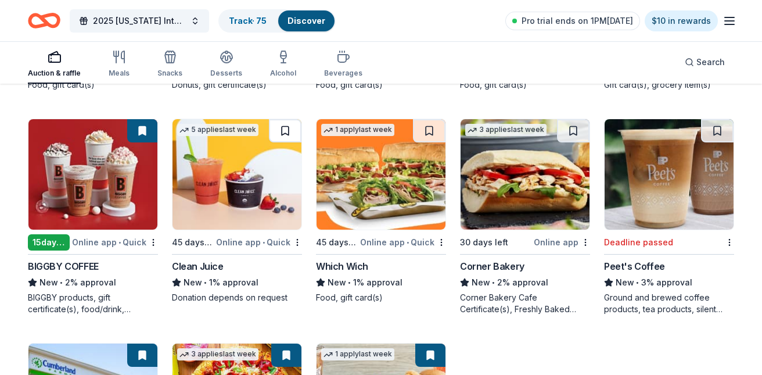
click at [280, 127] on button at bounding box center [285, 130] width 33 height 23
click at [428, 125] on button at bounding box center [429, 130] width 33 height 23
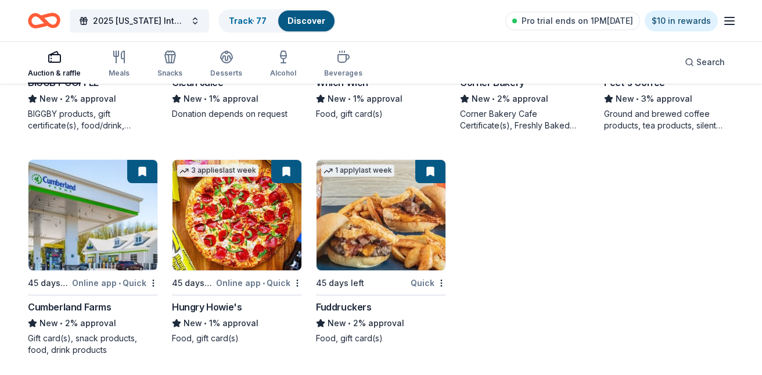
scroll to position [4943, 0]
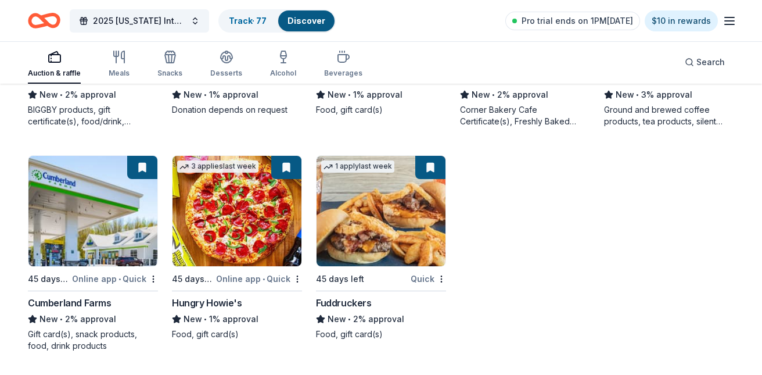
click at [311, 16] on link "Discover" at bounding box center [306, 21] width 38 height 10
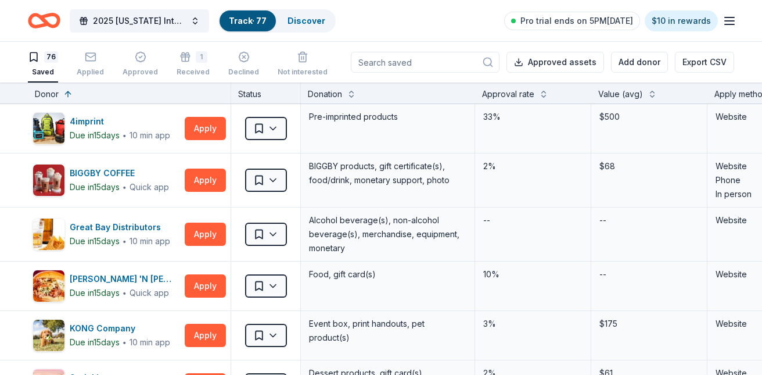
click at [252, 16] on link "Track · 77" at bounding box center [248, 21] width 38 height 10
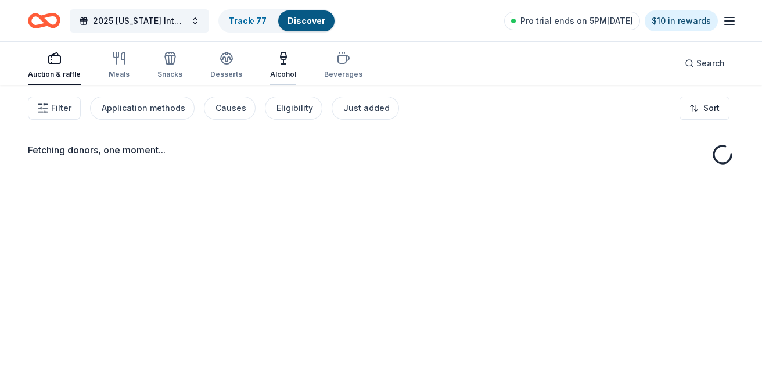
click at [283, 62] on icon "button" at bounding box center [283, 62] width 0 height 4
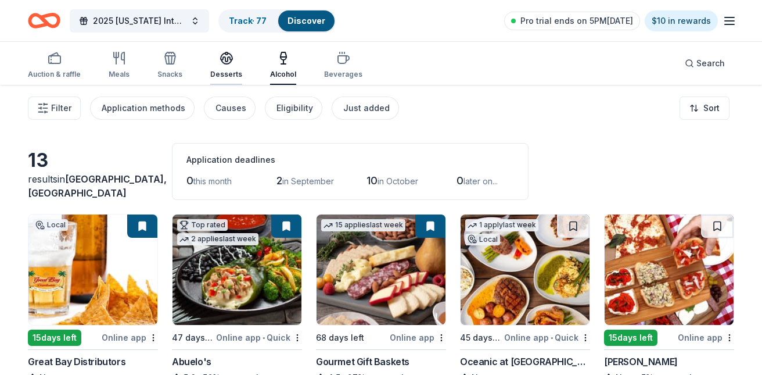
click at [224, 60] on icon "button" at bounding box center [227, 57] width 12 height 9
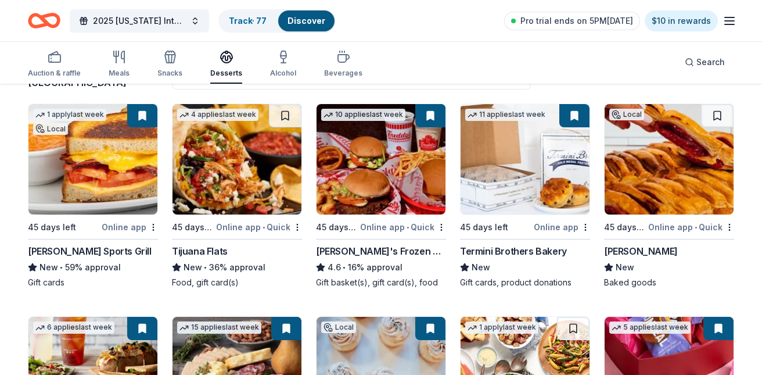
scroll to position [114, 0]
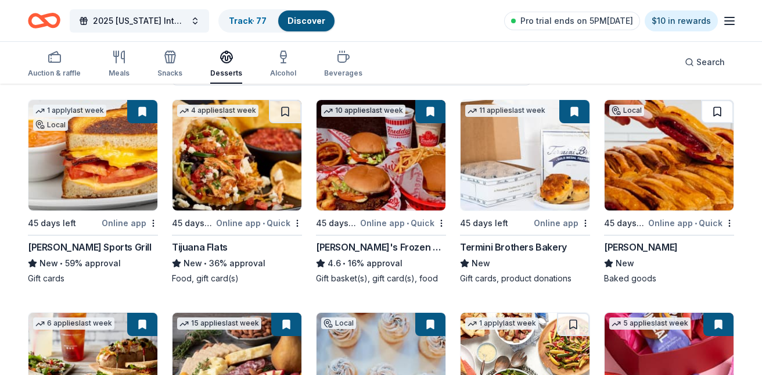
click at [716, 111] on button at bounding box center [717, 111] width 33 height 23
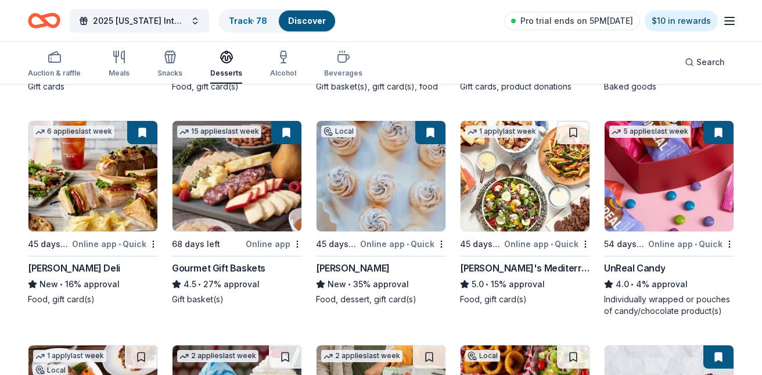
scroll to position [307, 0]
click at [571, 127] on button at bounding box center [573, 131] width 33 height 23
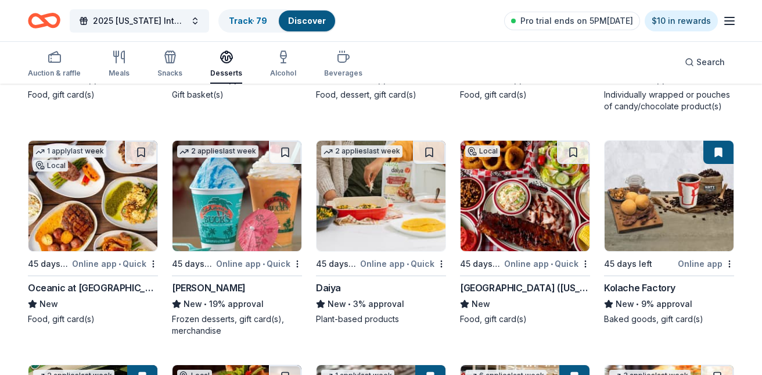
scroll to position [513, 0]
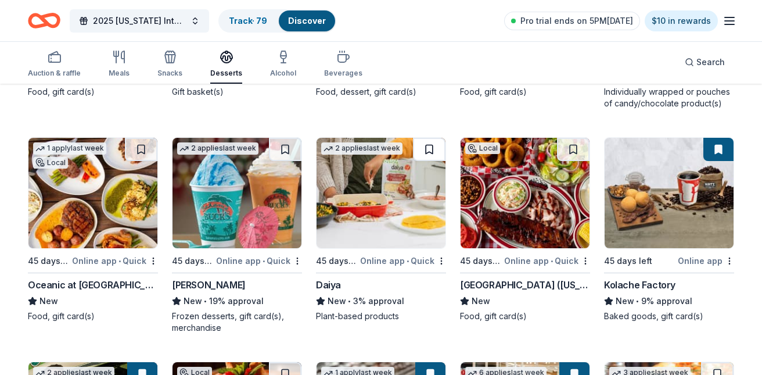
click at [431, 145] on button at bounding box center [429, 149] width 33 height 23
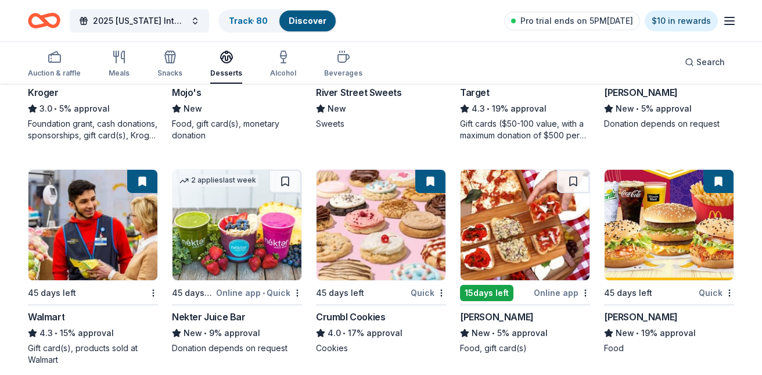
scroll to position [932, 0]
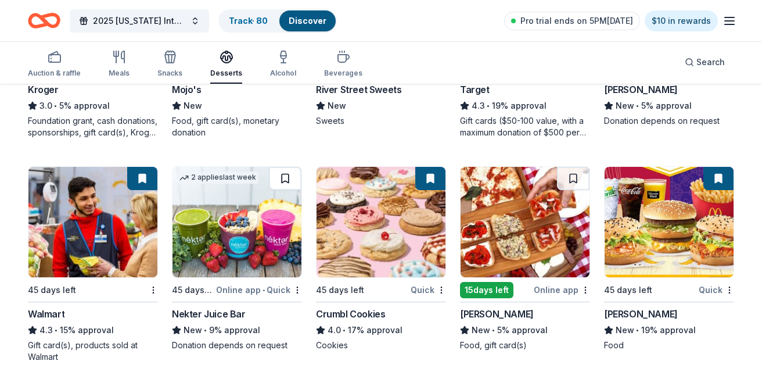
click at [283, 173] on button at bounding box center [285, 178] width 33 height 23
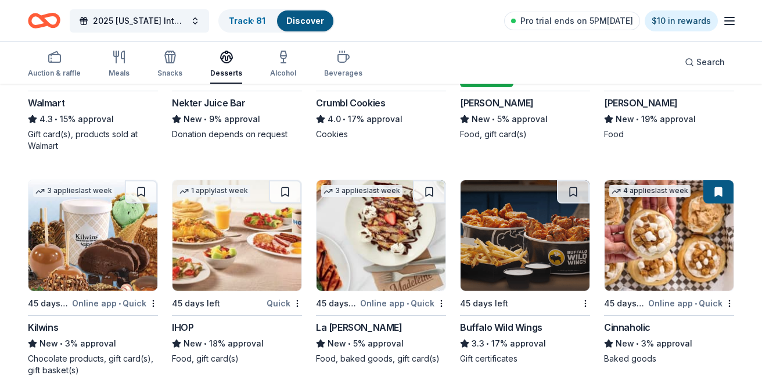
scroll to position [1161, 0]
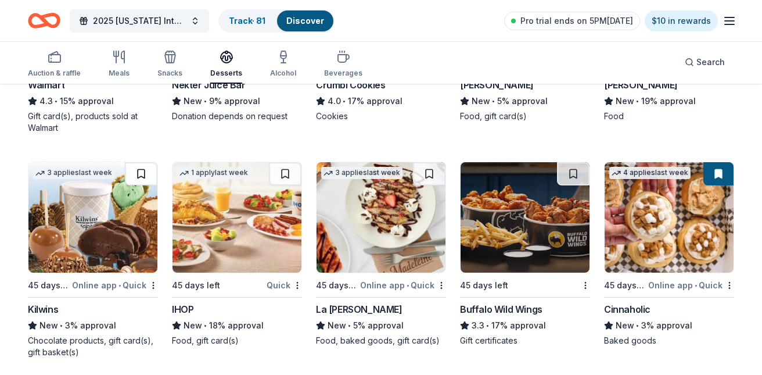
click at [141, 172] on button at bounding box center [141, 173] width 33 height 23
click at [288, 174] on button at bounding box center [285, 173] width 33 height 23
click at [574, 172] on button at bounding box center [573, 173] width 33 height 23
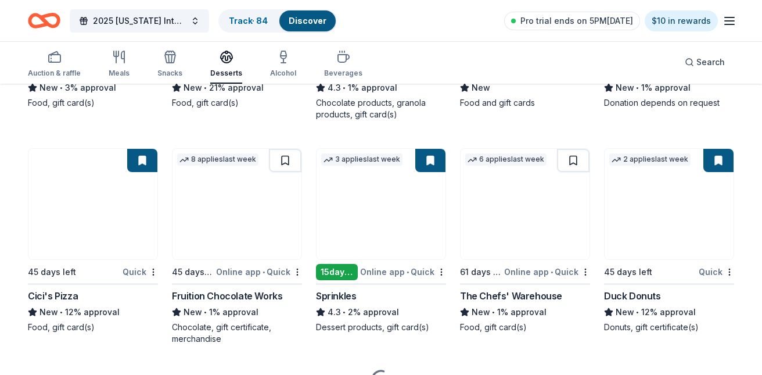
scroll to position [1630, 0]
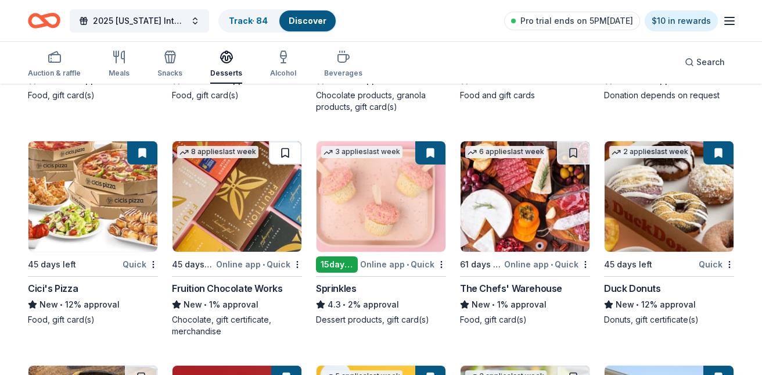
click at [283, 153] on button at bounding box center [285, 152] width 33 height 23
click at [575, 151] on button at bounding box center [573, 152] width 33 height 23
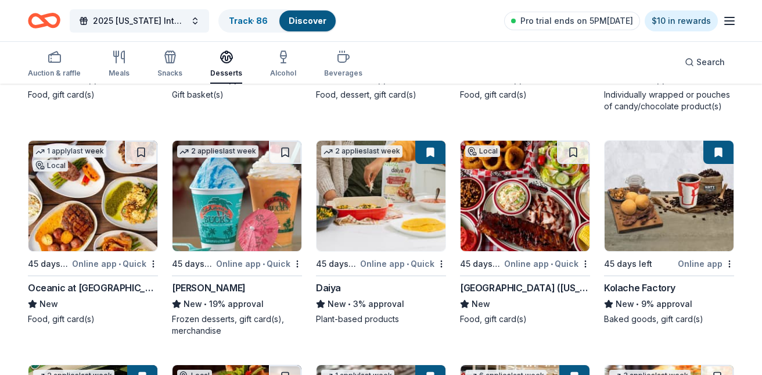
scroll to position [0, 0]
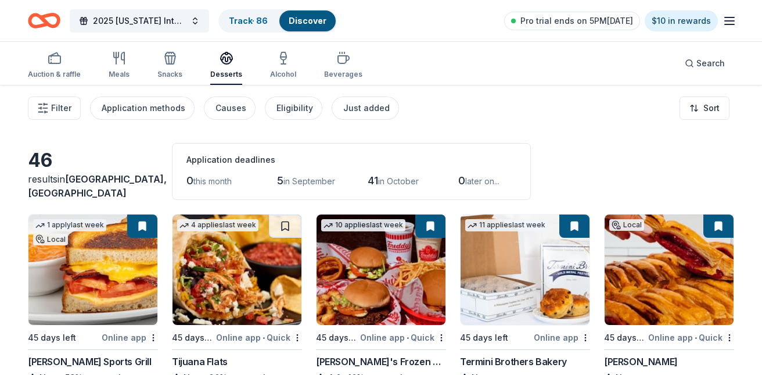
click at [297, 18] on link "Discover" at bounding box center [308, 21] width 38 height 10
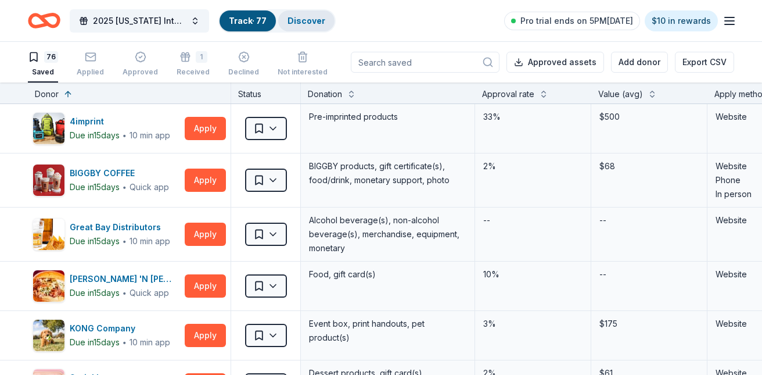
scroll to position [1, 0]
click at [297, 18] on link "Discover" at bounding box center [306, 21] width 38 height 10
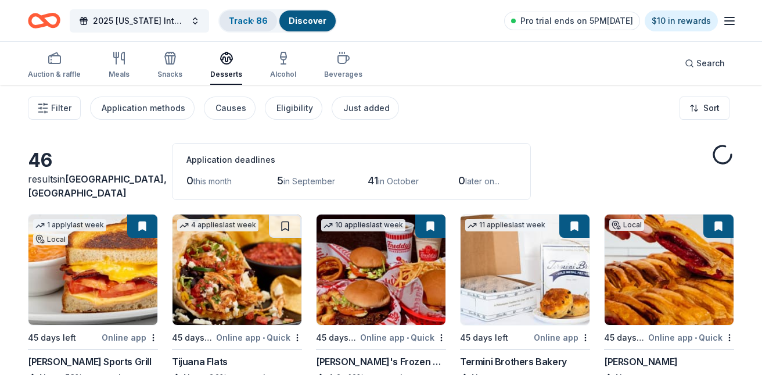
click at [258, 20] on link "Track · 86" at bounding box center [248, 21] width 39 height 10
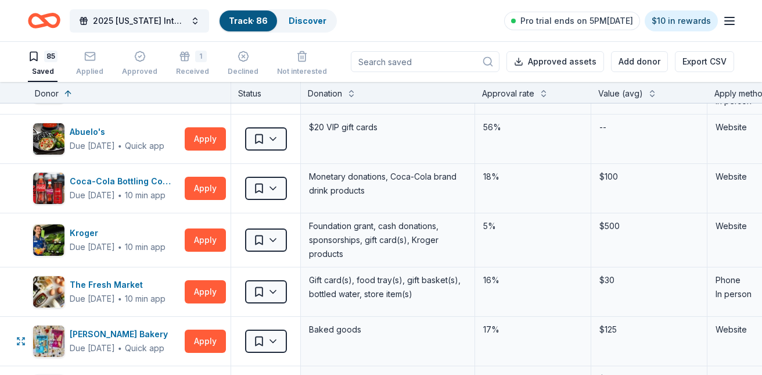
scroll to position [3611, 0]
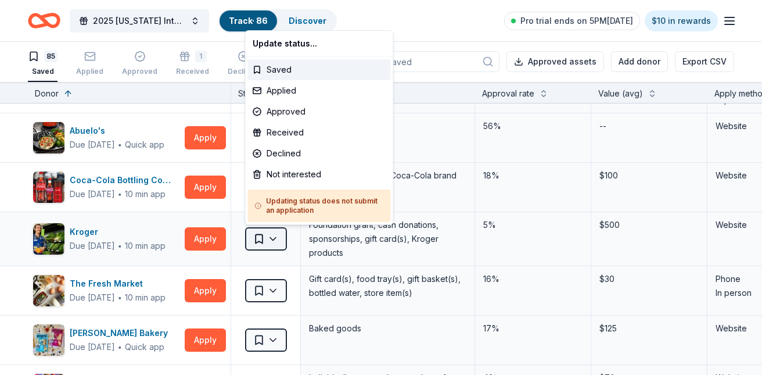
click at [276, 233] on html "2025 [US_STATE] International Air Show Track · 86 Discover Pro trial ends on 5P…" at bounding box center [381, 186] width 762 height 375
click at [300, 171] on div "Not interested" at bounding box center [319, 174] width 143 height 21
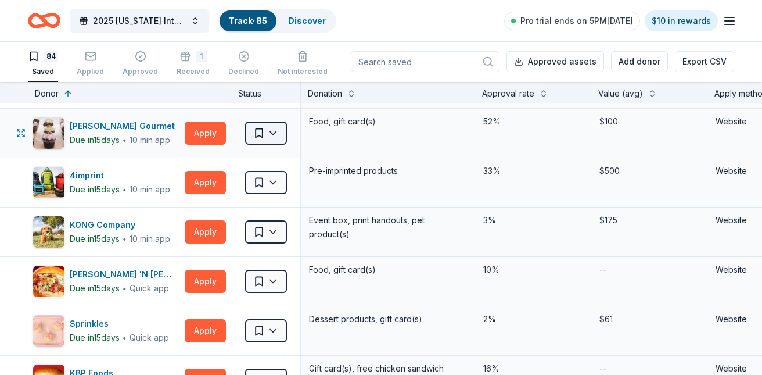
scroll to position [114, 0]
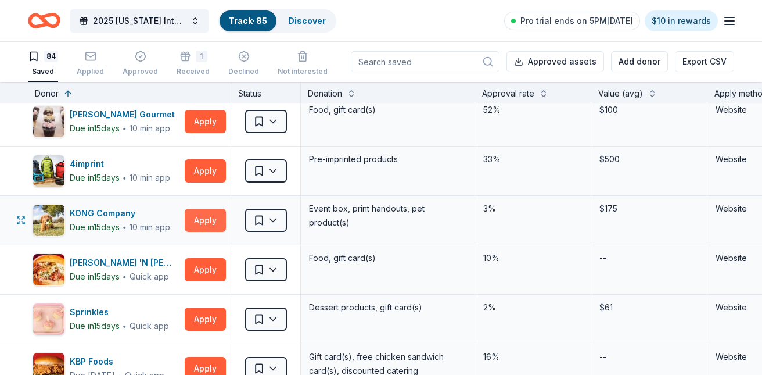
click at [204, 215] on button "Apply" at bounding box center [205, 219] width 41 height 23
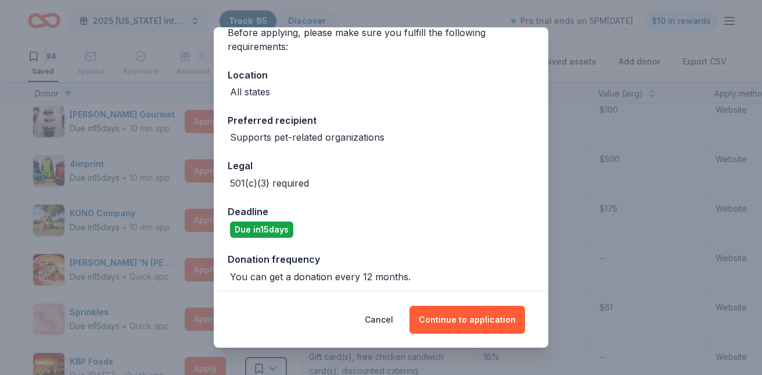
scroll to position [105, 0]
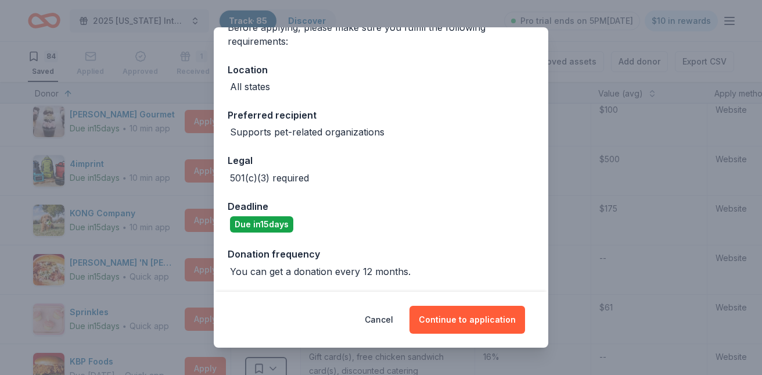
click at [574, 238] on div "Donor Program Requirements We've summarized the requirements for KONG Company '…" at bounding box center [381, 187] width 762 height 375
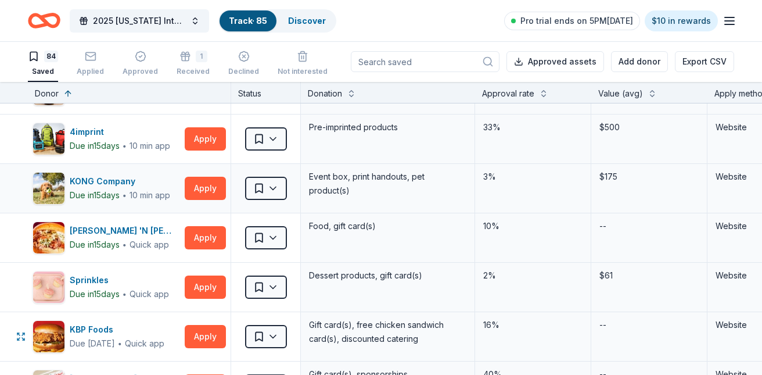
scroll to position [0, 0]
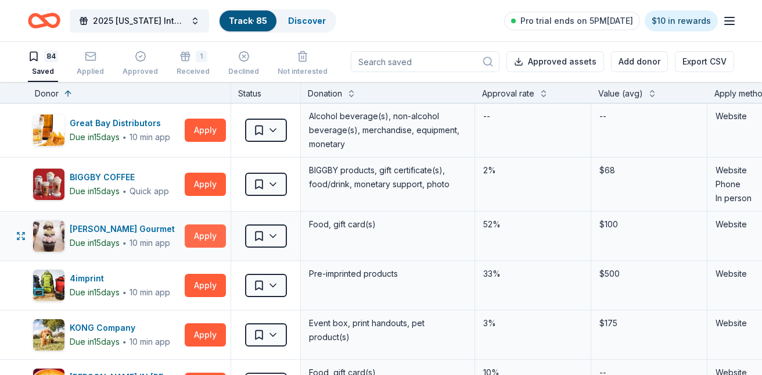
click at [196, 231] on button "Apply" at bounding box center [205, 235] width 41 height 23
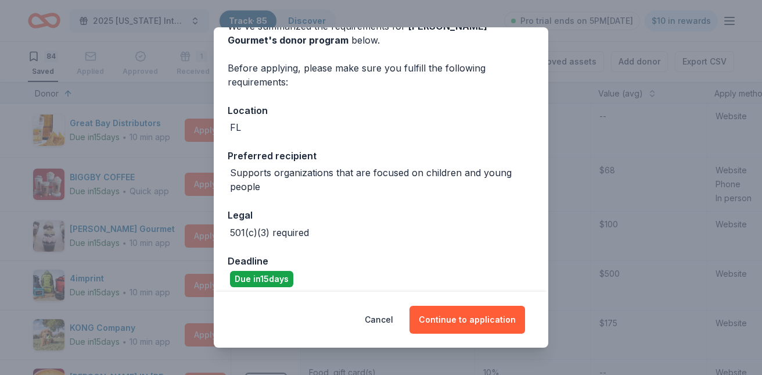
scroll to position [74, 0]
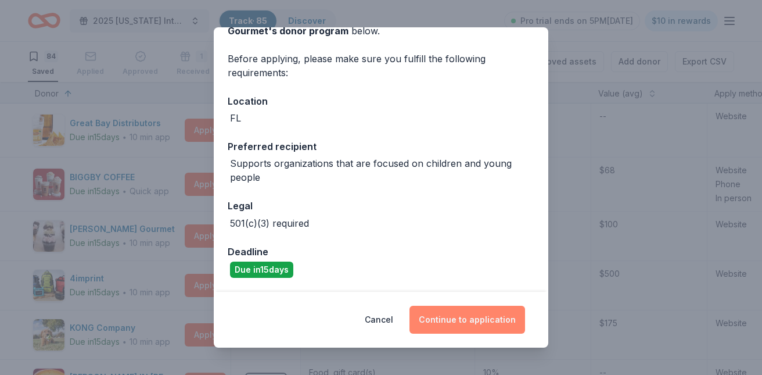
click at [476, 317] on button "Continue to application" at bounding box center [467, 319] width 116 height 28
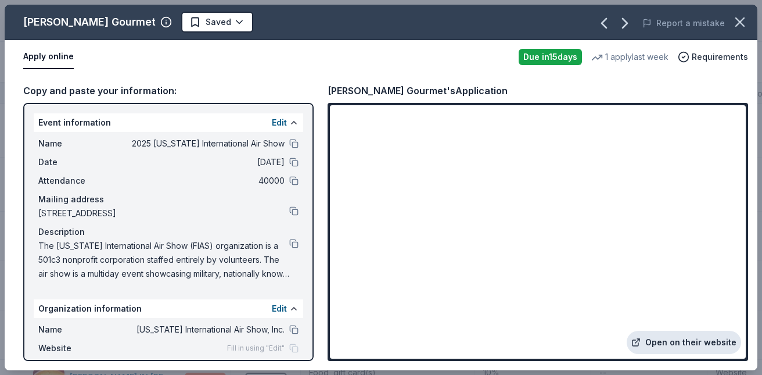
click at [684, 339] on link "Open on their website" at bounding box center [683, 341] width 114 height 23
click at [741, 19] on icon "button" at bounding box center [740, 22] width 16 height 16
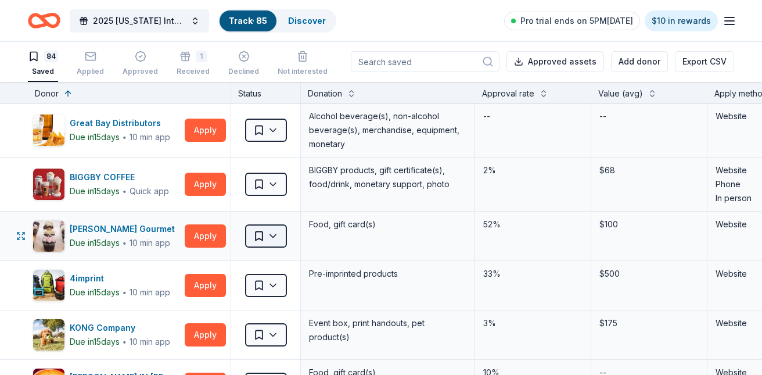
click at [269, 231] on html "2025 [US_STATE] International Air Show Track · 85 Discover Pro trial ends on 5P…" at bounding box center [381, 186] width 762 height 375
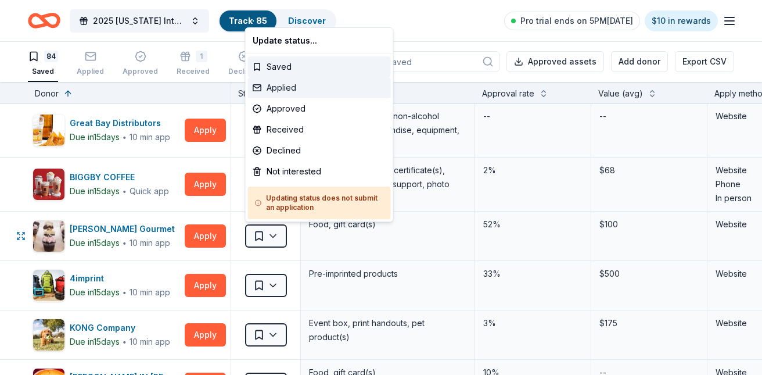
click at [289, 87] on div "Applied" at bounding box center [319, 87] width 143 height 21
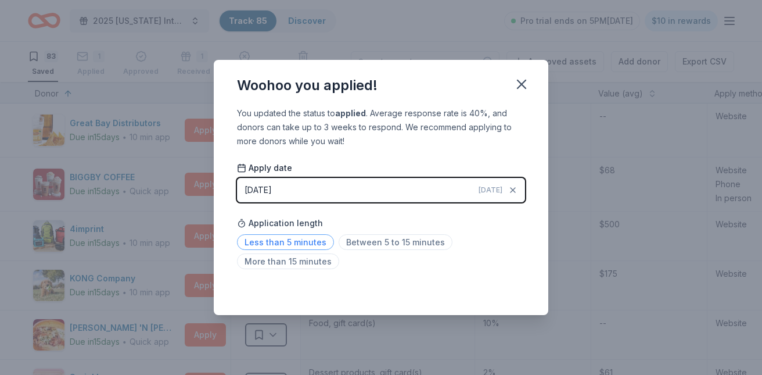
click at [313, 240] on span "Less than 5 minutes" at bounding box center [285, 242] width 97 height 16
click at [521, 84] on icon "button" at bounding box center [521, 84] width 8 height 8
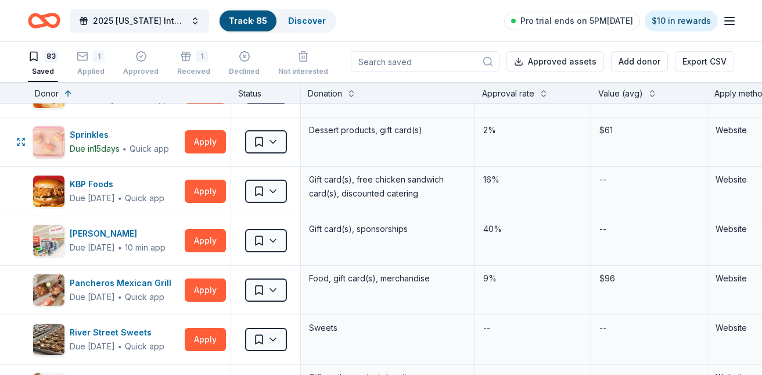
scroll to position [256, 0]
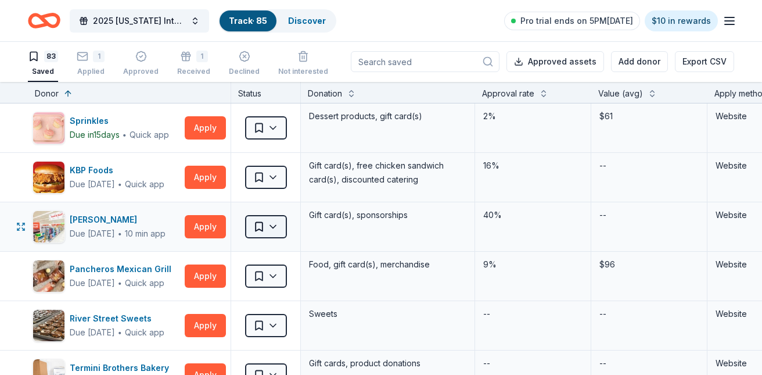
click at [273, 222] on html "2025 [US_STATE] International Air Show Track · 85 Discover Pro trial ends on 5P…" at bounding box center [381, 186] width 762 height 375
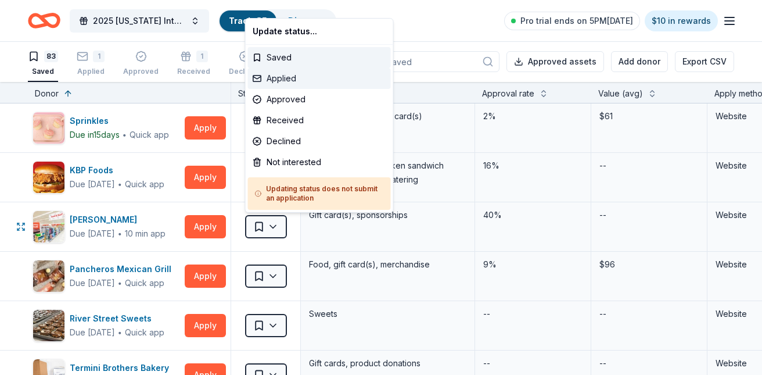
click at [303, 80] on div "Applied" at bounding box center [319, 78] width 143 height 21
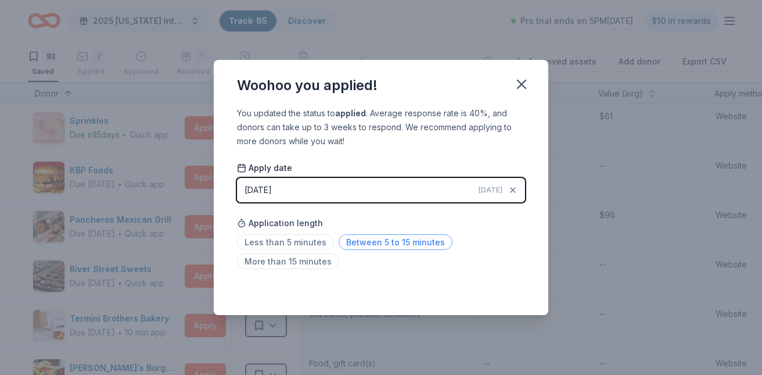
click at [350, 241] on span "Between 5 to 15 minutes" at bounding box center [396, 242] width 114 height 16
click at [522, 85] on icon "button" at bounding box center [521, 84] width 8 height 8
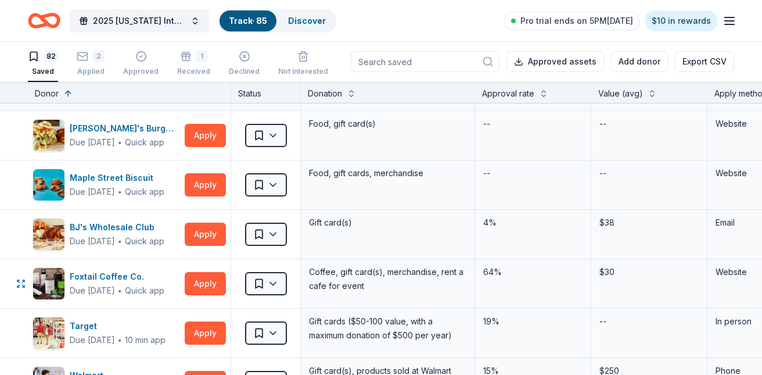
scroll to position [491, 0]
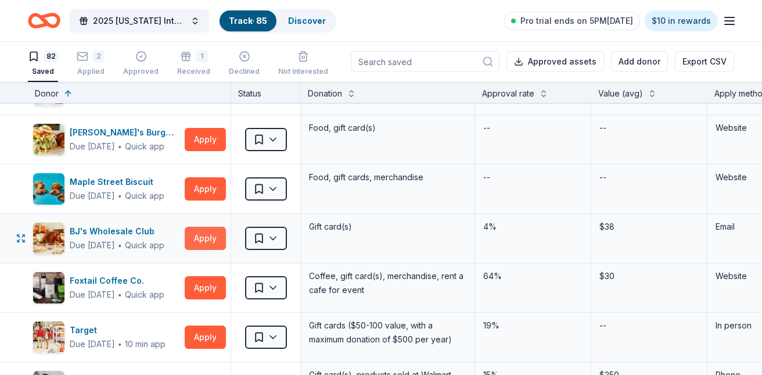
click at [203, 236] on button "Apply" at bounding box center [205, 237] width 41 height 23
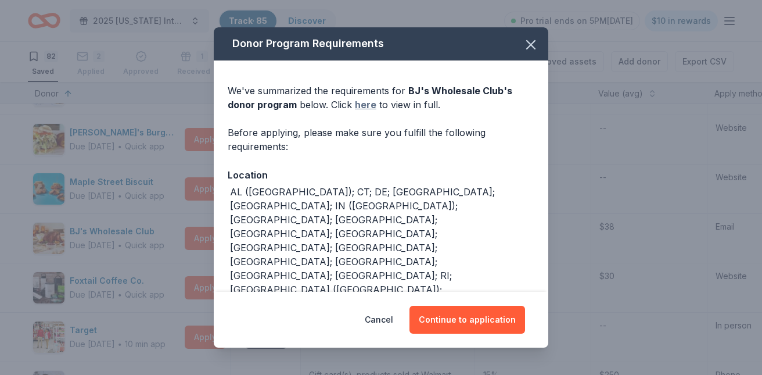
click at [359, 111] on link "here" at bounding box center [365, 105] width 21 height 14
click at [474, 306] on button "Continue to application" at bounding box center [467, 319] width 116 height 28
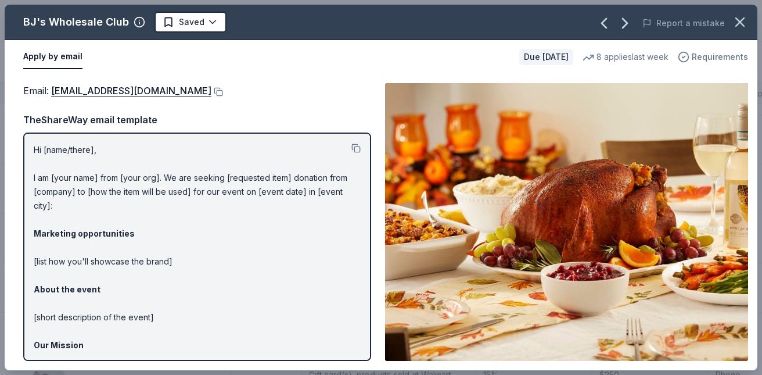
click at [716, 53] on span "Requirements" at bounding box center [720, 57] width 56 height 14
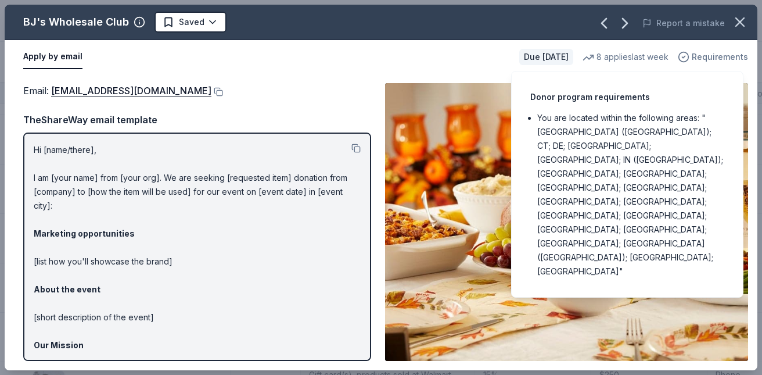
click at [714, 53] on span "Requirements" at bounding box center [720, 57] width 56 height 14
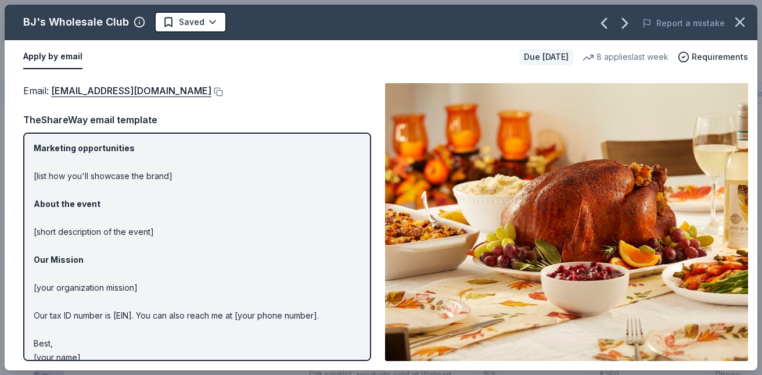
scroll to position [0, 0]
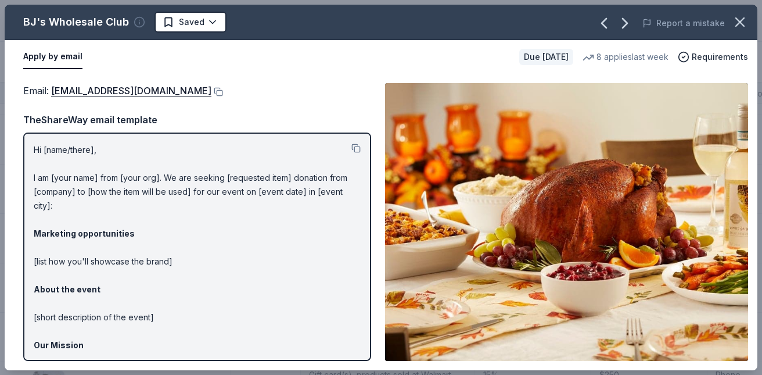
click at [135, 19] on icon "button" at bounding box center [140, 22] width 12 height 12
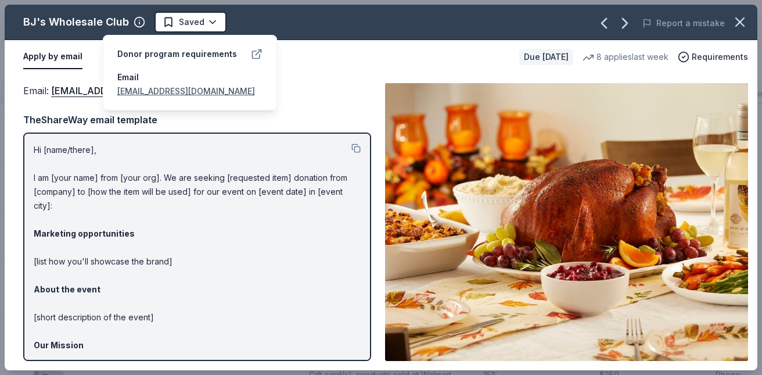
click at [254, 51] on icon at bounding box center [256, 55] width 8 height 8
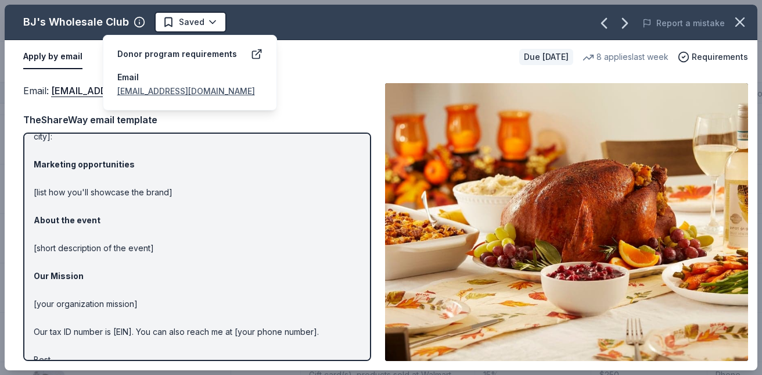
scroll to position [85, 0]
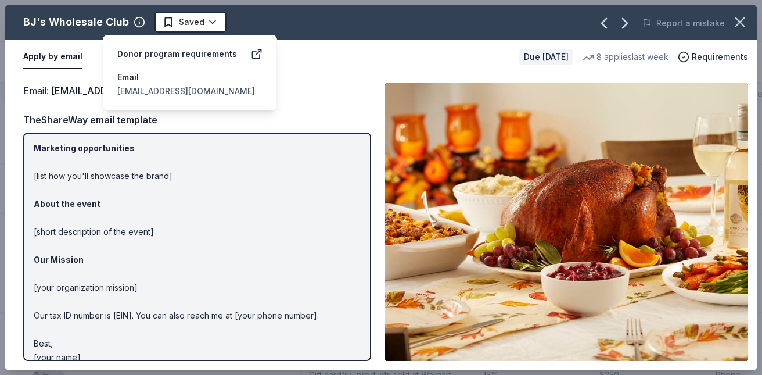
click at [314, 116] on div "TheShareWay email template" at bounding box center [197, 119] width 348 height 15
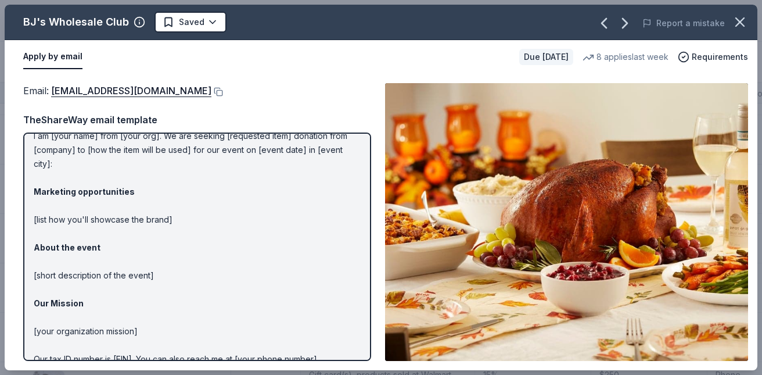
scroll to position [0, 0]
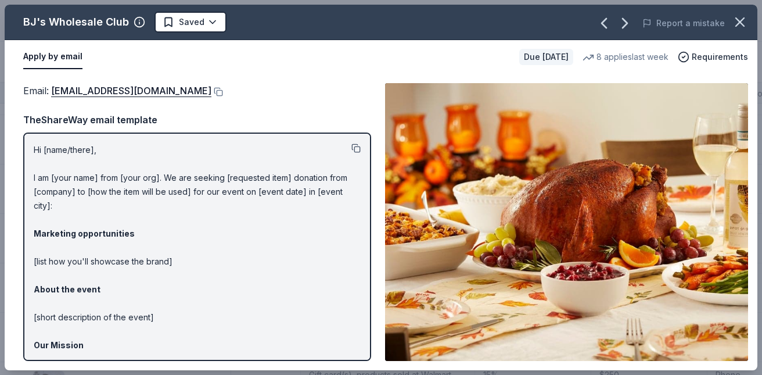
click at [356, 147] on button at bounding box center [355, 147] width 9 height 9
click at [123, 89] on link "[EMAIL_ADDRESS][DOMAIN_NAME]" at bounding box center [131, 90] width 160 height 15
click at [737, 21] on icon "button" at bounding box center [740, 22] width 16 height 16
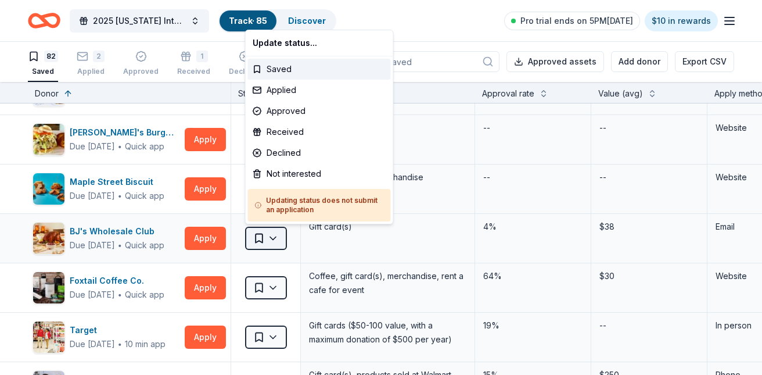
click at [273, 233] on html "2025 [US_STATE] International Air Show Track · 85 Discover Pro trial ends on 5P…" at bounding box center [381, 186] width 762 height 375
click at [303, 85] on div "Applied" at bounding box center [319, 90] width 143 height 21
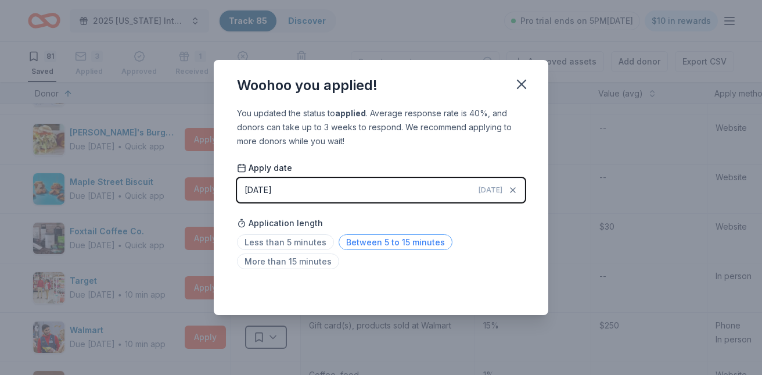
click at [351, 238] on span "Between 5 to 15 minutes" at bounding box center [396, 242] width 114 height 16
click at [518, 84] on icon "button" at bounding box center [521, 84] width 16 height 16
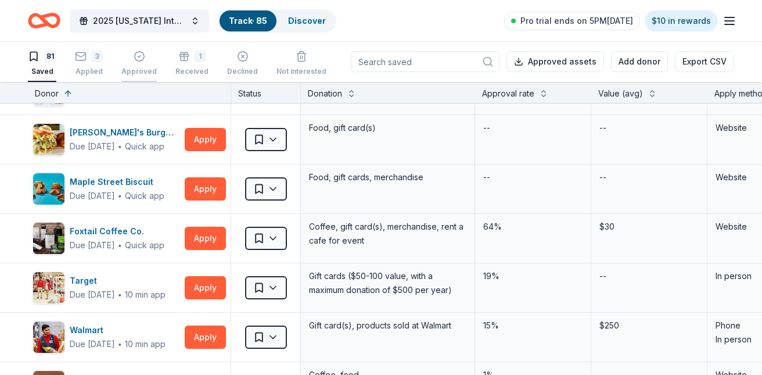
click at [136, 56] on icon "button" at bounding box center [140, 57] width 12 height 12
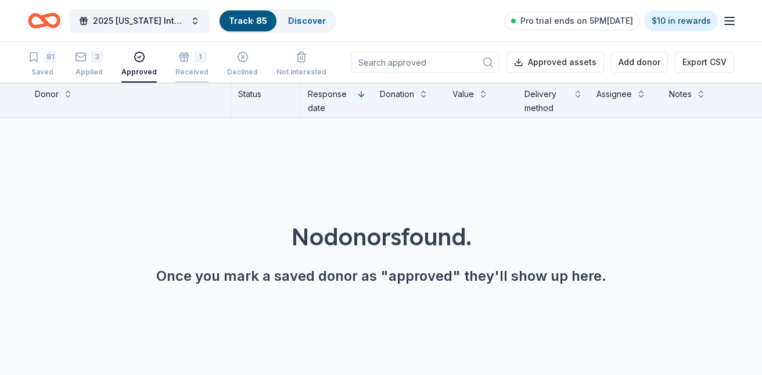
click at [195, 56] on div "1" at bounding box center [201, 57] width 12 height 12
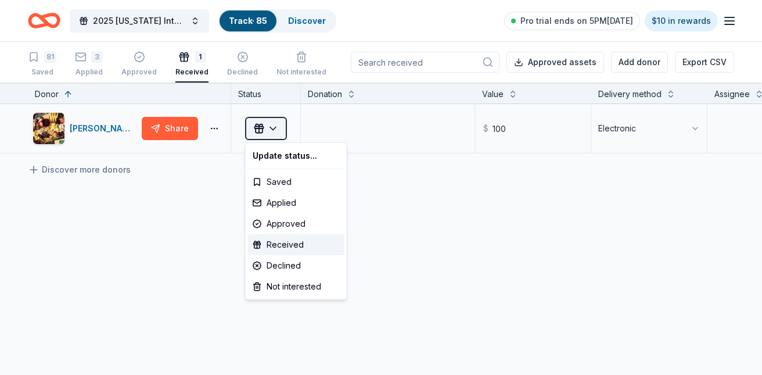
click at [273, 125] on html "2025 [US_STATE] International Air Show Track · 85 Discover Pro trial ends on 5P…" at bounding box center [381, 187] width 762 height 375
click at [291, 222] on div "Approved" at bounding box center [296, 223] width 96 height 21
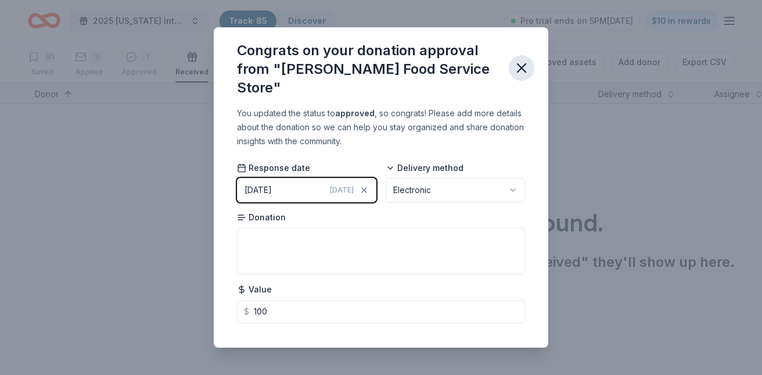
click at [524, 64] on icon "button" at bounding box center [521, 68] width 8 height 8
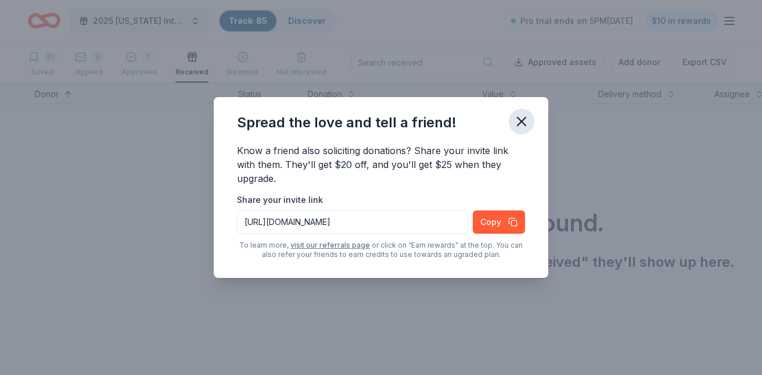
click at [516, 120] on icon "button" at bounding box center [521, 121] width 16 height 16
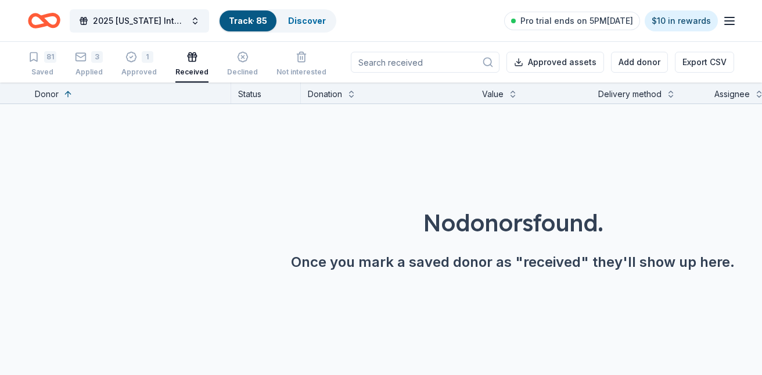
click at [192, 55] on icon "button" at bounding box center [192, 58] width 0 height 6
click at [142, 55] on div "1" at bounding box center [148, 51] width 12 height 12
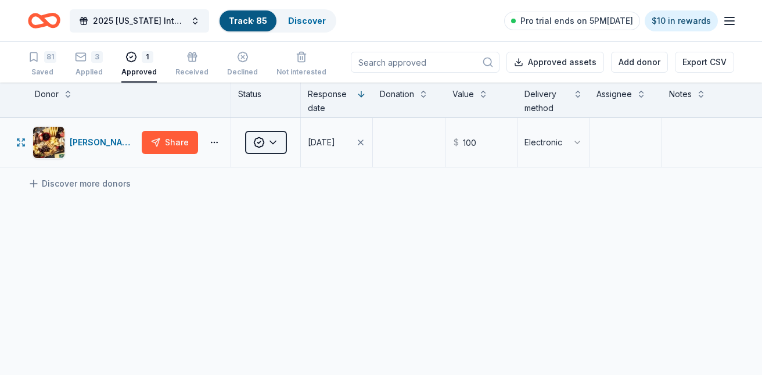
click at [276, 138] on html "2025 [US_STATE] International Air Show Track · 85 Discover Pro trial ends on 5P…" at bounding box center [381, 187] width 762 height 375
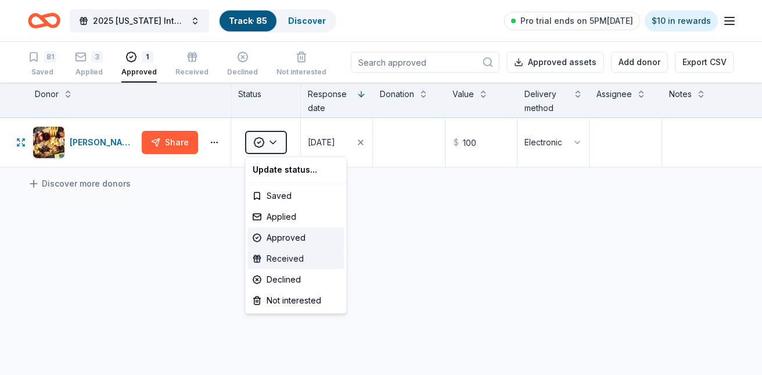
click at [301, 254] on div "Received" at bounding box center [296, 258] width 96 height 21
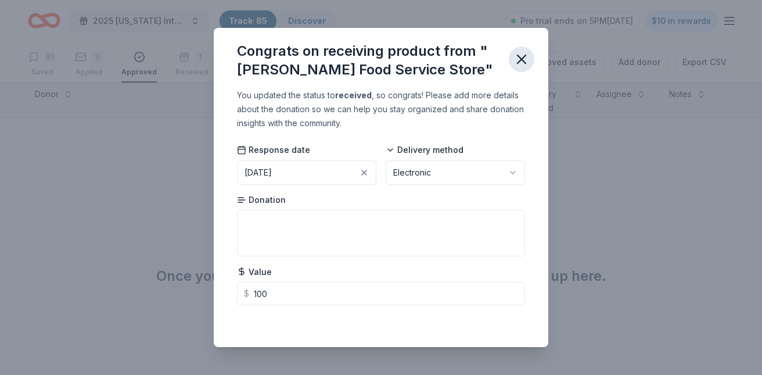
click at [519, 56] on icon "button" at bounding box center [521, 59] width 8 height 8
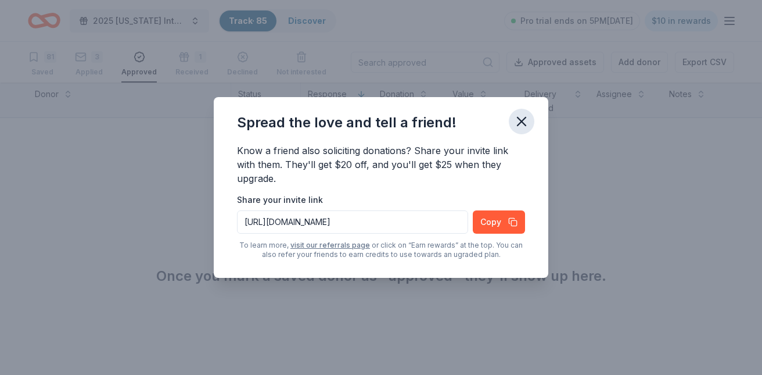
click at [525, 115] on icon "button" at bounding box center [521, 121] width 16 height 16
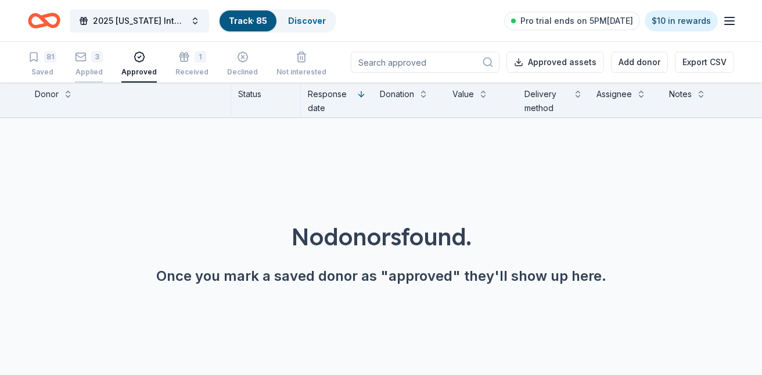
click at [87, 53] on div "3" at bounding box center [89, 51] width 28 height 12
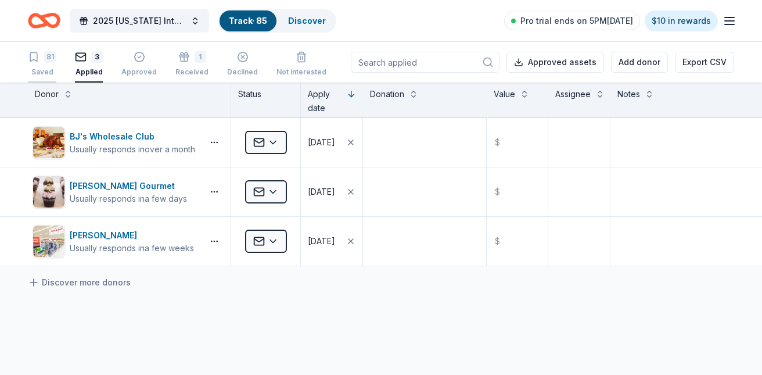
click at [44, 60] on div "81" at bounding box center [50, 57] width 12 height 12
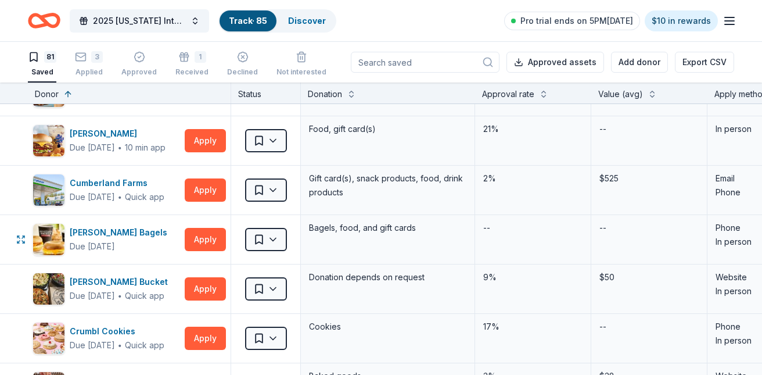
scroll to position [886, 0]
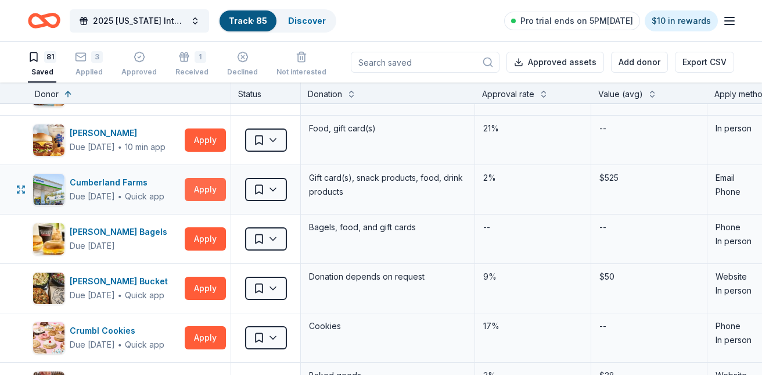
click at [211, 184] on button "Apply" at bounding box center [205, 189] width 41 height 23
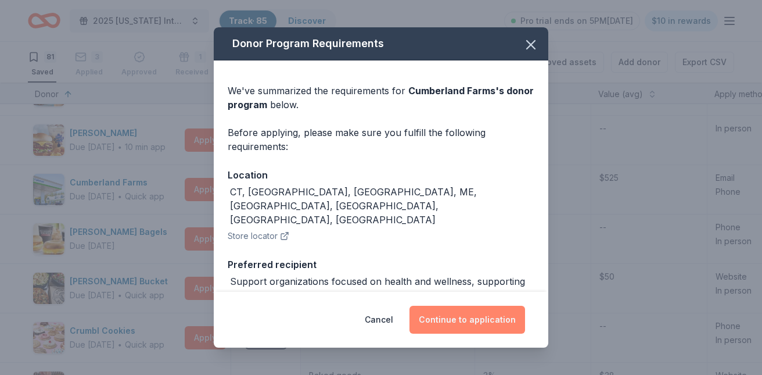
click at [484, 318] on button "Continue to application" at bounding box center [467, 319] width 116 height 28
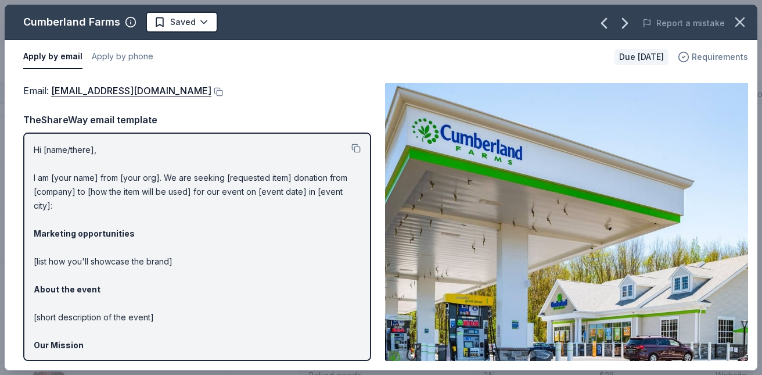
click at [731, 54] on span "Requirements" at bounding box center [720, 57] width 56 height 14
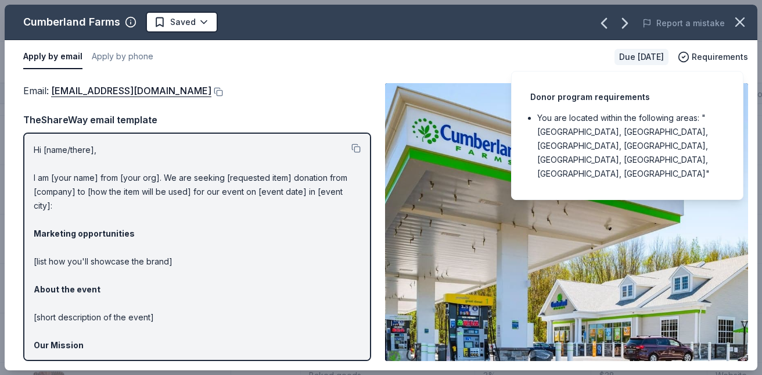
click at [338, 234] on p "Hi [name/there], I am [your name] from [your org]. We are seeking [requested it…" at bounding box center [197, 296] width 327 height 307
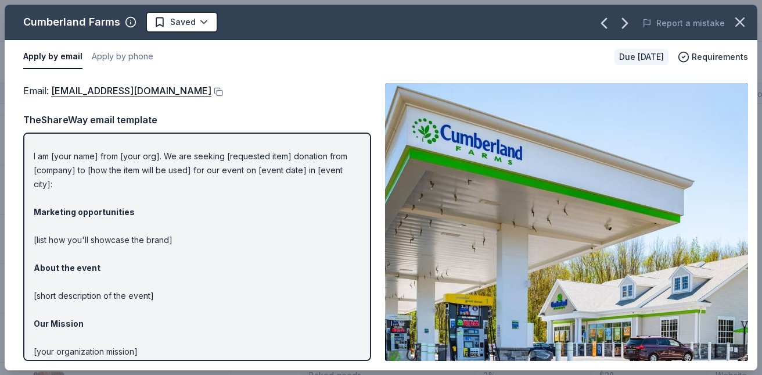
scroll to position [0, 0]
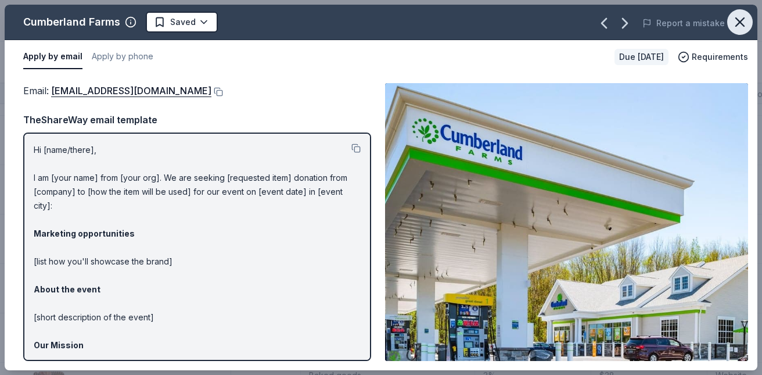
click at [744, 19] on icon "button" at bounding box center [740, 22] width 16 height 16
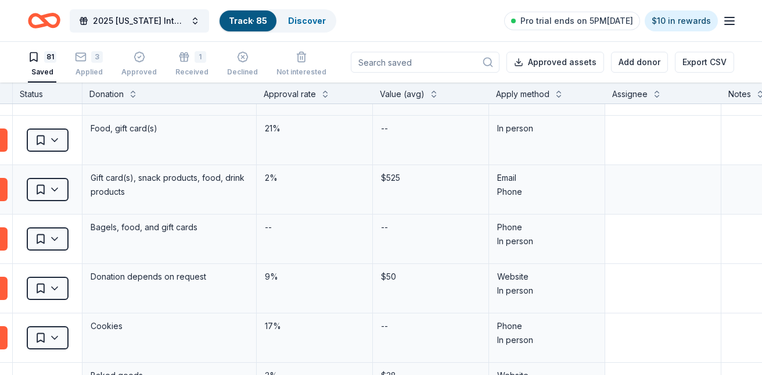
scroll to position [886, 206]
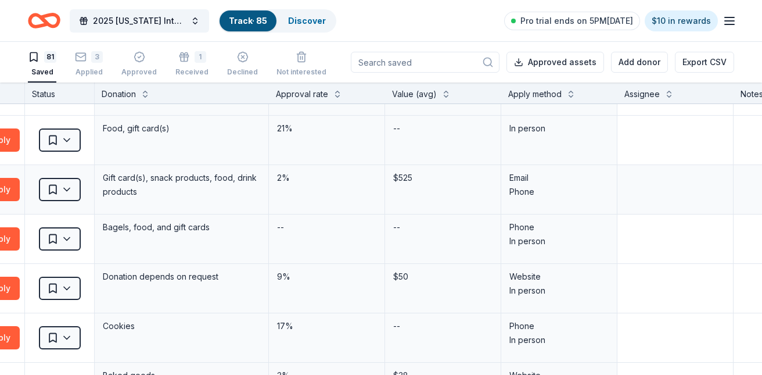
click at [552, 175] on div "Email" at bounding box center [558, 178] width 99 height 14
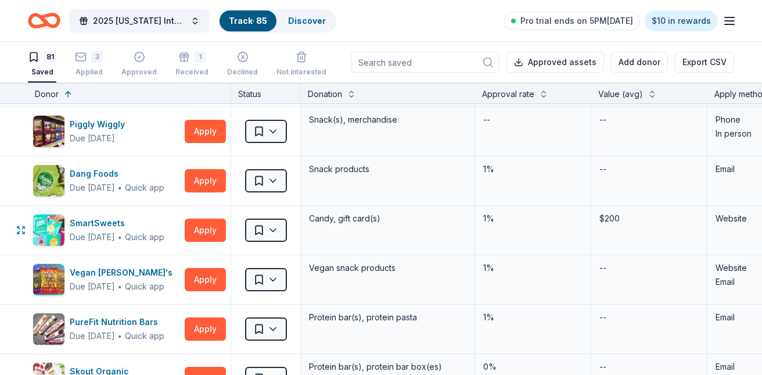
scroll to position [1444, 0]
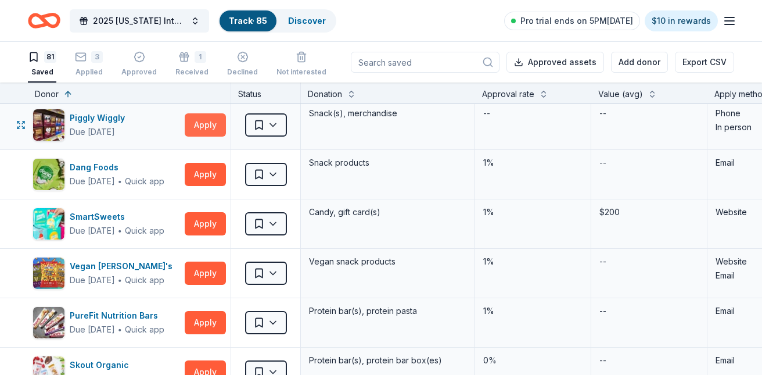
click at [209, 121] on button "Apply" at bounding box center [205, 124] width 41 height 23
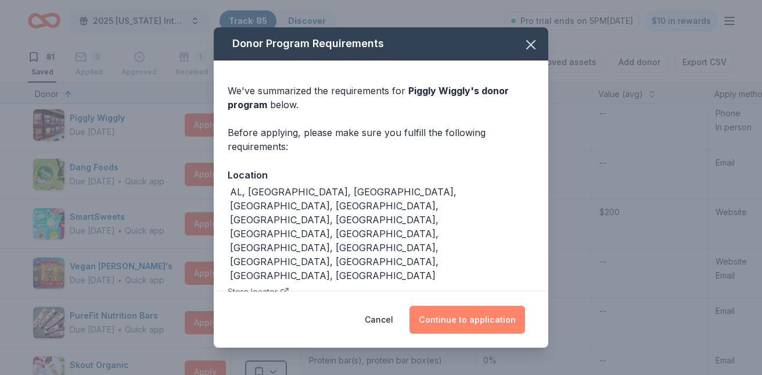
click at [475, 308] on button "Continue to application" at bounding box center [467, 319] width 116 height 28
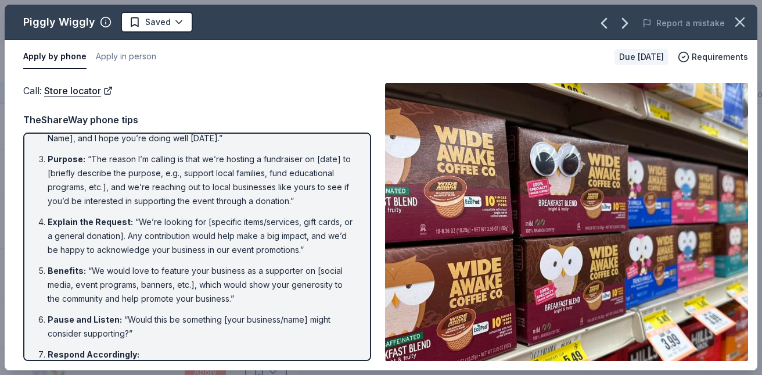
scroll to position [0, 0]
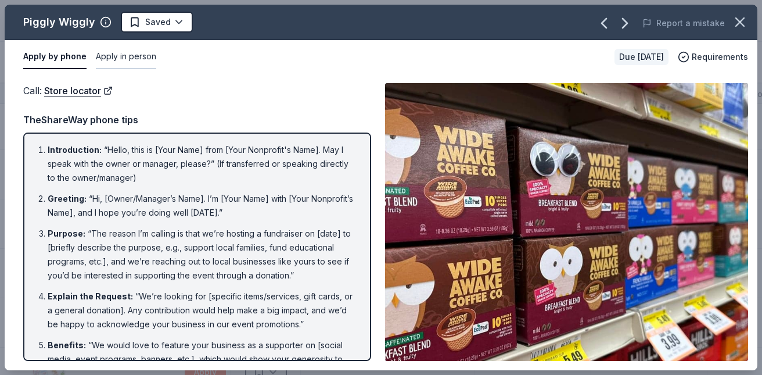
click at [127, 57] on button "Apply in person" at bounding box center [126, 57] width 60 height 24
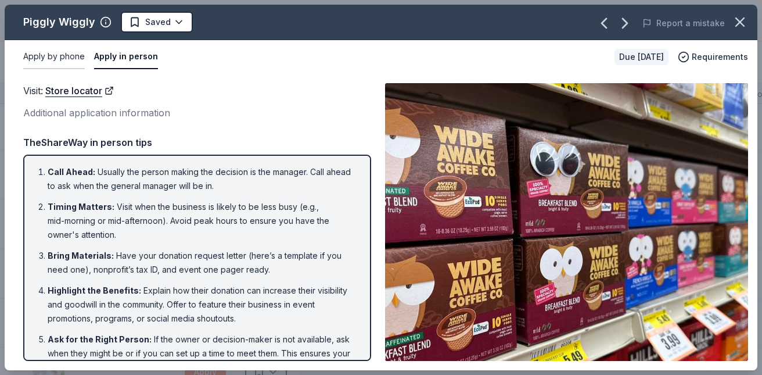
click at [71, 54] on button "Apply by phone" at bounding box center [54, 57] width 62 height 24
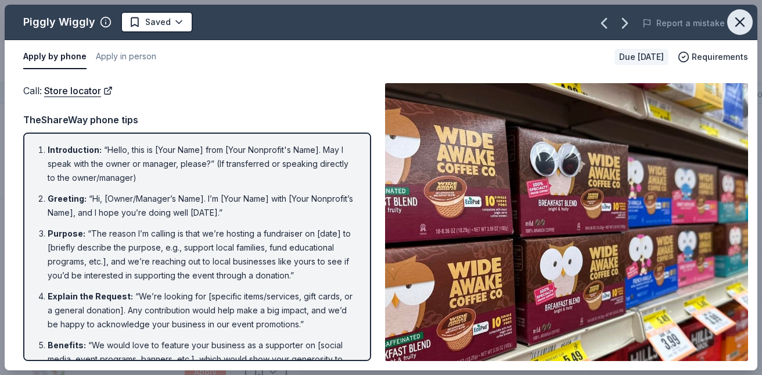
click at [741, 20] on icon "button" at bounding box center [740, 22] width 8 height 8
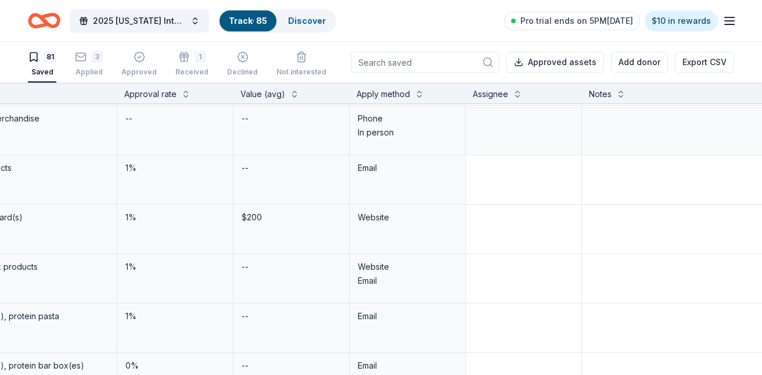
scroll to position [1439, 380]
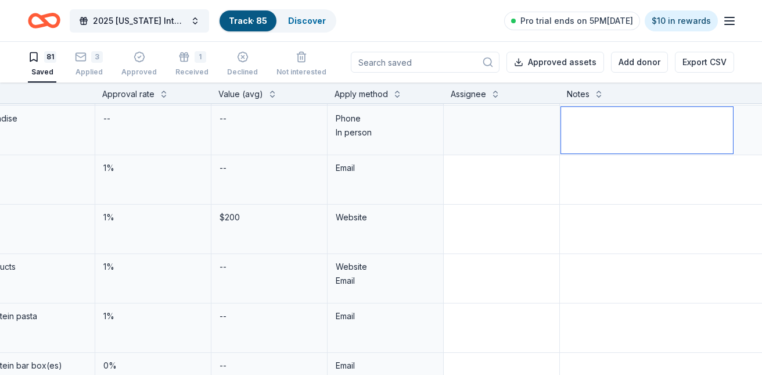
click at [595, 118] on textarea at bounding box center [647, 130] width 172 height 46
type textarea "In-Person Only"
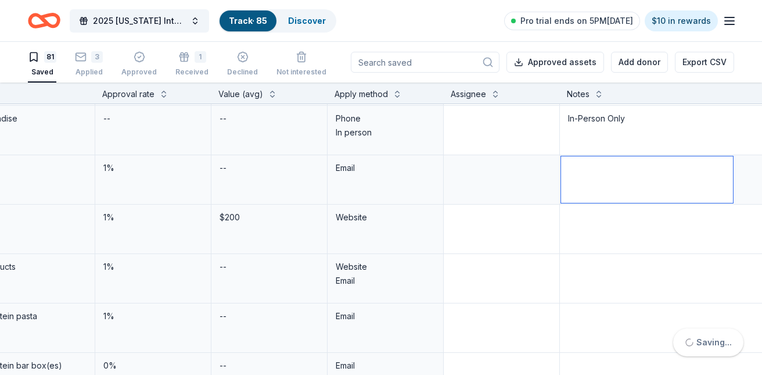
click at [586, 177] on textarea at bounding box center [647, 179] width 172 height 46
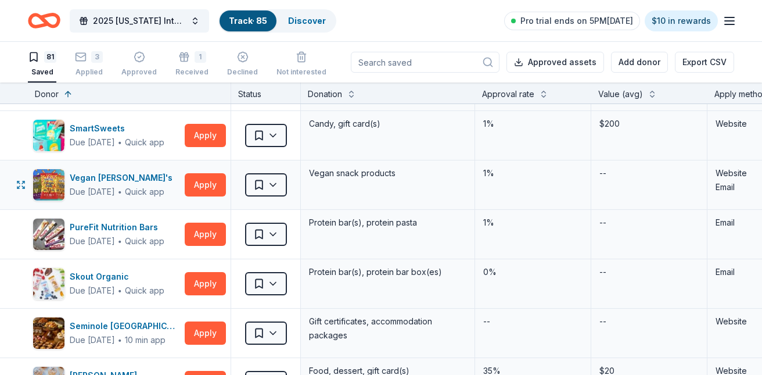
scroll to position [1528, 0]
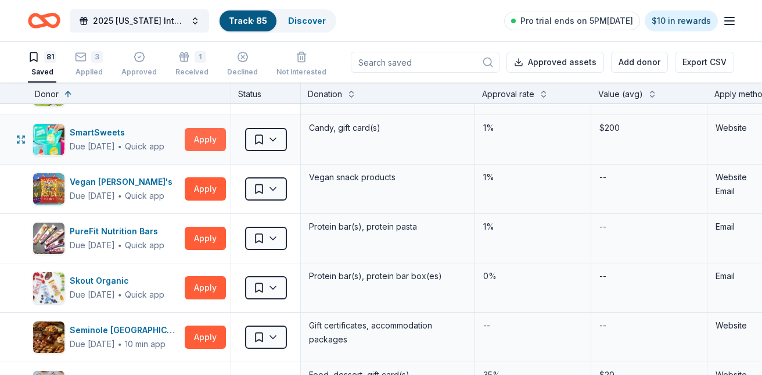
click at [204, 139] on button "Apply" at bounding box center [205, 139] width 41 height 23
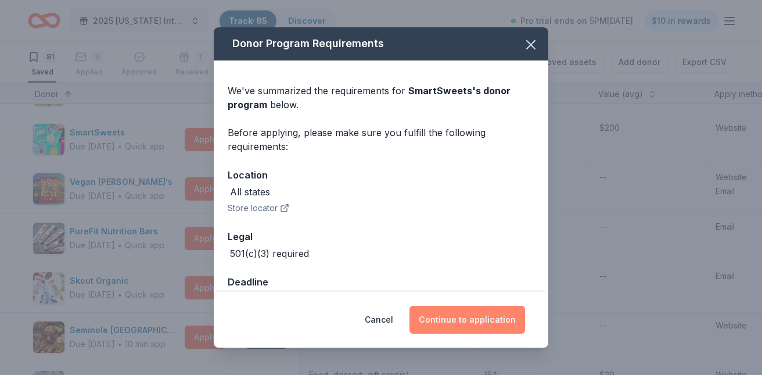
click at [468, 316] on button "Continue to application" at bounding box center [467, 319] width 116 height 28
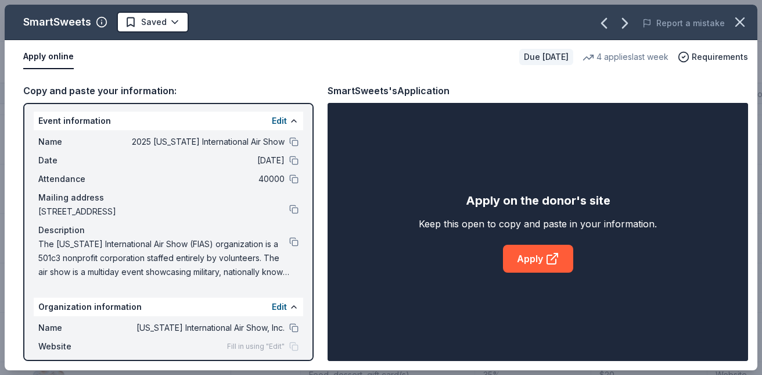
scroll to position [0, 0]
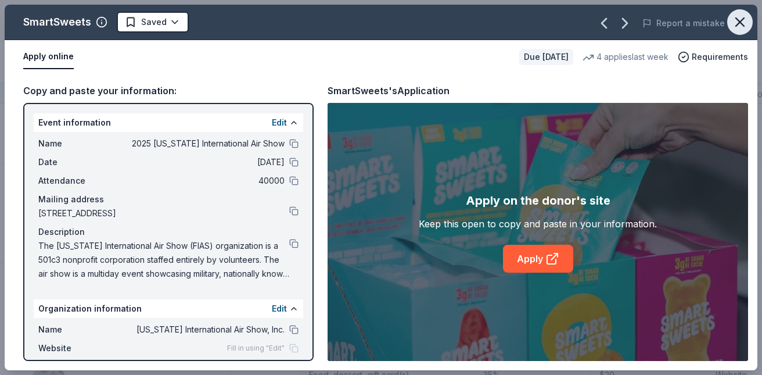
click at [742, 23] on icon "button" at bounding box center [740, 22] width 16 height 16
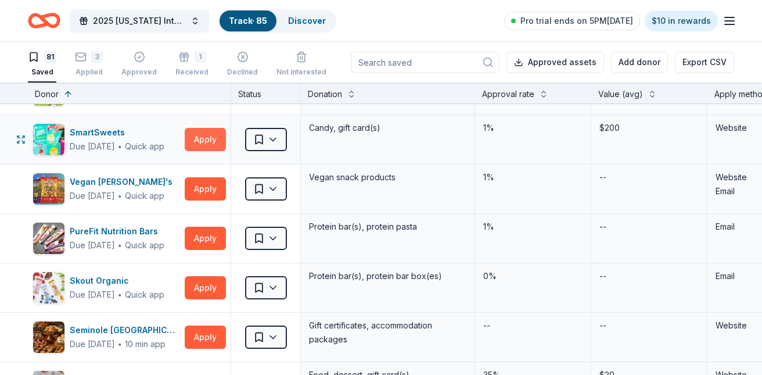
click at [208, 135] on button "Apply" at bounding box center [205, 139] width 41 height 23
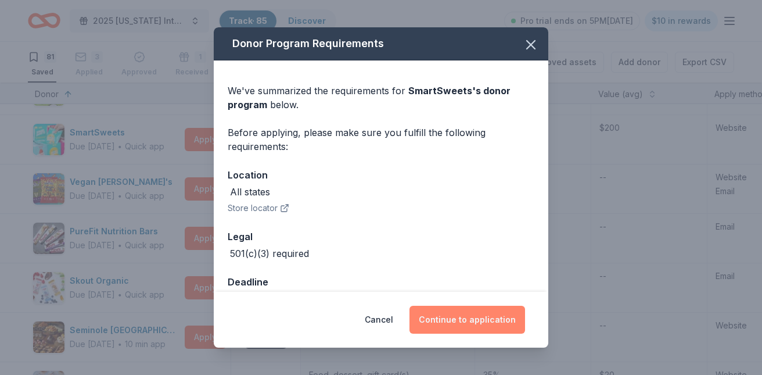
click at [469, 314] on button "Continue to application" at bounding box center [467, 319] width 116 height 28
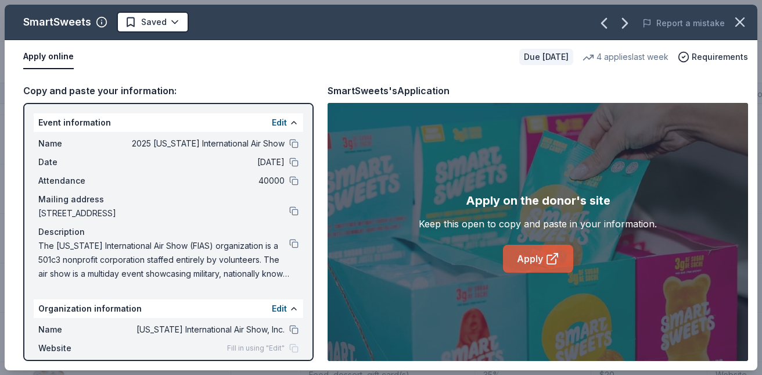
click at [545, 257] on link "Apply" at bounding box center [538, 258] width 70 height 28
click at [737, 20] on icon "button" at bounding box center [740, 22] width 8 height 8
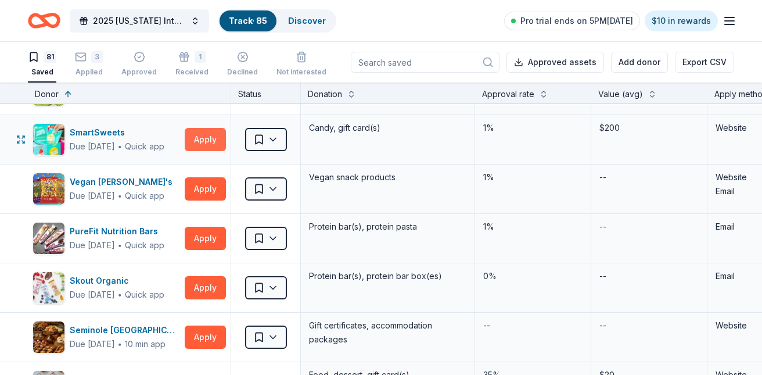
click at [213, 135] on button "Apply" at bounding box center [205, 139] width 41 height 23
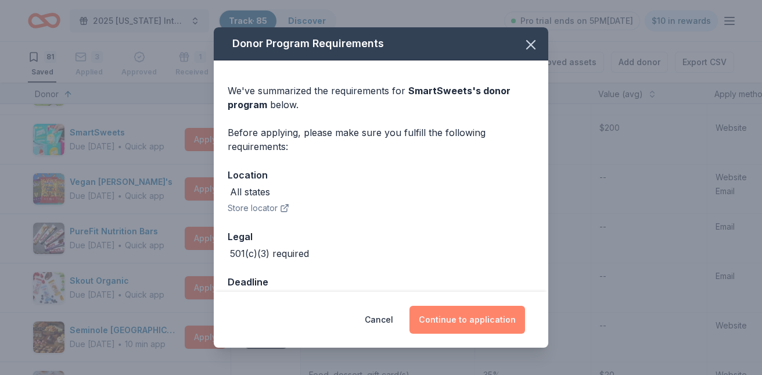
click at [466, 321] on button "Continue to application" at bounding box center [467, 319] width 116 height 28
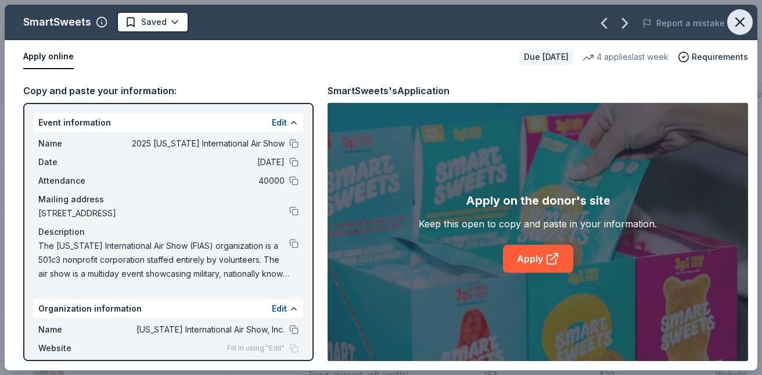
click at [742, 20] on icon "button" at bounding box center [740, 22] width 8 height 8
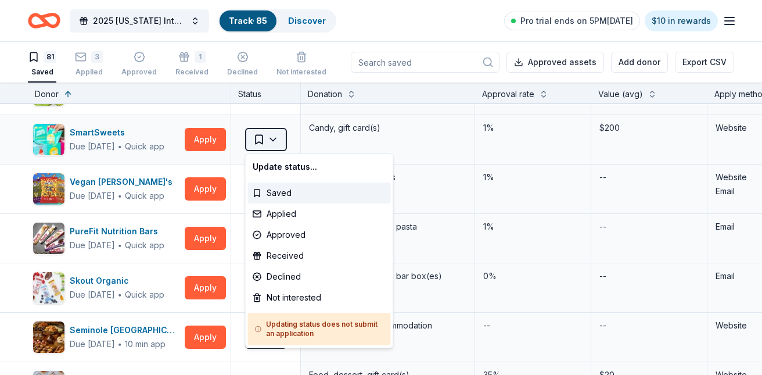
click at [272, 136] on html "2025 [US_STATE] International Air Show Track · 85 Discover Pro trial ends on 5P…" at bounding box center [381, 187] width 762 height 375
click at [282, 211] on div "Applied" at bounding box center [319, 213] width 143 height 21
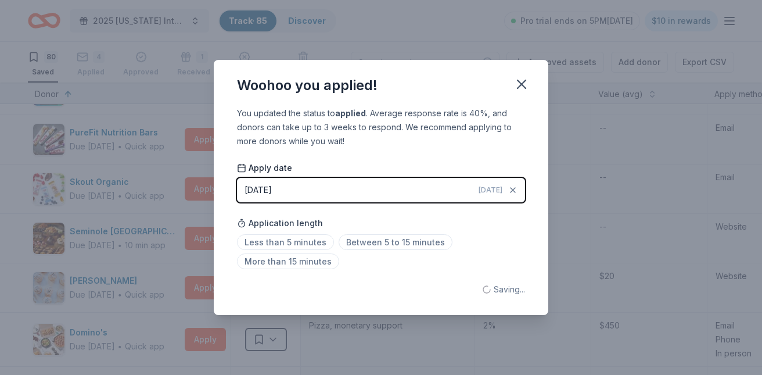
scroll to position [1479, 0]
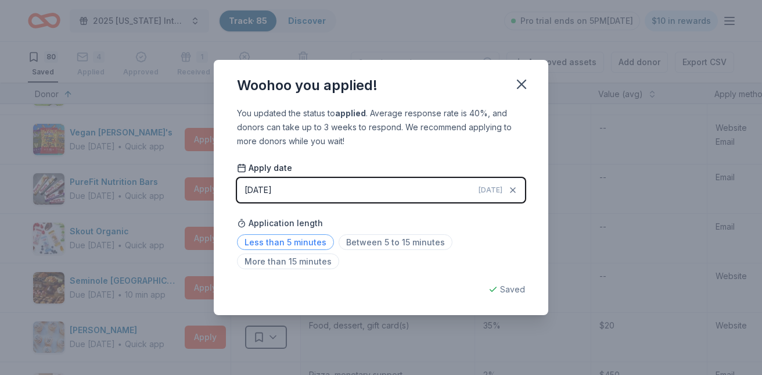
click at [280, 235] on span "Less than 5 minutes" at bounding box center [285, 242] width 97 height 16
click at [522, 78] on icon "button" at bounding box center [521, 84] width 16 height 16
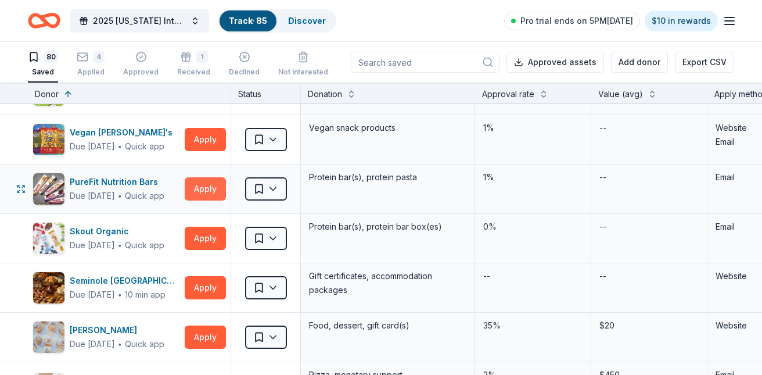
click at [207, 185] on button "Apply" at bounding box center [205, 188] width 41 height 23
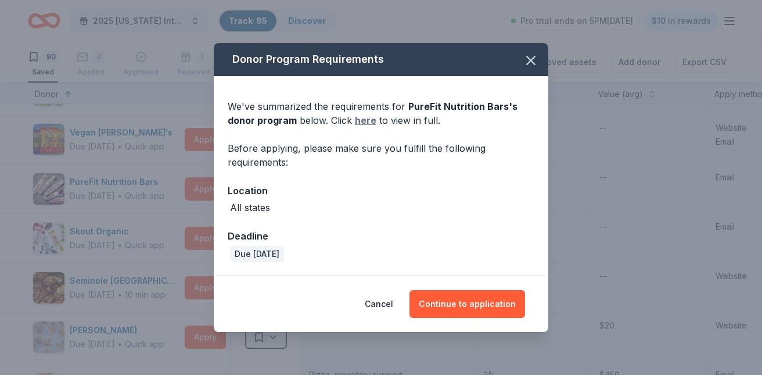
click at [366, 118] on link "here" at bounding box center [365, 120] width 21 height 14
click at [480, 300] on button "Continue to application" at bounding box center [467, 304] width 116 height 28
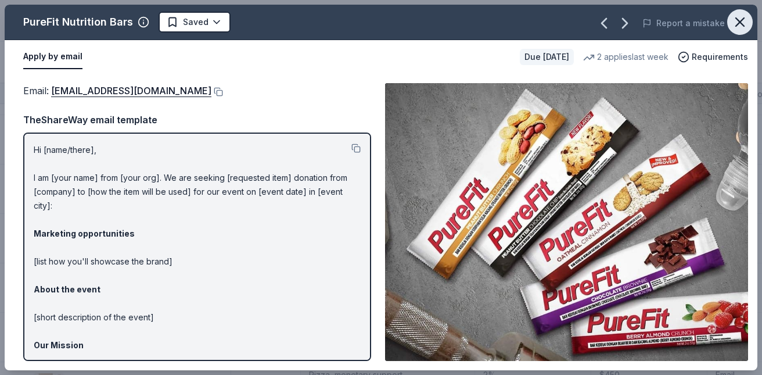
click at [742, 23] on icon "button" at bounding box center [740, 22] width 16 height 16
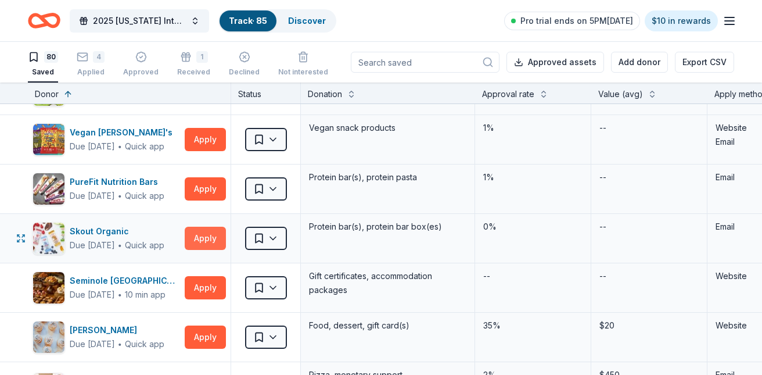
click at [201, 236] on button "Apply" at bounding box center [205, 237] width 41 height 23
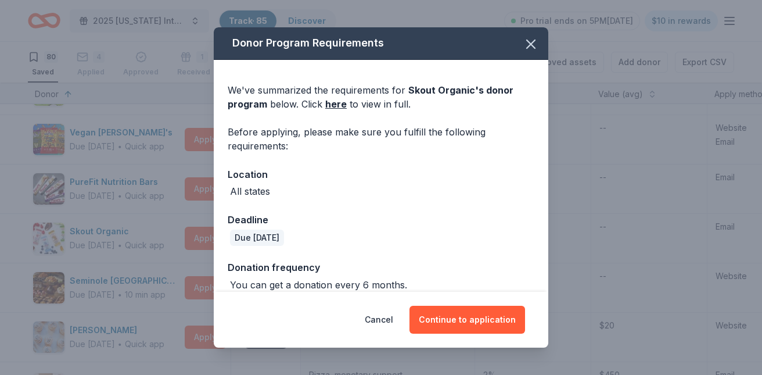
scroll to position [0, 0]
click at [336, 106] on link "here" at bounding box center [335, 105] width 21 height 14
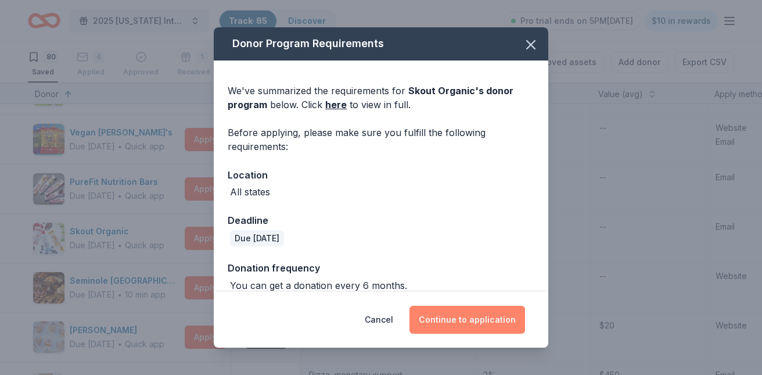
click at [459, 318] on button "Continue to application" at bounding box center [467, 319] width 116 height 28
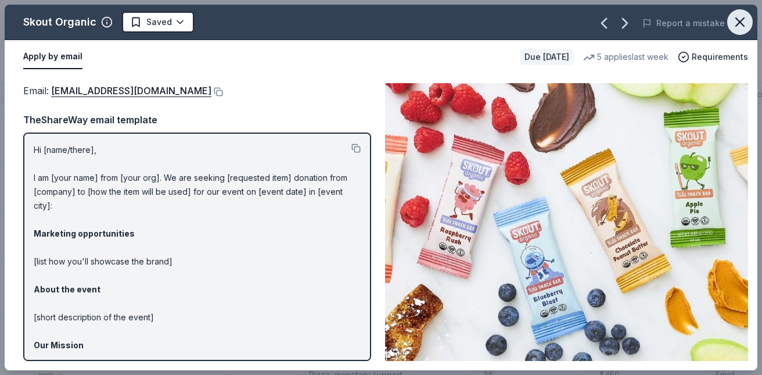
click at [739, 23] on icon "button" at bounding box center [740, 22] width 16 height 16
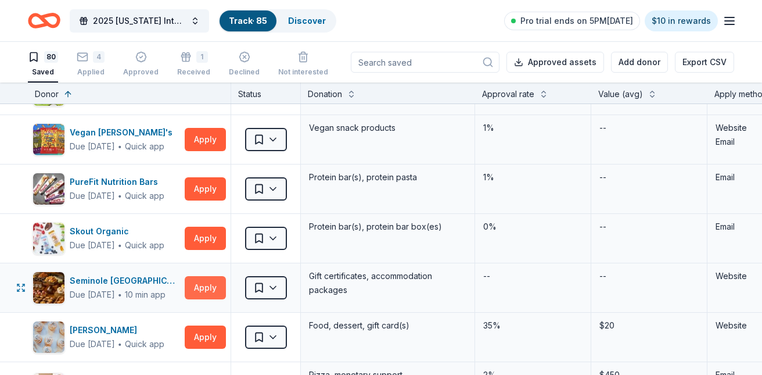
click at [210, 283] on button "Apply" at bounding box center [205, 287] width 41 height 23
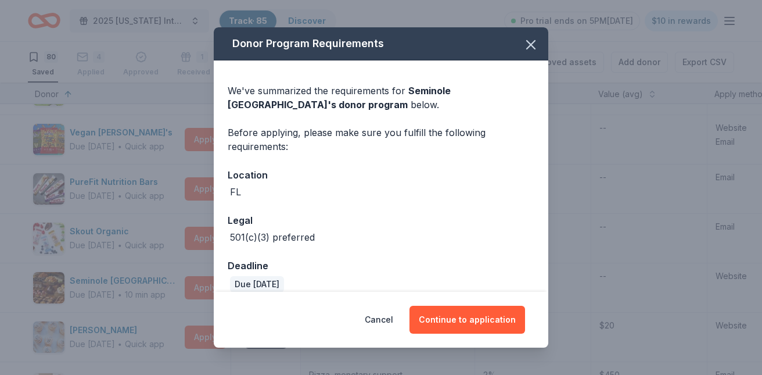
scroll to position [14, 0]
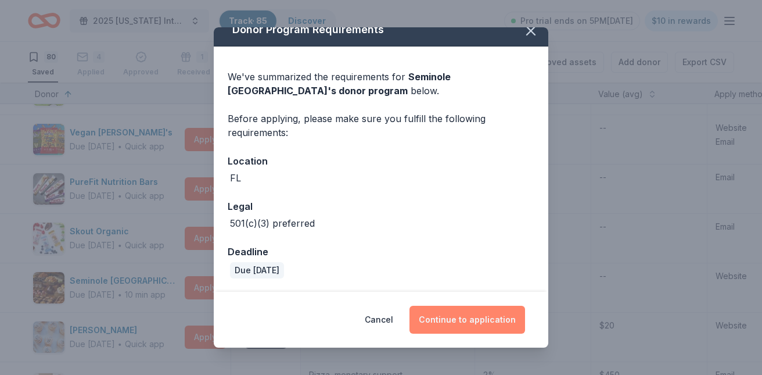
click at [477, 314] on button "Continue to application" at bounding box center [467, 319] width 116 height 28
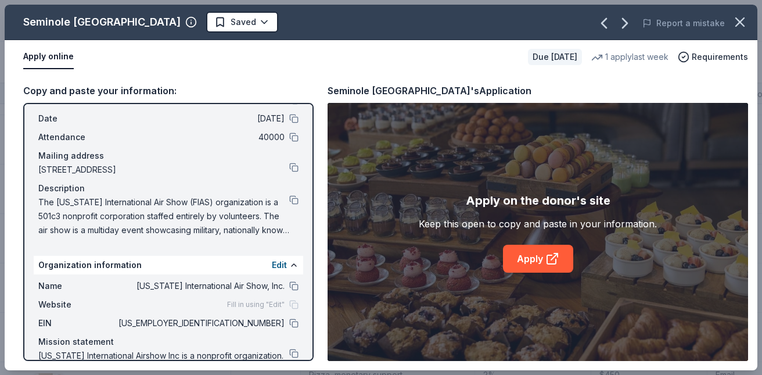
scroll to position [74, 0]
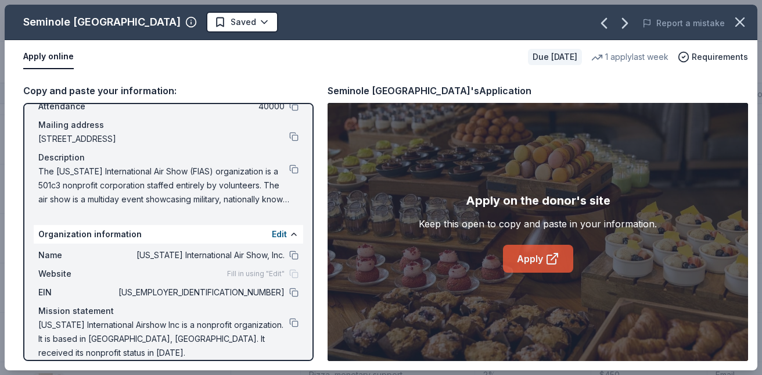
click at [548, 253] on icon at bounding box center [552, 258] width 14 height 14
